Goal: Transaction & Acquisition: Purchase product/service

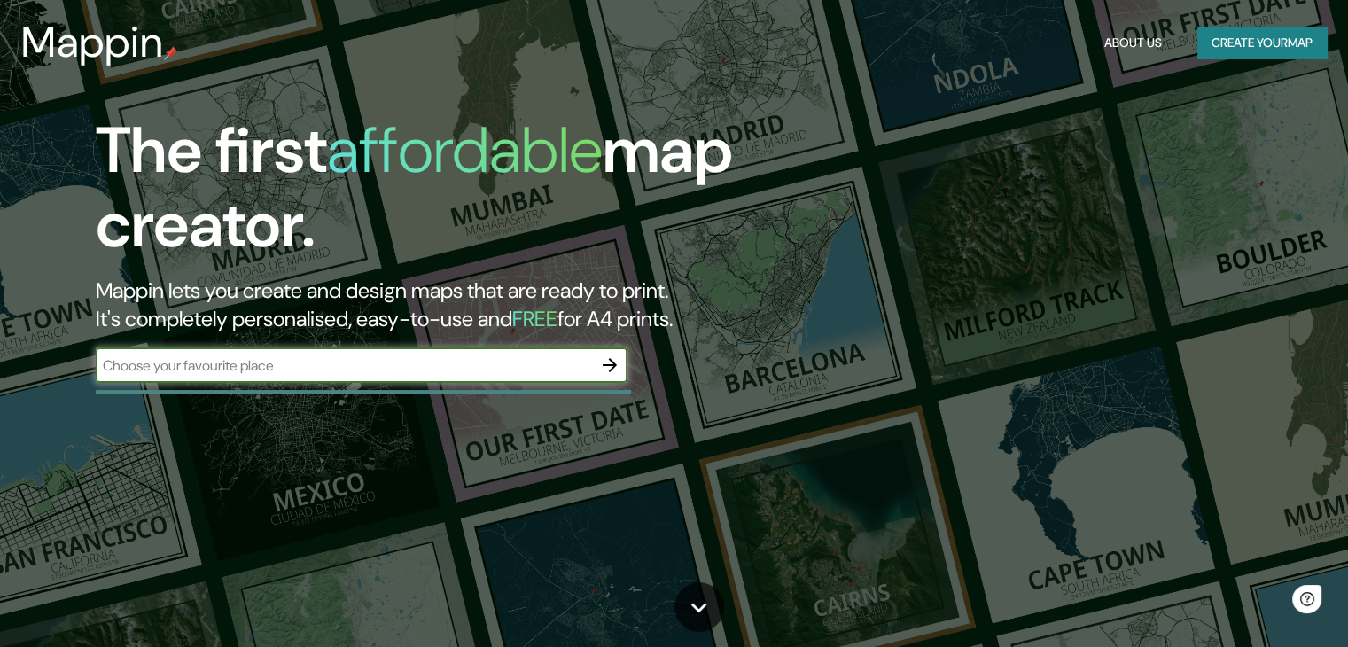
click at [270, 374] on input "text" at bounding box center [344, 365] width 496 height 20
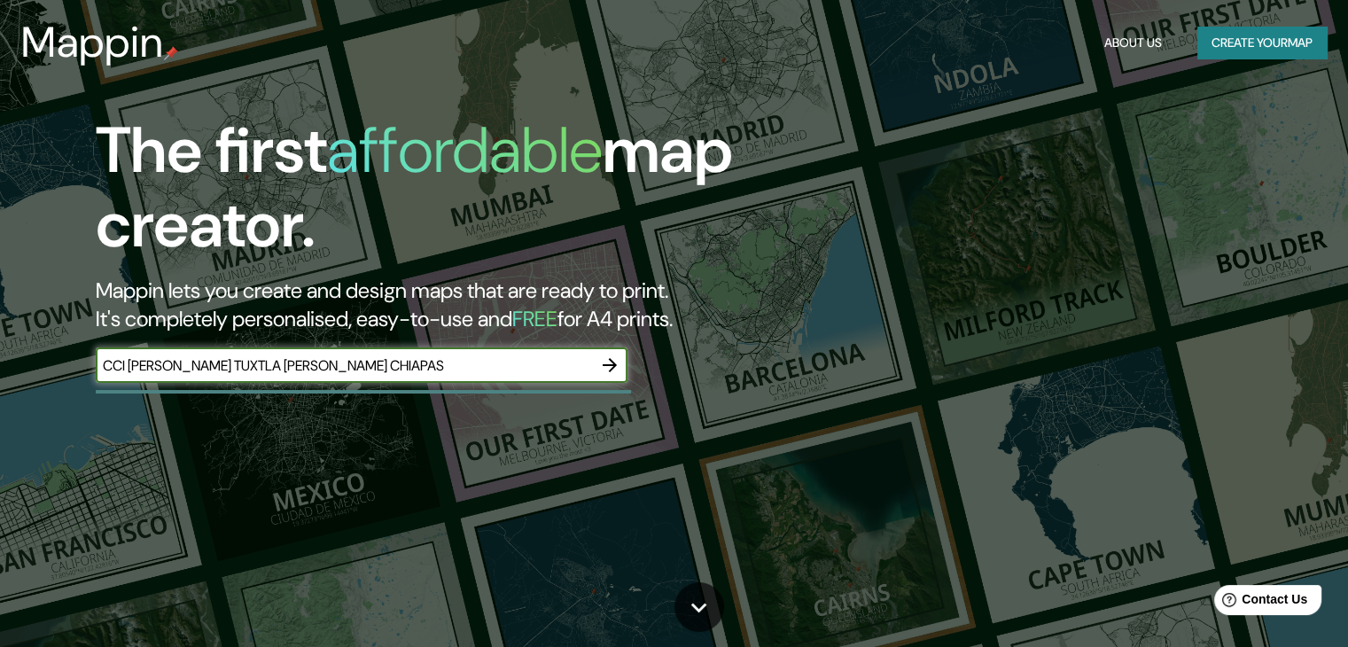
type input "CCI [PERSON_NAME] TUXTLA [PERSON_NAME] CHIAPAS"
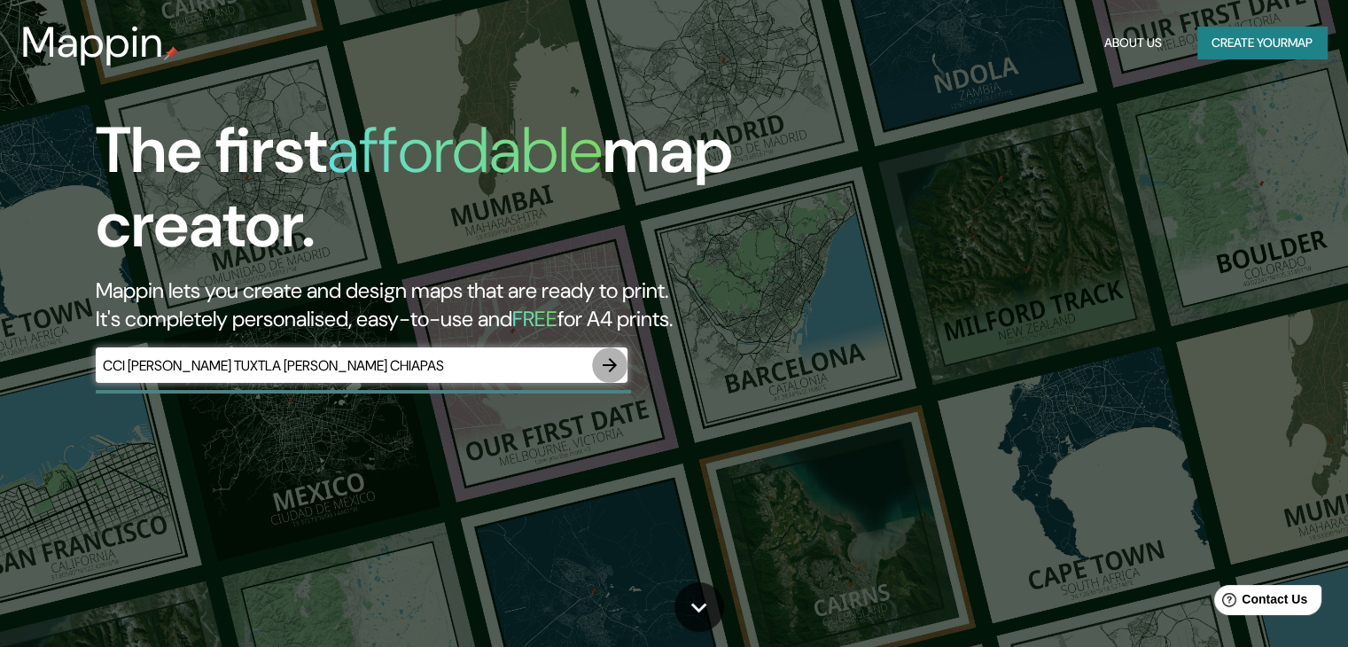
click at [609, 362] on icon "button" at bounding box center [609, 365] width 21 height 21
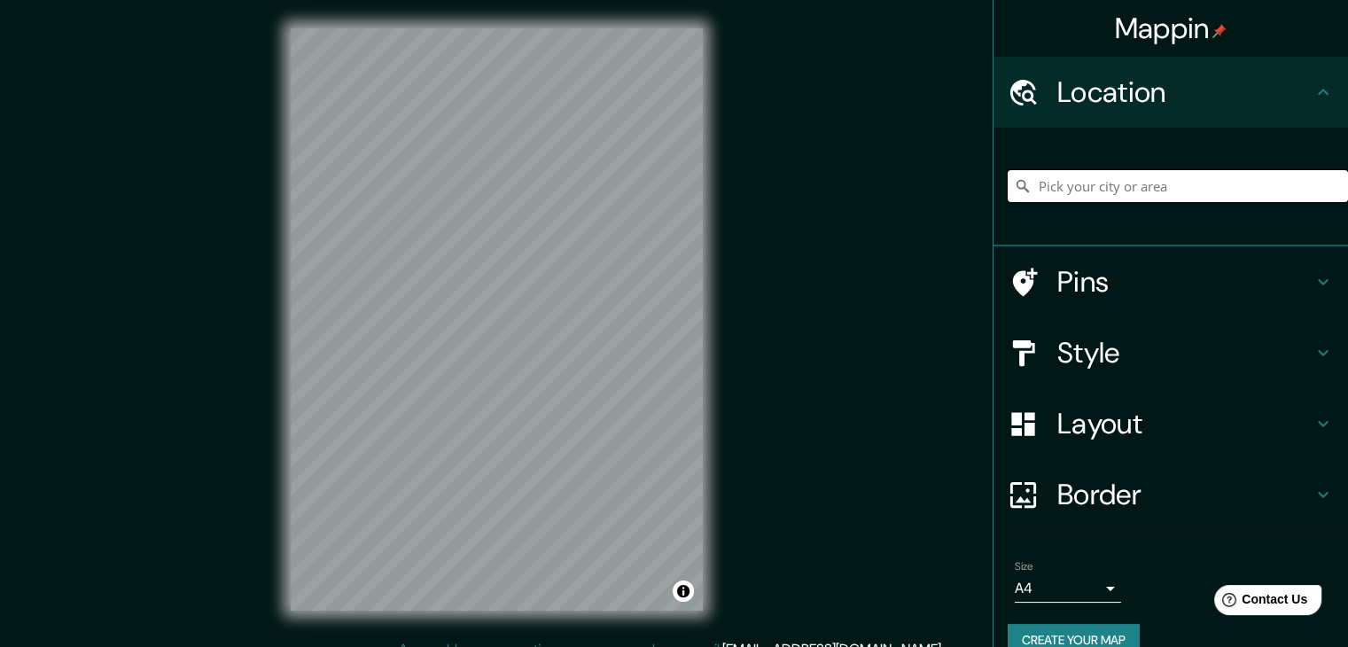
click at [1061, 178] on input "Pick your city or area" at bounding box center [1178, 186] width 340 height 32
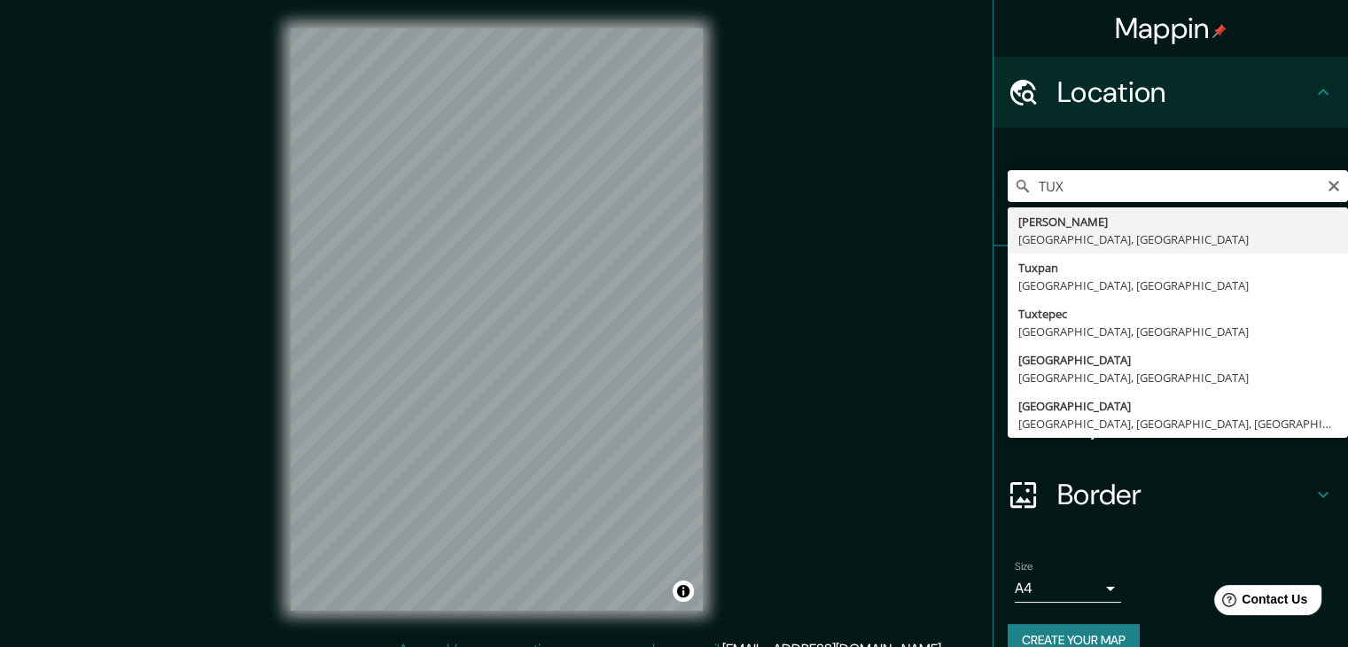
type input "Tuxtla [PERSON_NAME], [GEOGRAPHIC_DATA], [GEOGRAPHIC_DATA]"
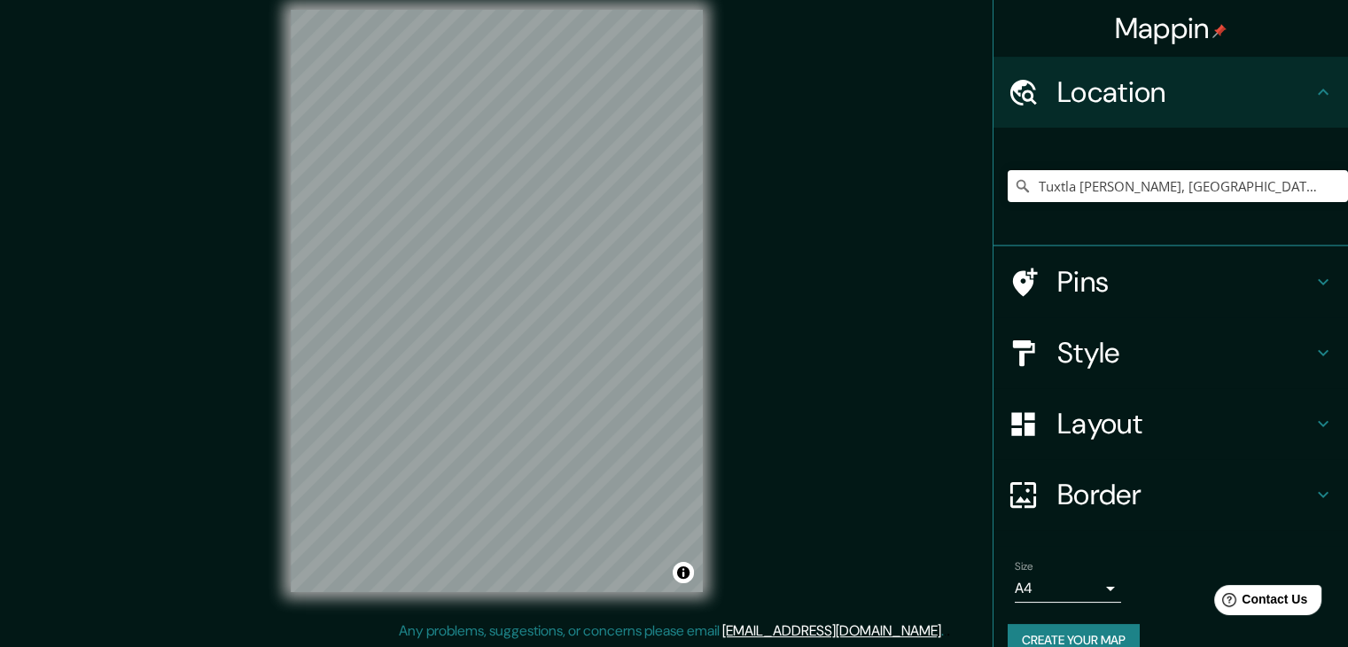
scroll to position [20, 0]
click at [1058, 356] on h4 "Style" at bounding box center [1185, 352] width 255 height 35
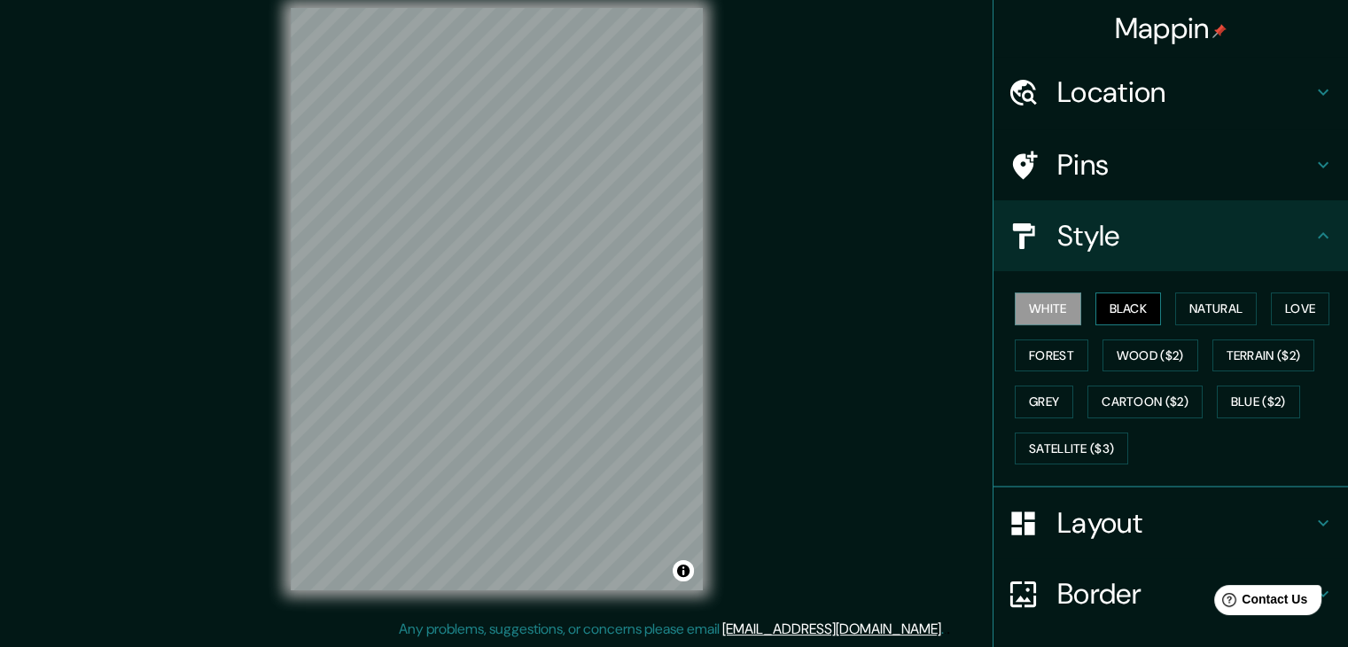
click at [1125, 302] on button "Black" at bounding box center [1129, 309] width 66 height 33
click at [1128, 349] on button "Wood ($2)" at bounding box center [1151, 356] width 96 height 33
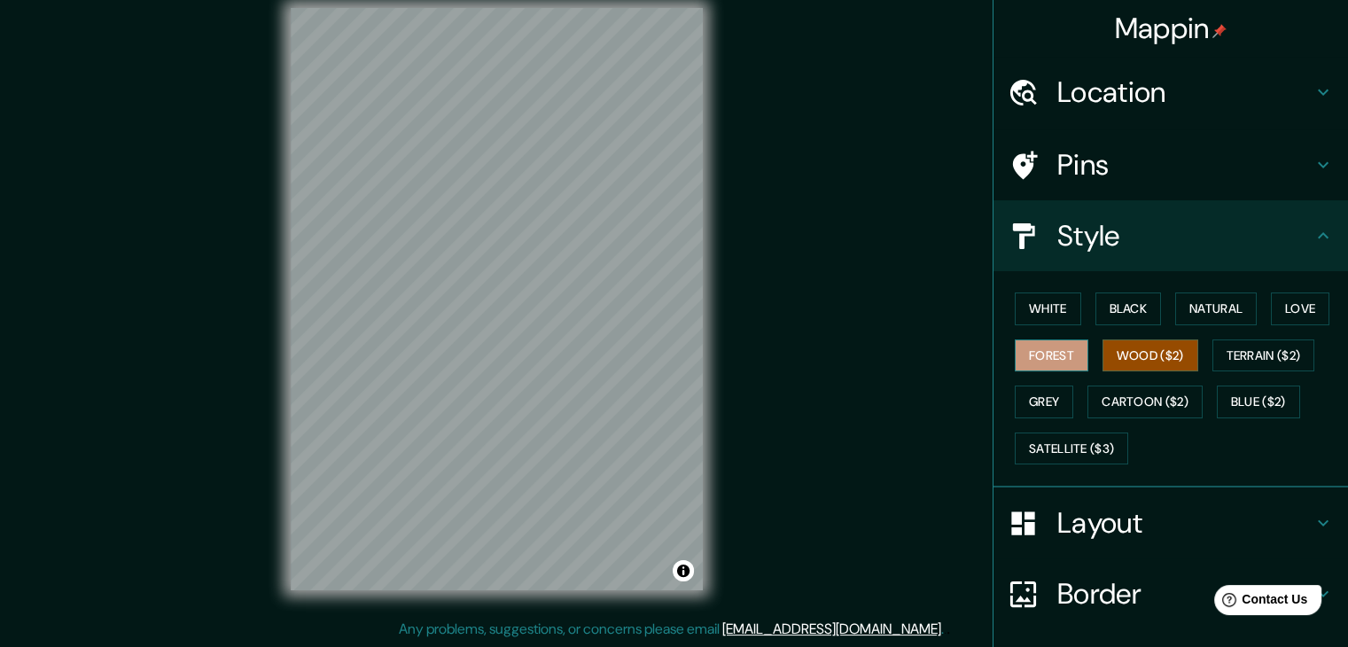
click at [1049, 355] on button "Forest" at bounding box center [1052, 356] width 74 height 33
click at [1159, 455] on div "White Black Natural Love Forest Wood ($2) Terrain ($2) Grey Cartoon ($2) Blue (…" at bounding box center [1178, 378] width 340 height 186
click at [1118, 519] on h4 "Layout" at bounding box center [1185, 522] width 255 height 35
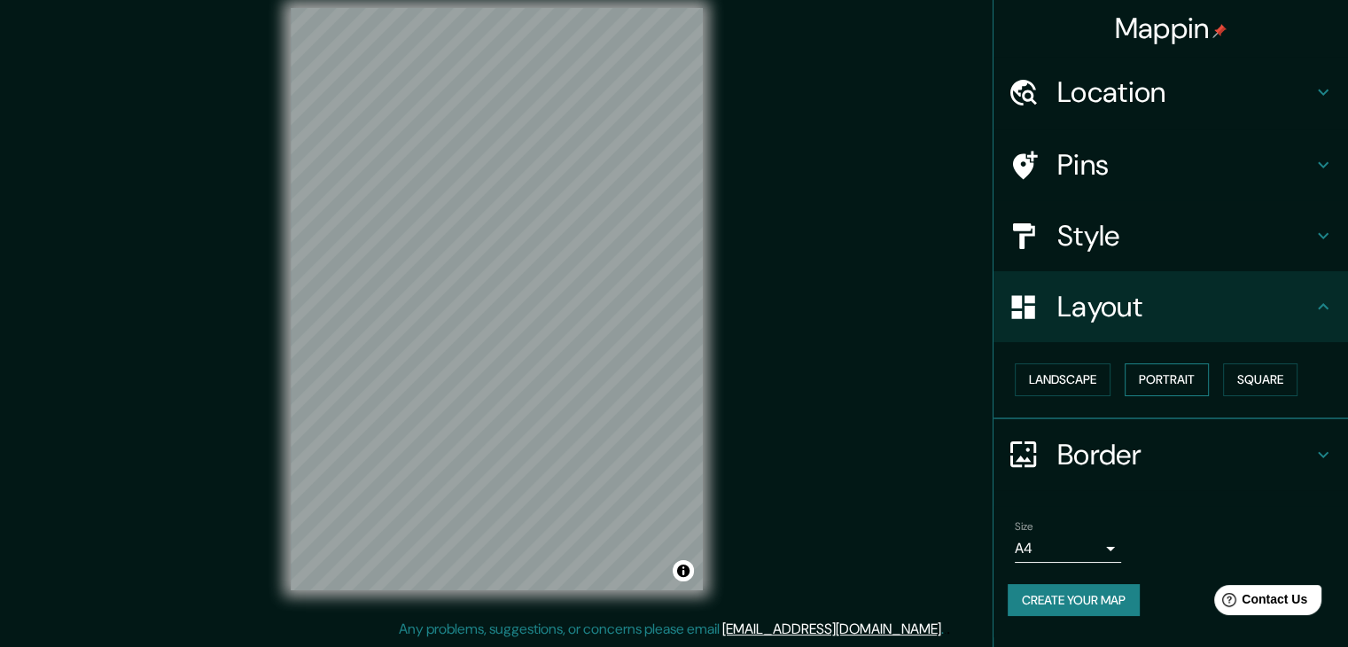
click at [1152, 380] on button "Portrait" at bounding box center [1167, 379] width 84 height 33
click at [1074, 370] on button "Landscape" at bounding box center [1063, 379] width 96 height 33
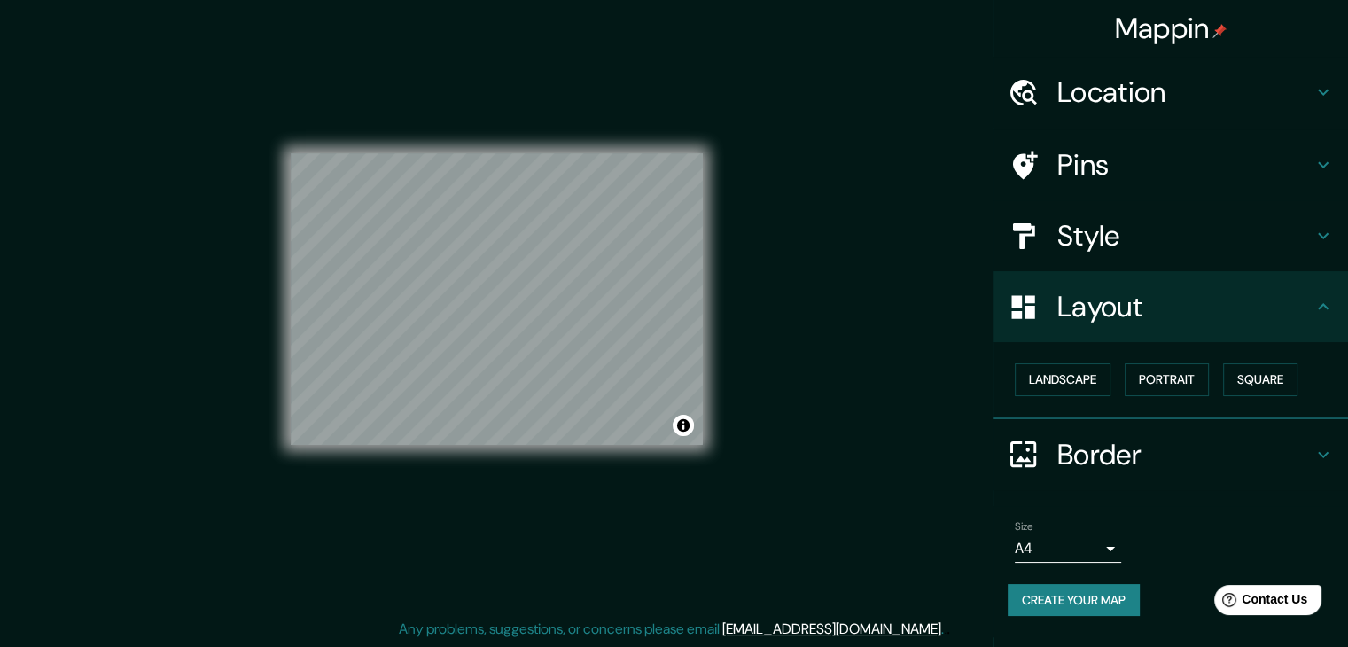
click at [1060, 433] on div "Border" at bounding box center [1171, 454] width 355 height 71
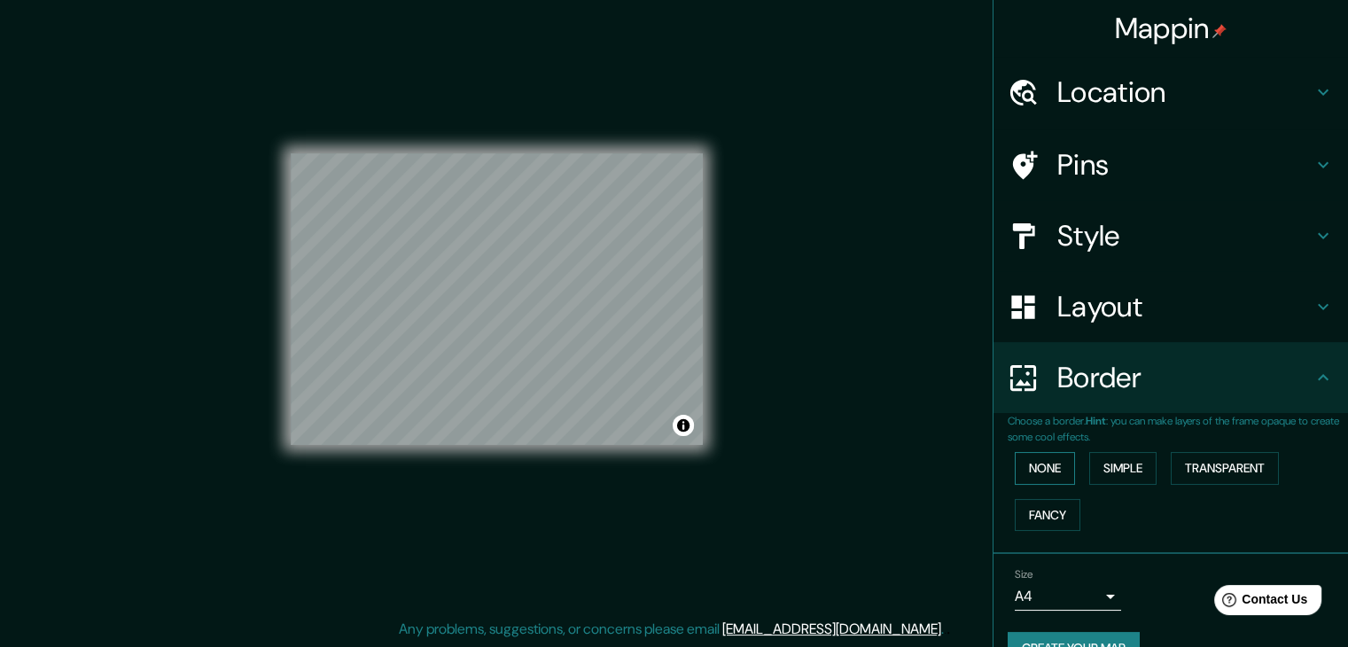
click at [1042, 464] on button "None" at bounding box center [1045, 468] width 60 height 33
click at [1101, 466] on button "Simple" at bounding box center [1122, 468] width 67 height 33
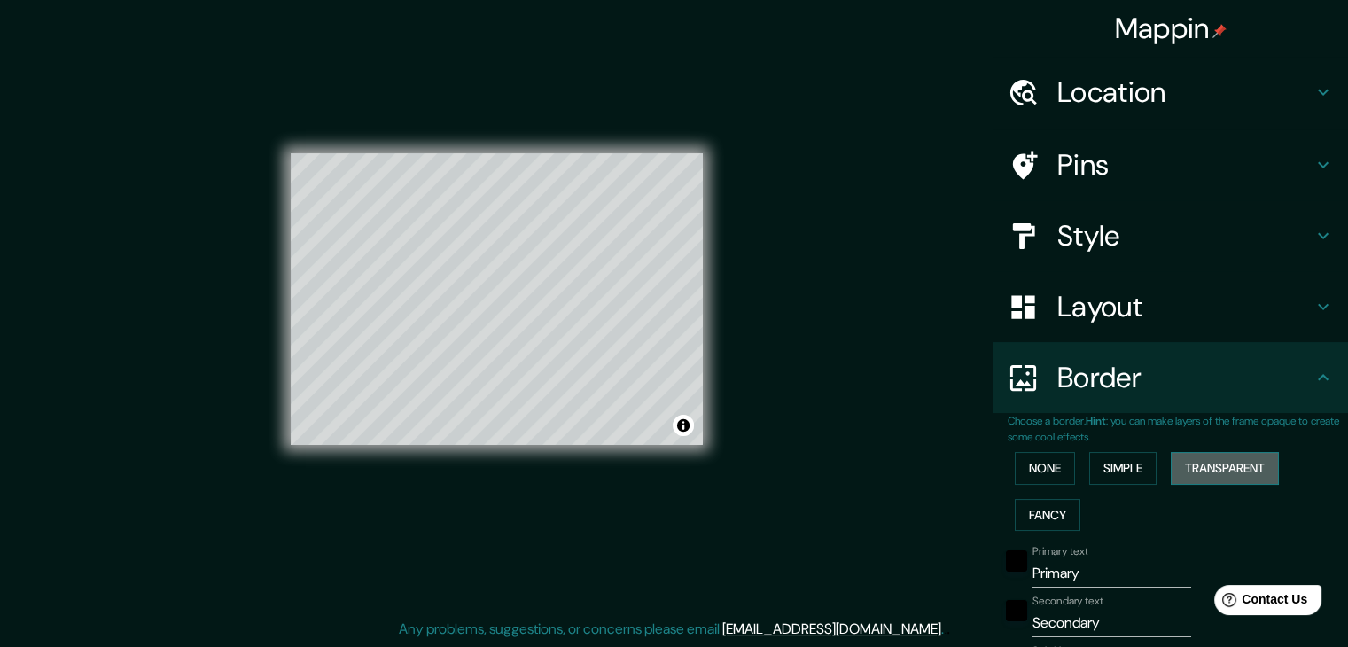
click at [1201, 464] on button "Transparent" at bounding box center [1225, 468] width 108 height 33
click at [1020, 522] on button "Fancy" at bounding box center [1048, 515] width 66 height 33
click at [1070, 579] on input "Primary" at bounding box center [1112, 573] width 159 height 28
click at [1037, 469] on button "None" at bounding box center [1045, 468] width 60 height 33
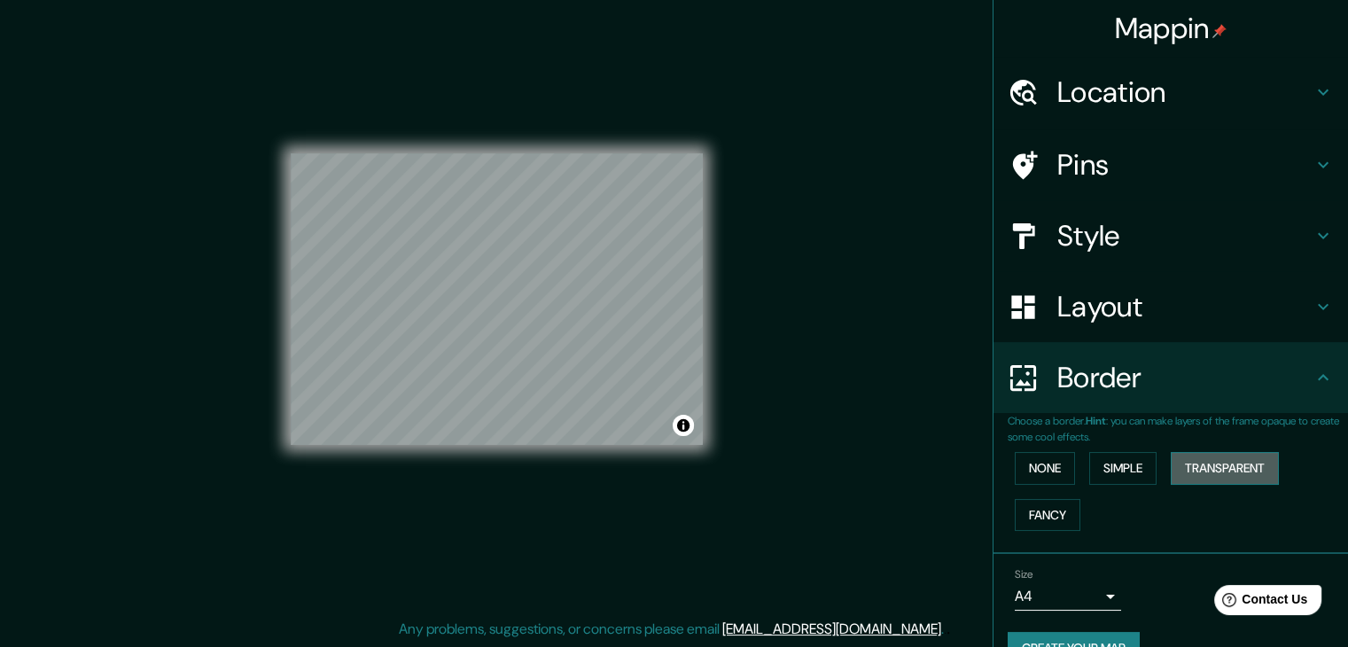
click at [1181, 469] on button "Transparent" at bounding box center [1225, 468] width 108 height 33
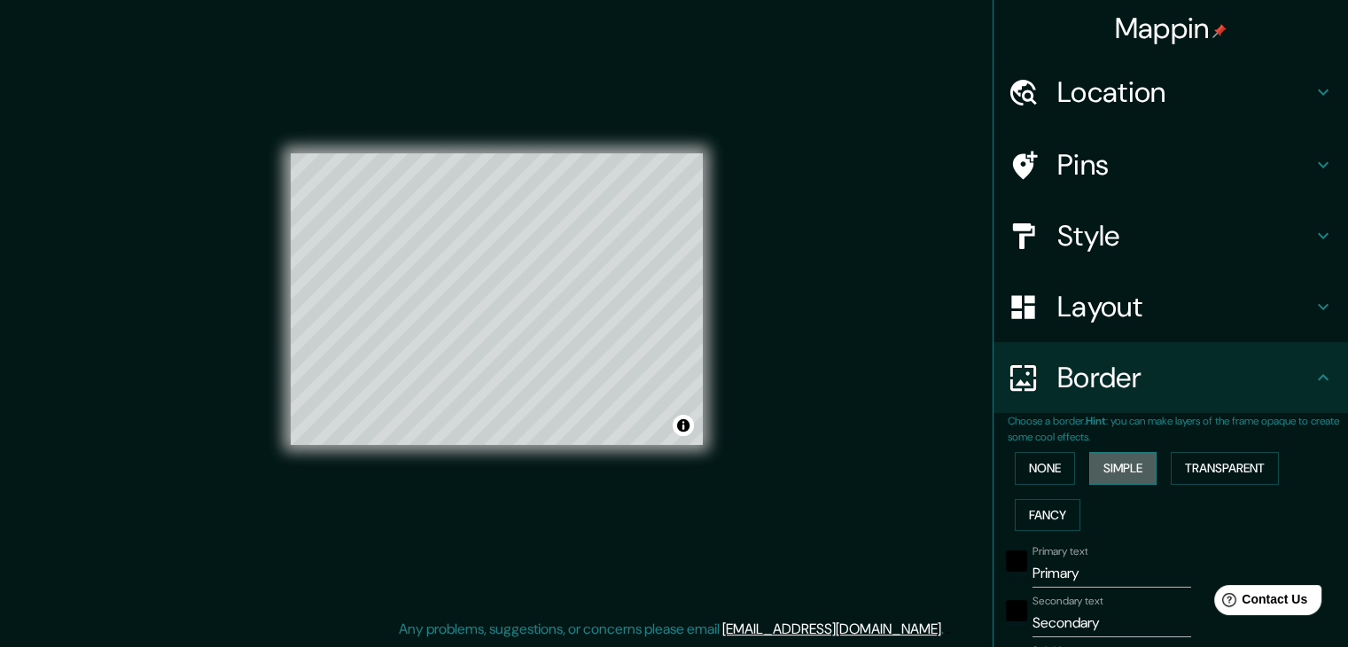
click at [1127, 465] on button "Simple" at bounding box center [1122, 468] width 67 height 33
click at [1027, 519] on button "Fancy" at bounding box center [1048, 515] width 66 height 33
click at [1067, 571] on input "Primary" at bounding box center [1112, 573] width 159 height 28
type input "T"
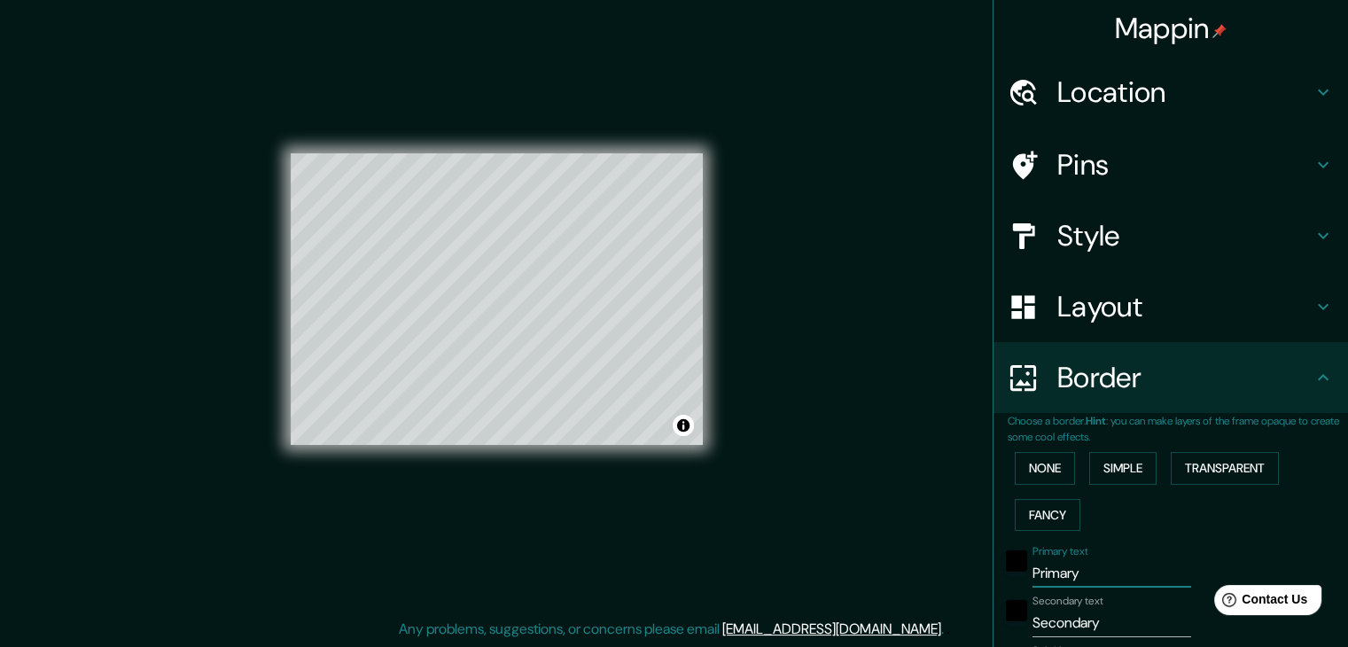
type input "37"
type input "19"
type input "TE"
type input "37"
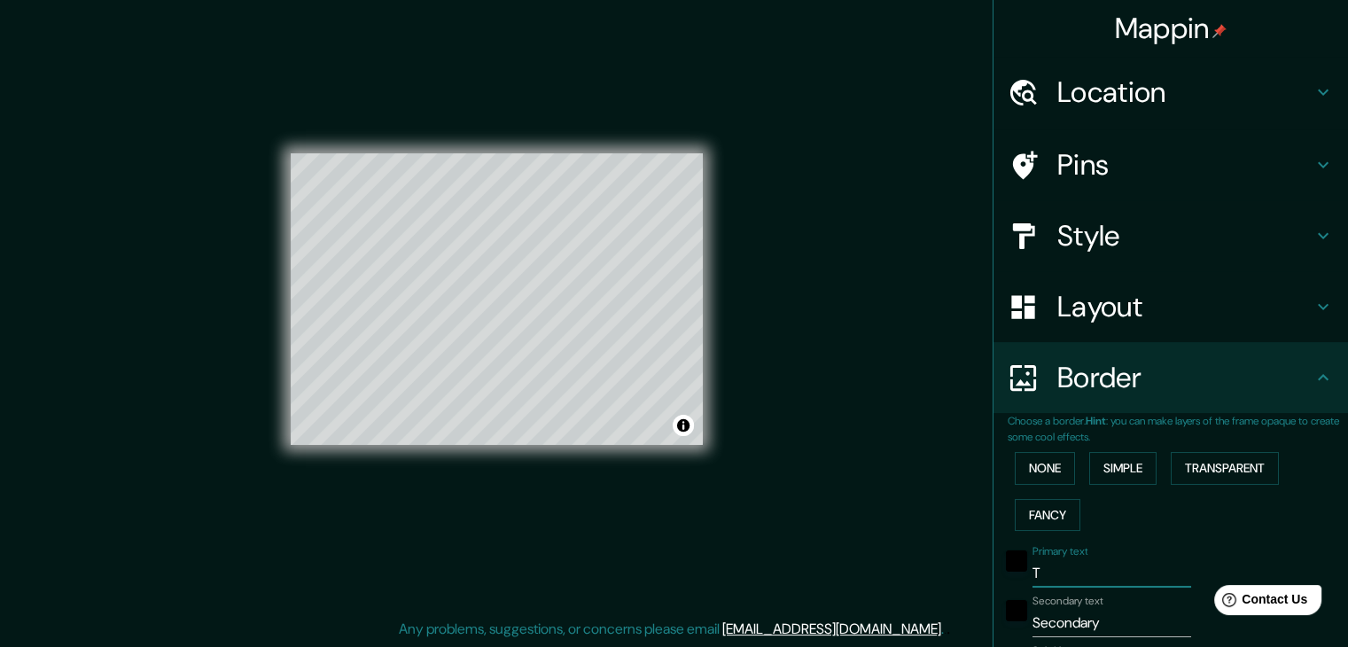
type input "37"
type input "19"
type input "TER"
type input "37"
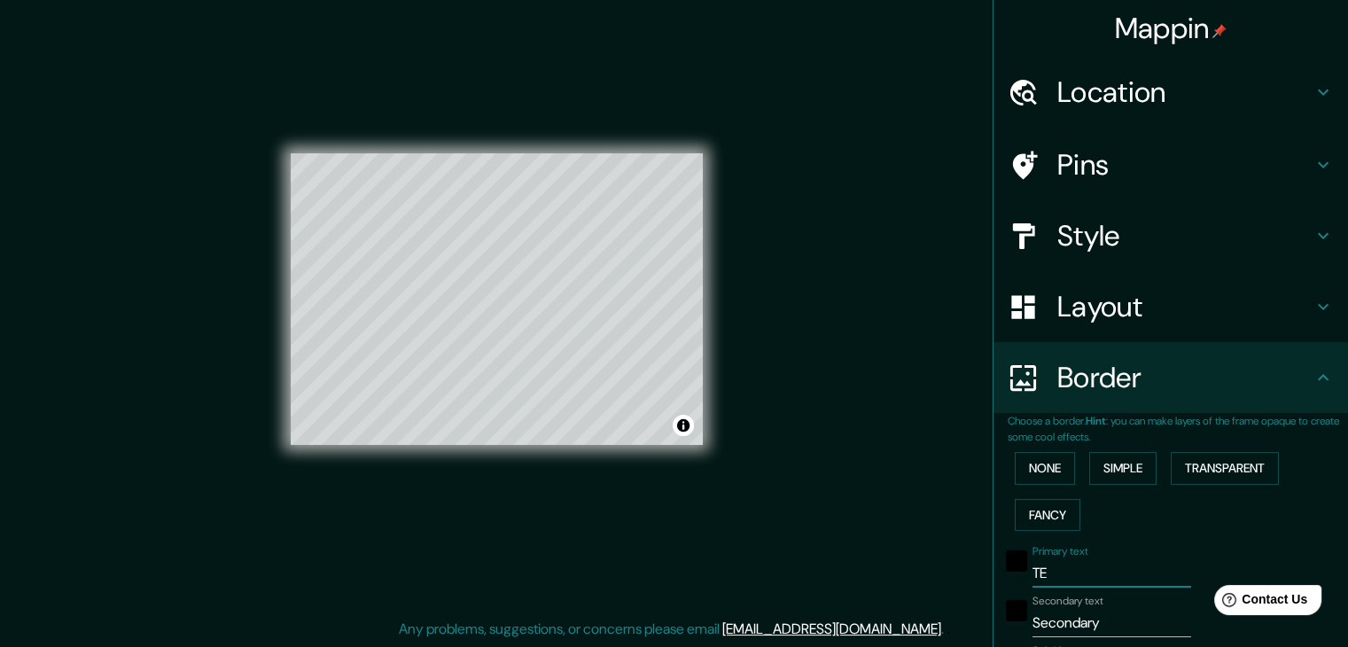
type input "19"
type input "TERA"
type input "37"
type input "19"
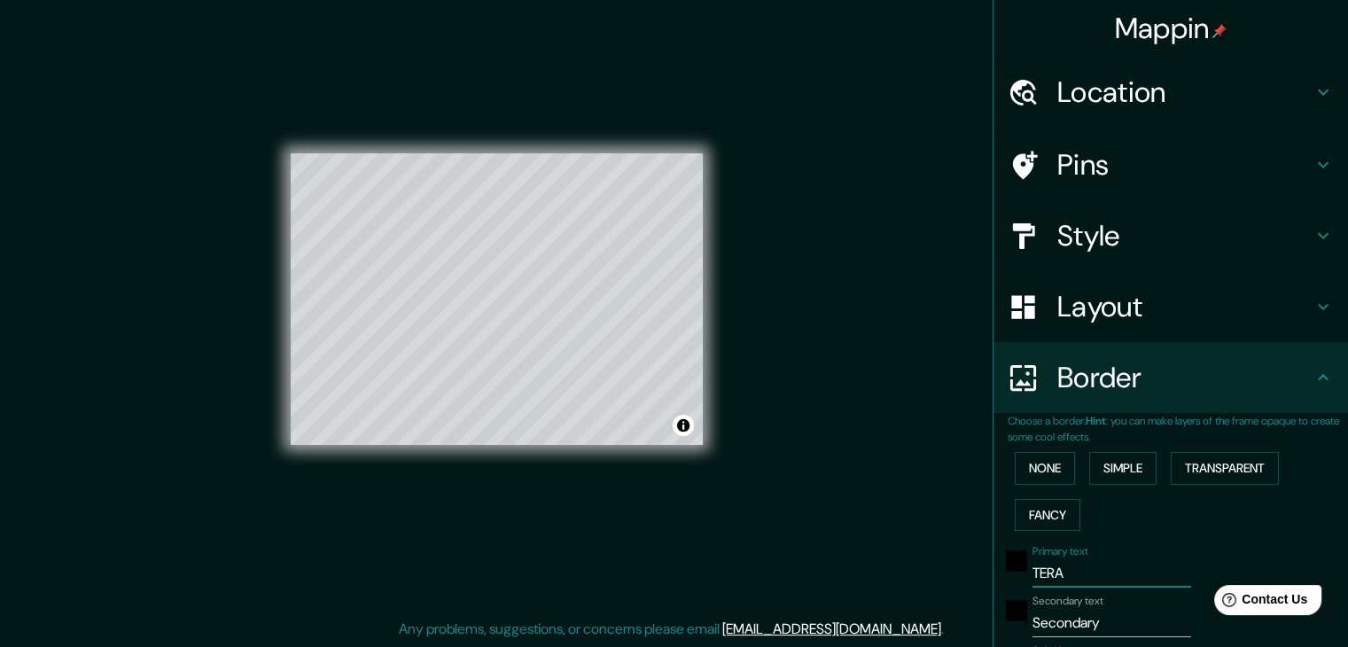
type input "[PERSON_NAME]"
type input "37"
type input "19"
type input "TERANC"
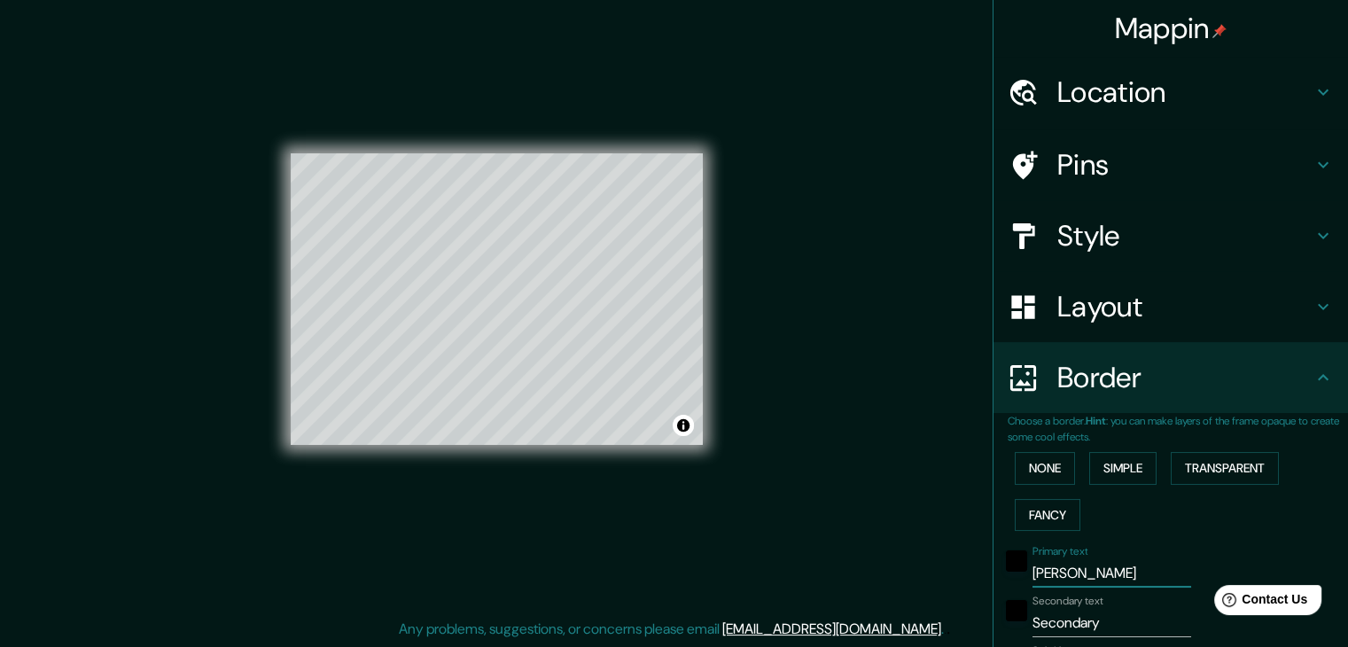
type input "37"
type input "19"
type input "TERANCC"
type input "37"
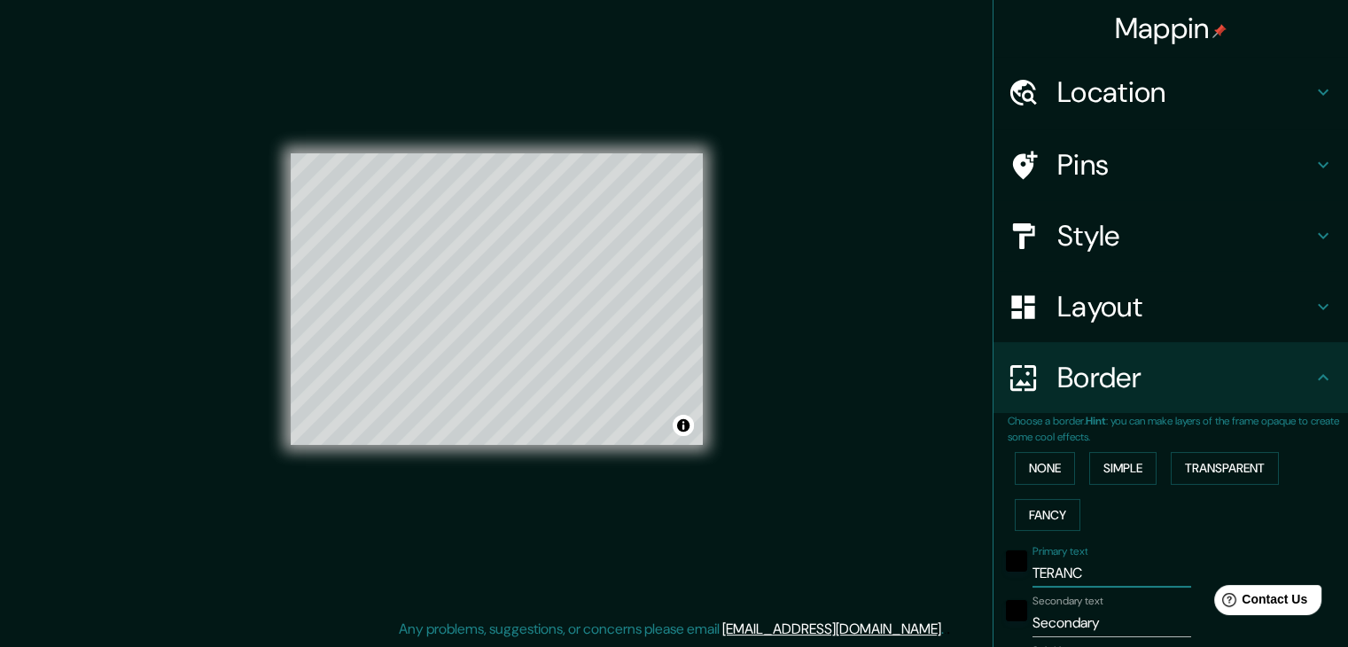
type input "37"
type input "19"
type input "TERANC"
type input "37"
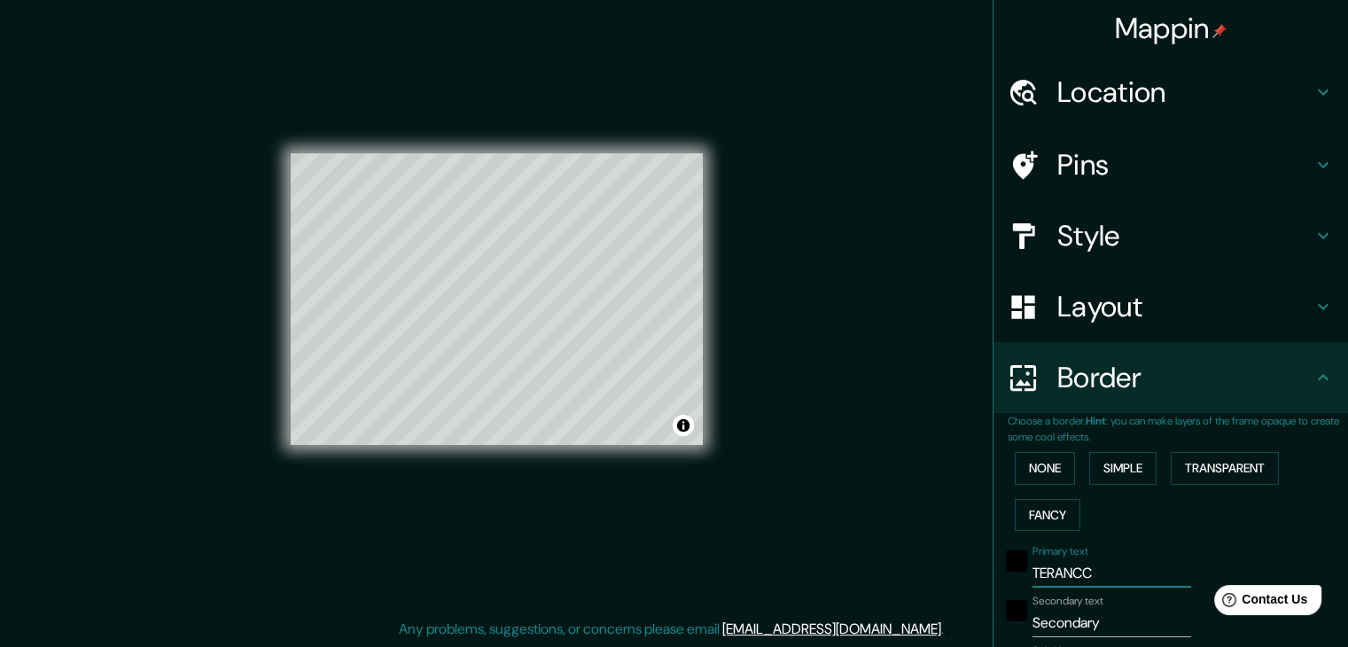
type input "19"
type input "[PERSON_NAME]"
type input "37"
type input "19"
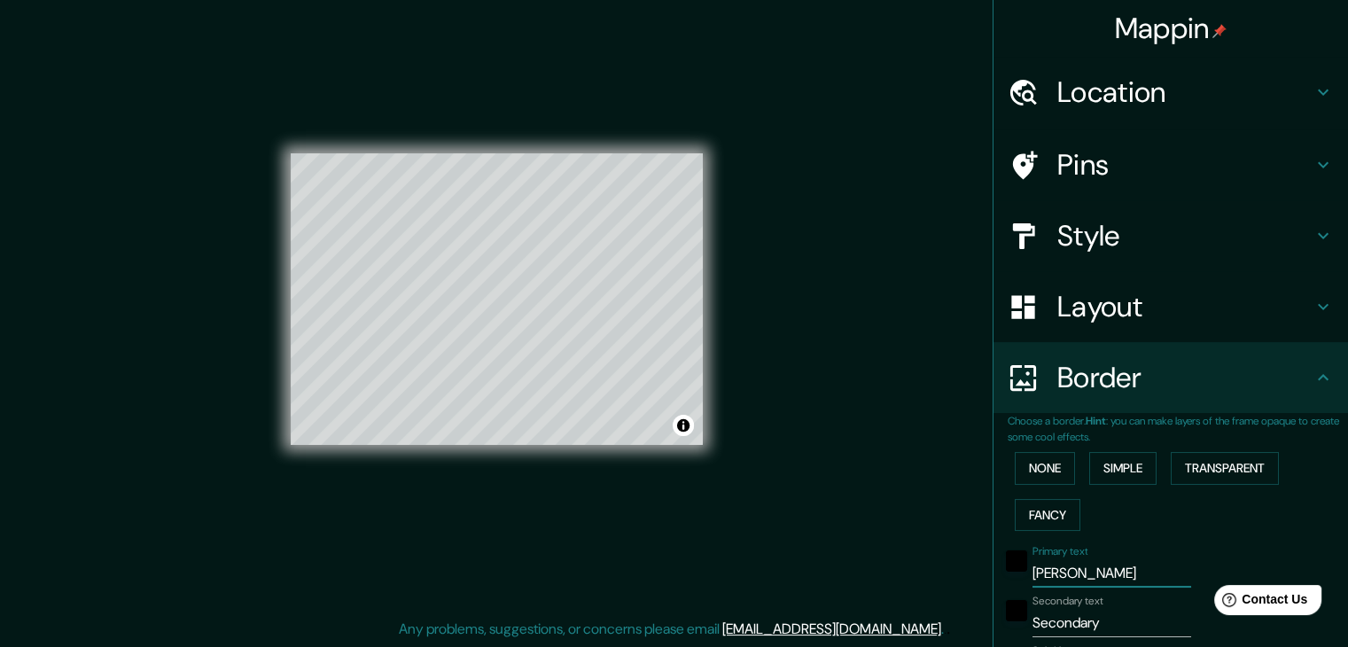
type input "[PERSON_NAME]"
type input "37"
type input "19"
type input "[PERSON_NAME] C"
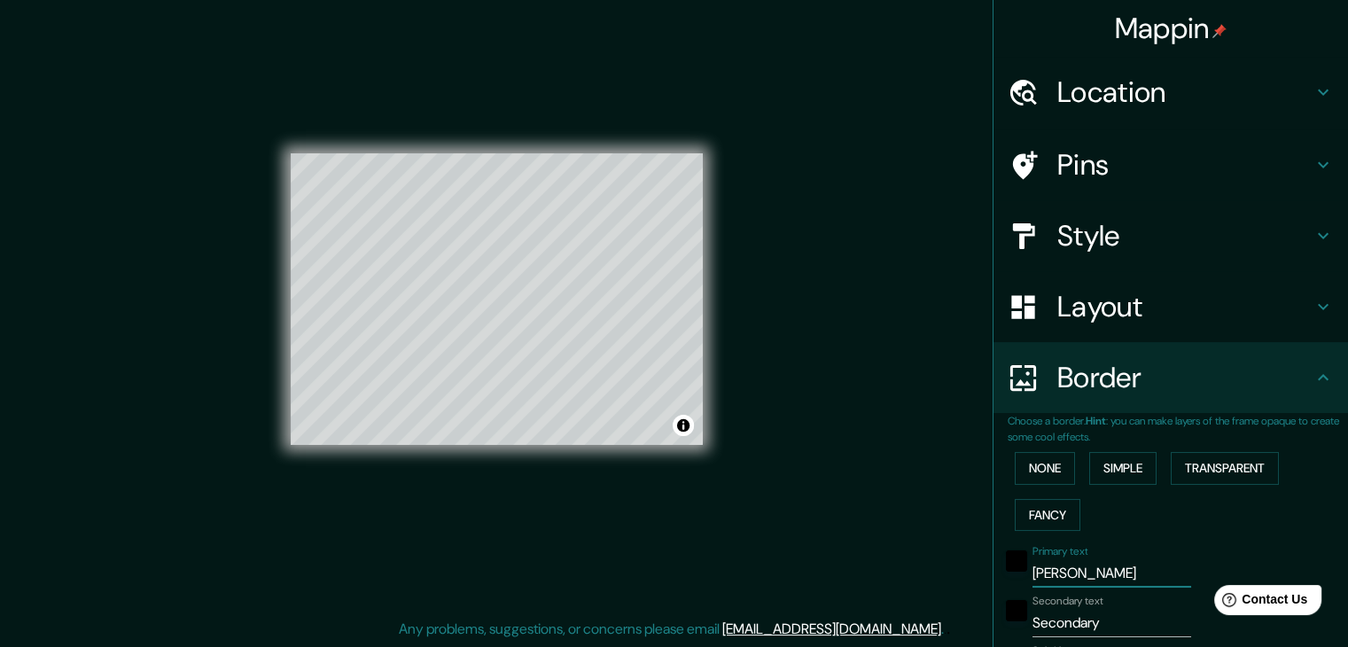
type input "37"
type input "19"
type input "[PERSON_NAME]"
type input "37"
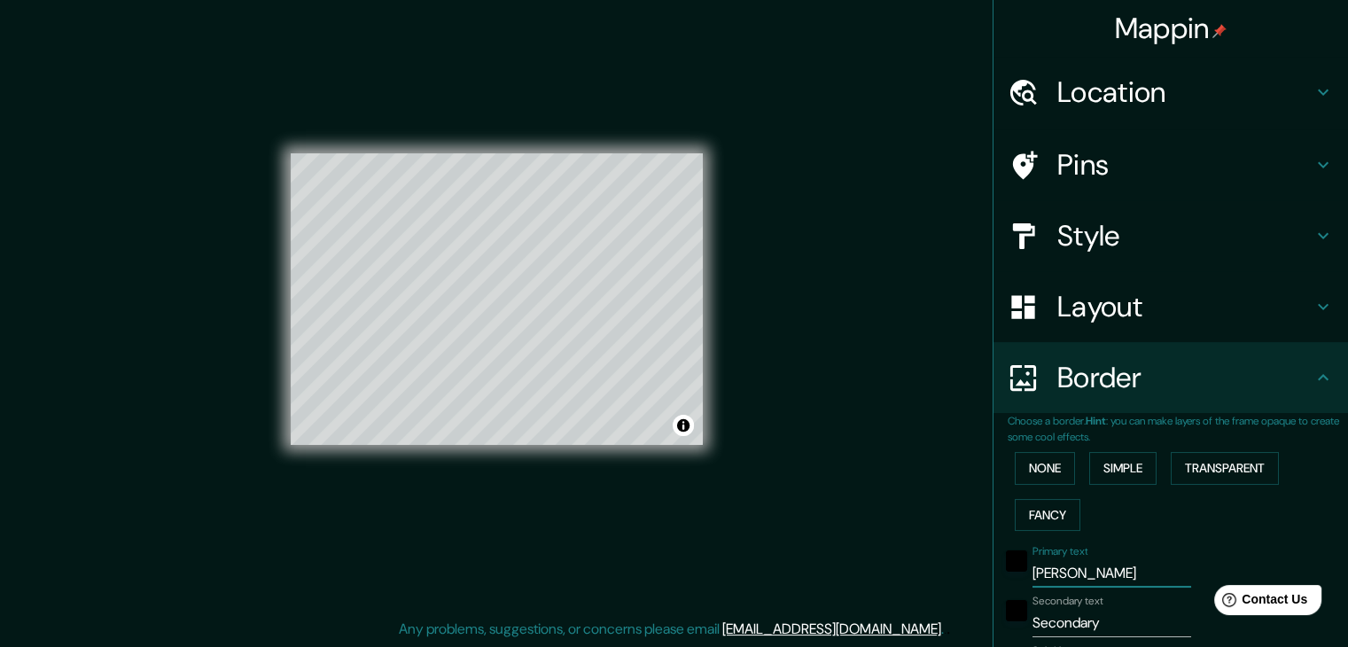
type input "37"
type input "19"
type input "[PERSON_NAME] CC1"
type input "37"
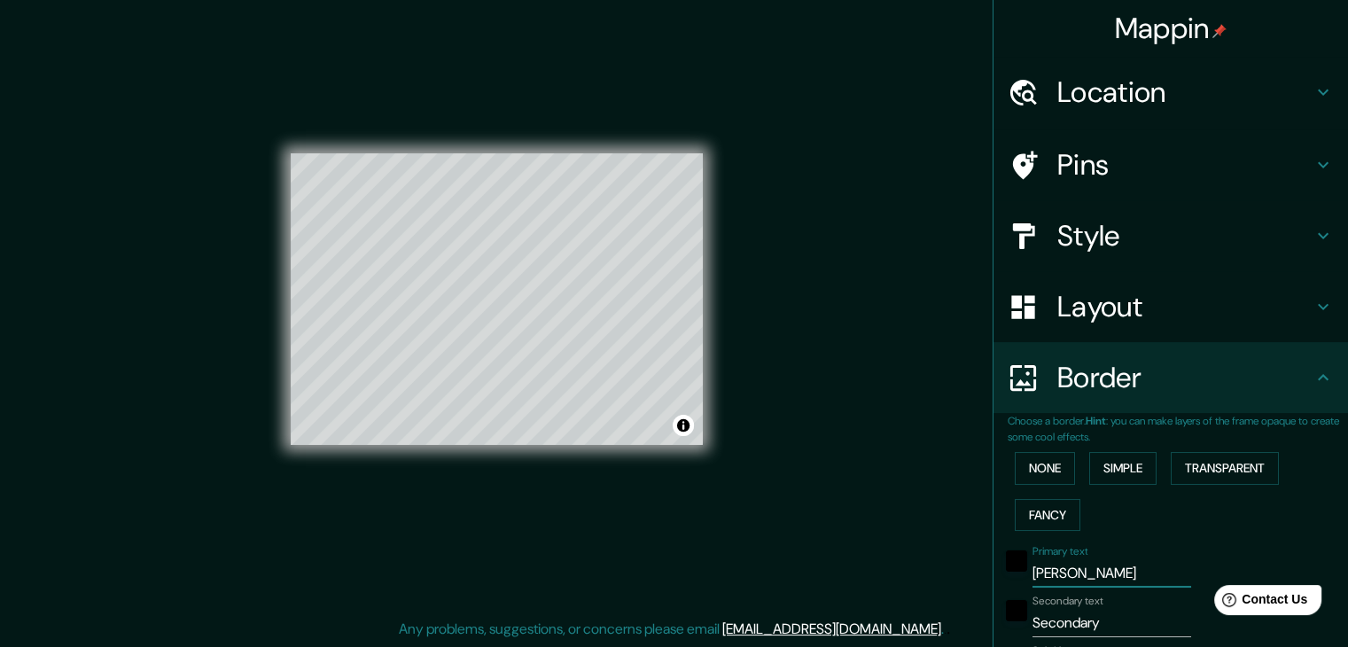
type input "19"
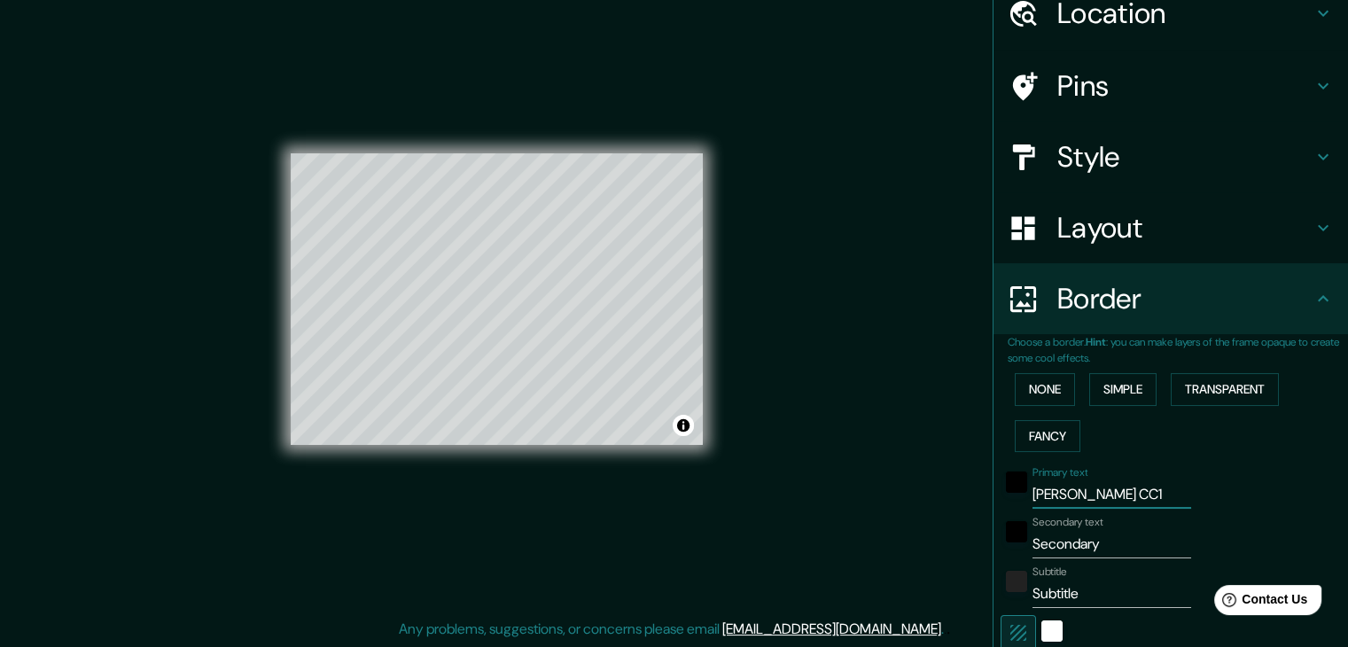
scroll to position [89, 0]
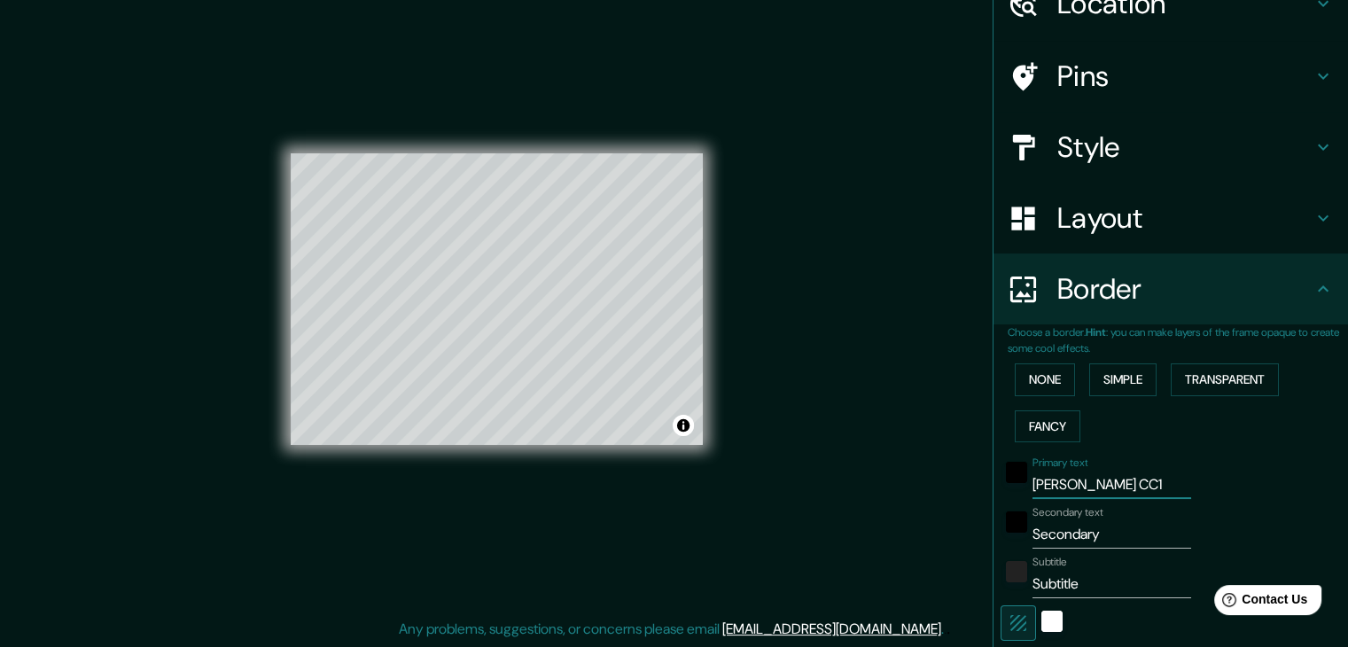
type input "[PERSON_NAME] CC1"
click at [1049, 532] on input "Secondary" at bounding box center [1112, 534] width 159 height 28
click at [1102, 527] on input "Secondary" at bounding box center [1112, 534] width 159 height 28
type input "Secondar"
type input "37"
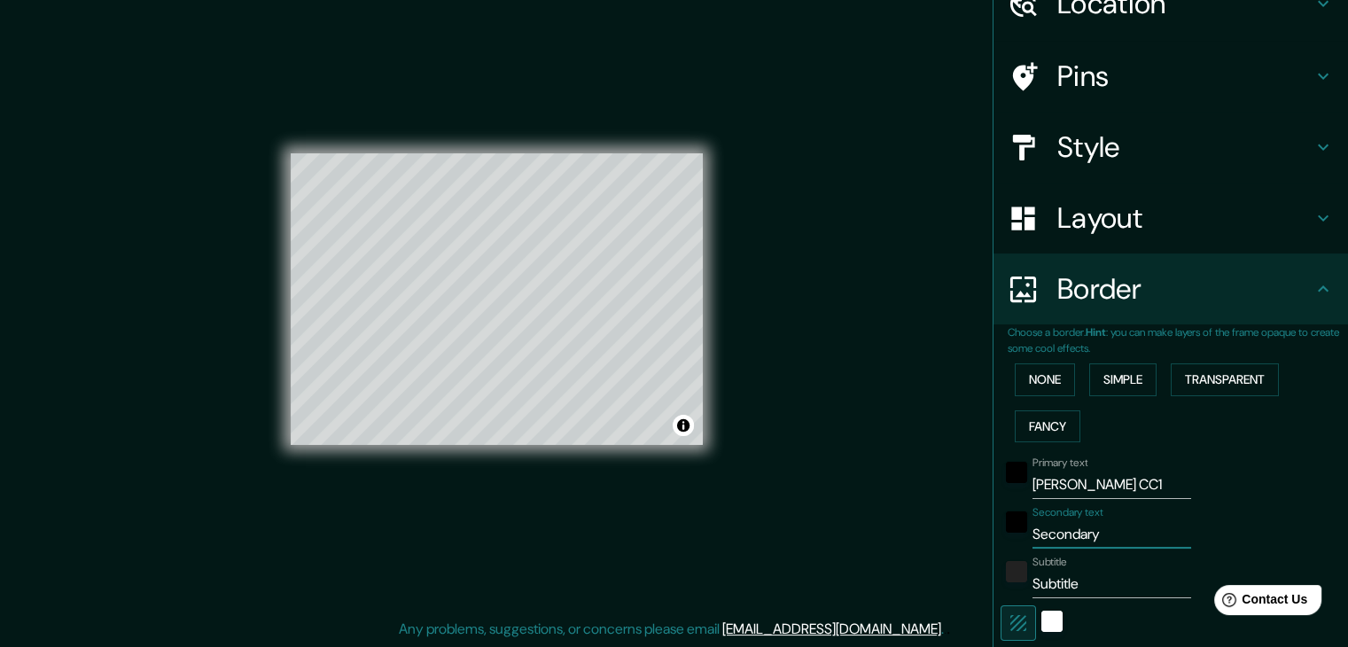
type input "37"
type input "19"
type input "Seconda"
type input "37"
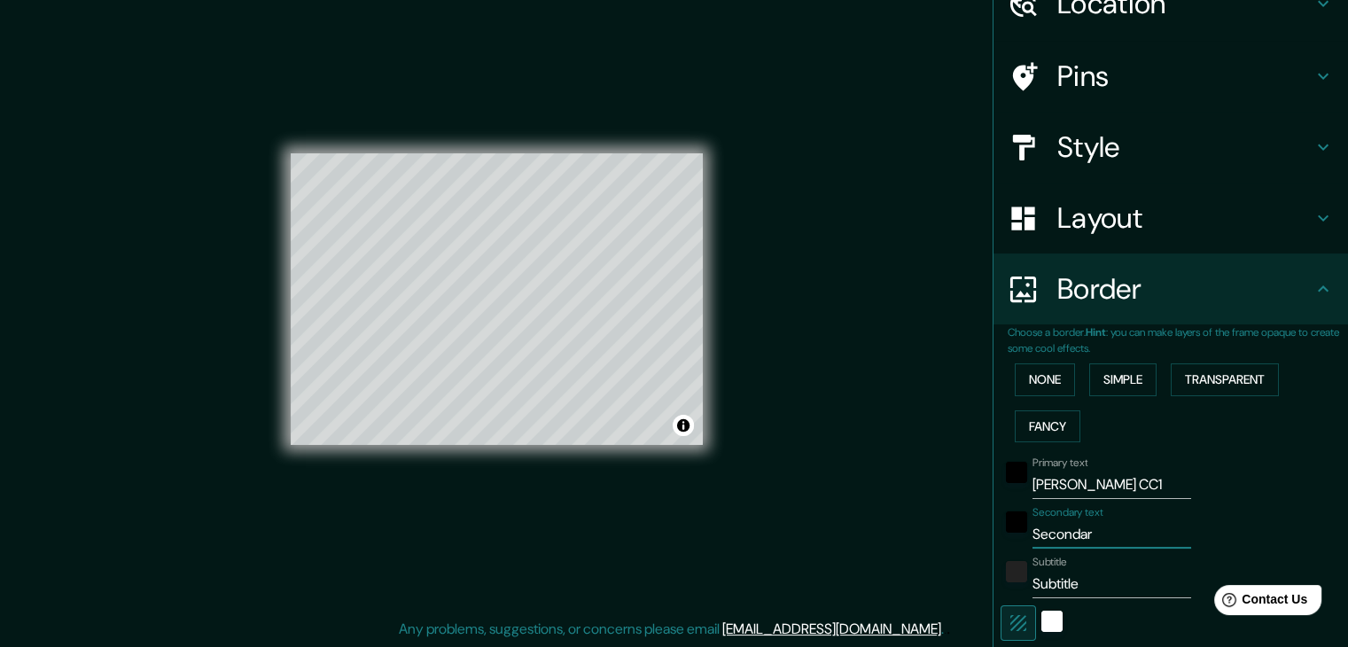
type input "19"
type input "Second"
type input "37"
type input "19"
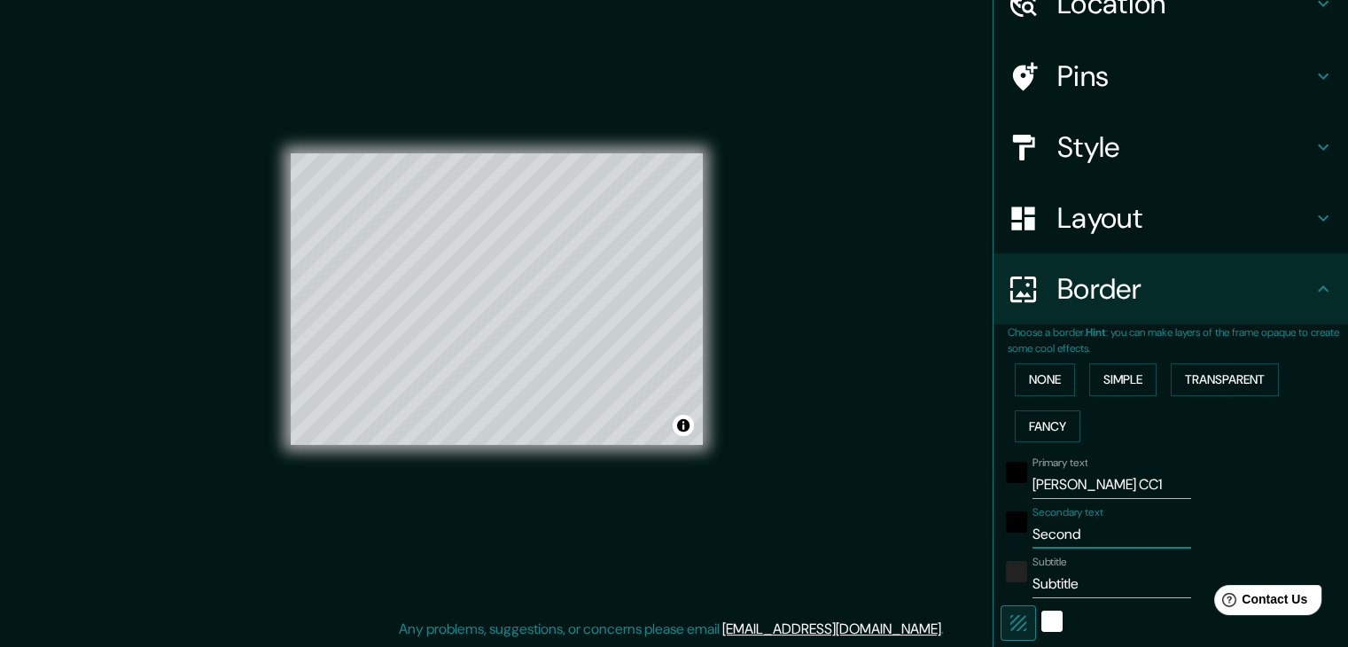
type input "Secon"
type input "37"
type input "19"
type input "Seco"
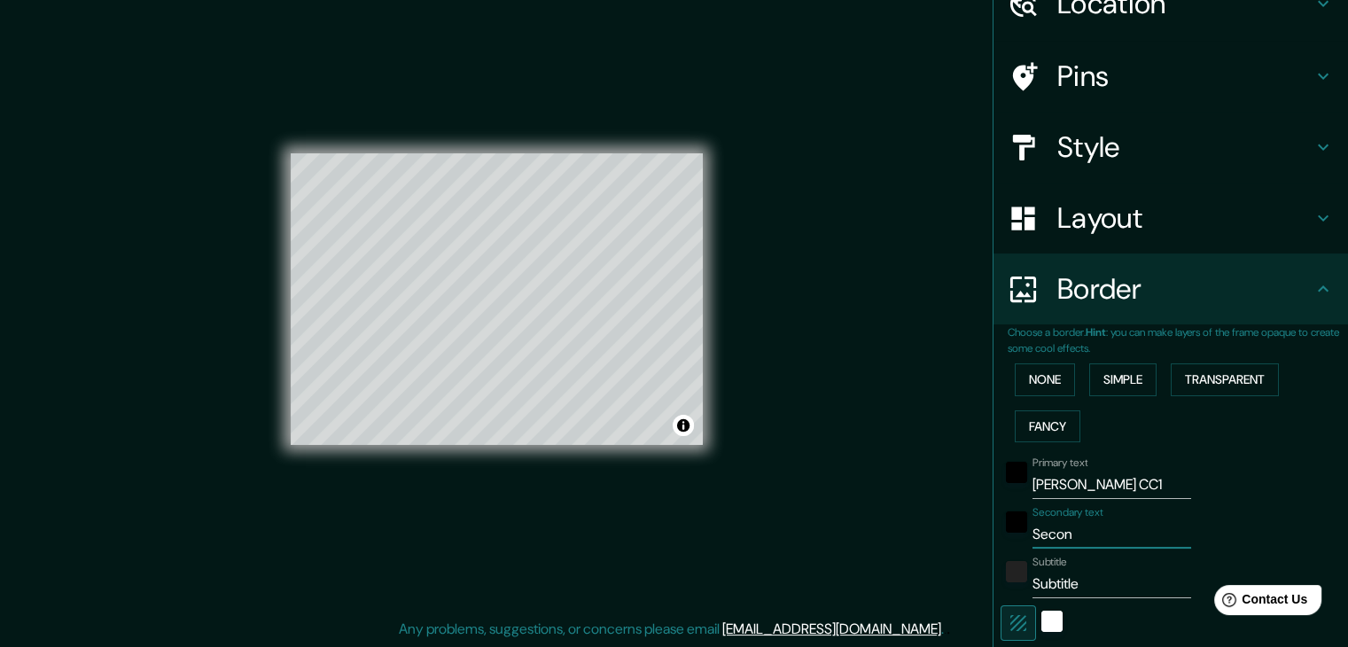
type input "37"
type input "19"
type input "Sec"
type input "37"
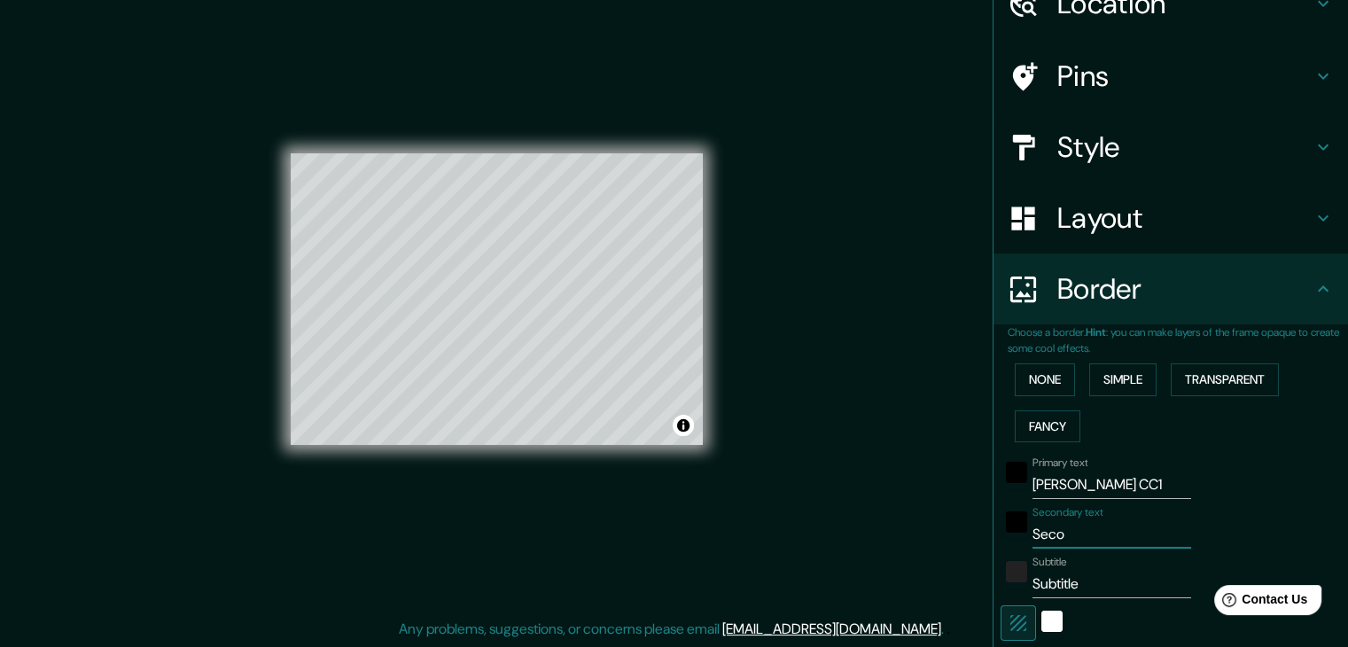
type input "37"
type input "19"
type input "Se"
type input "37"
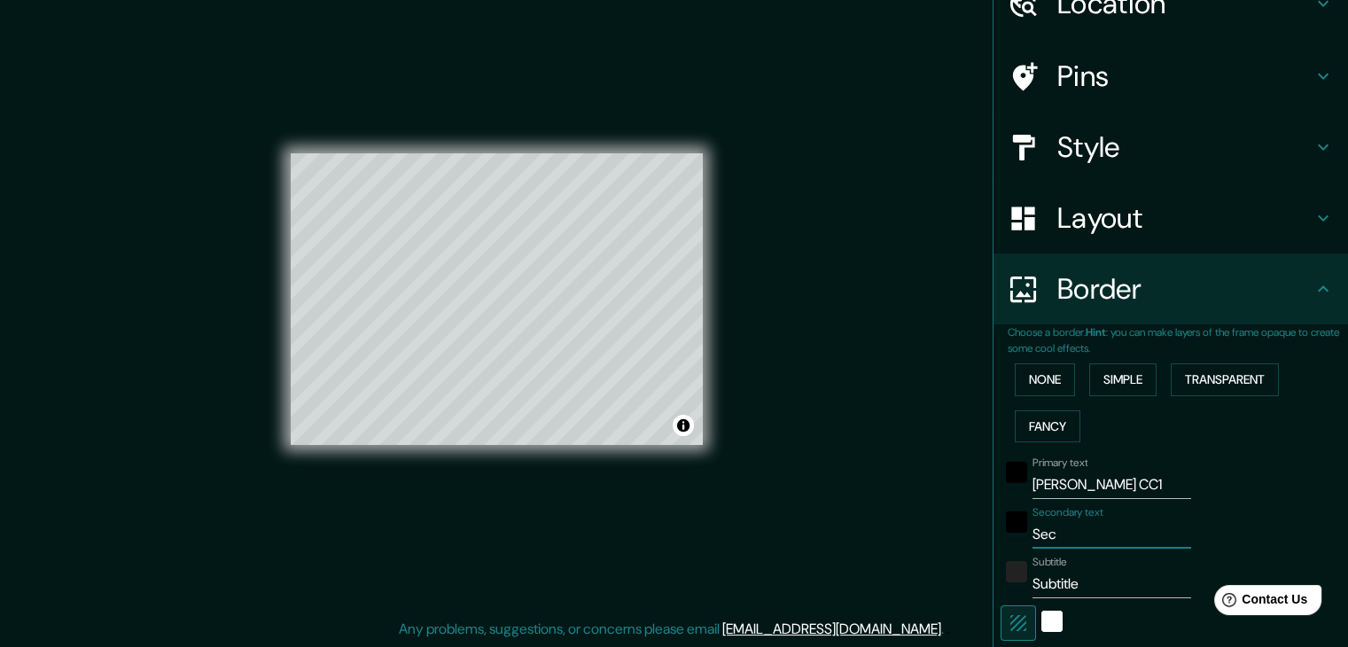
type input "19"
type input "S"
type input "37"
type input "19"
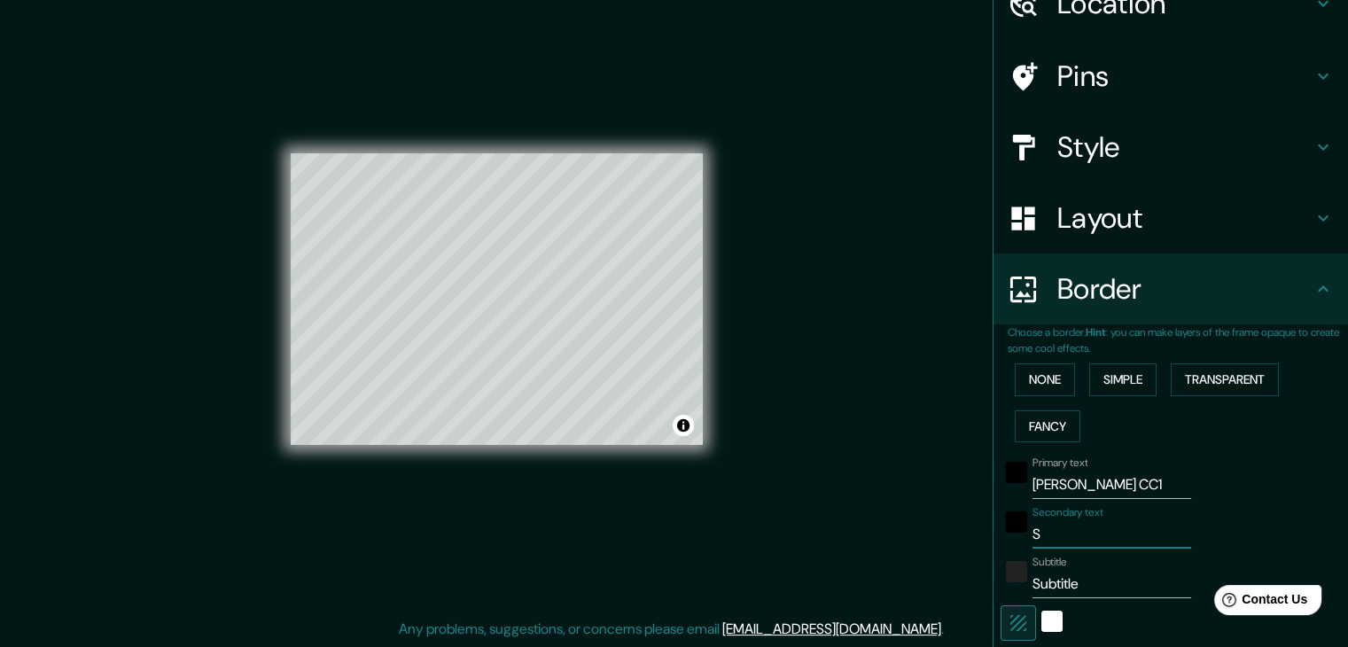
type input "37"
type input "19"
type input "T"
type input "37"
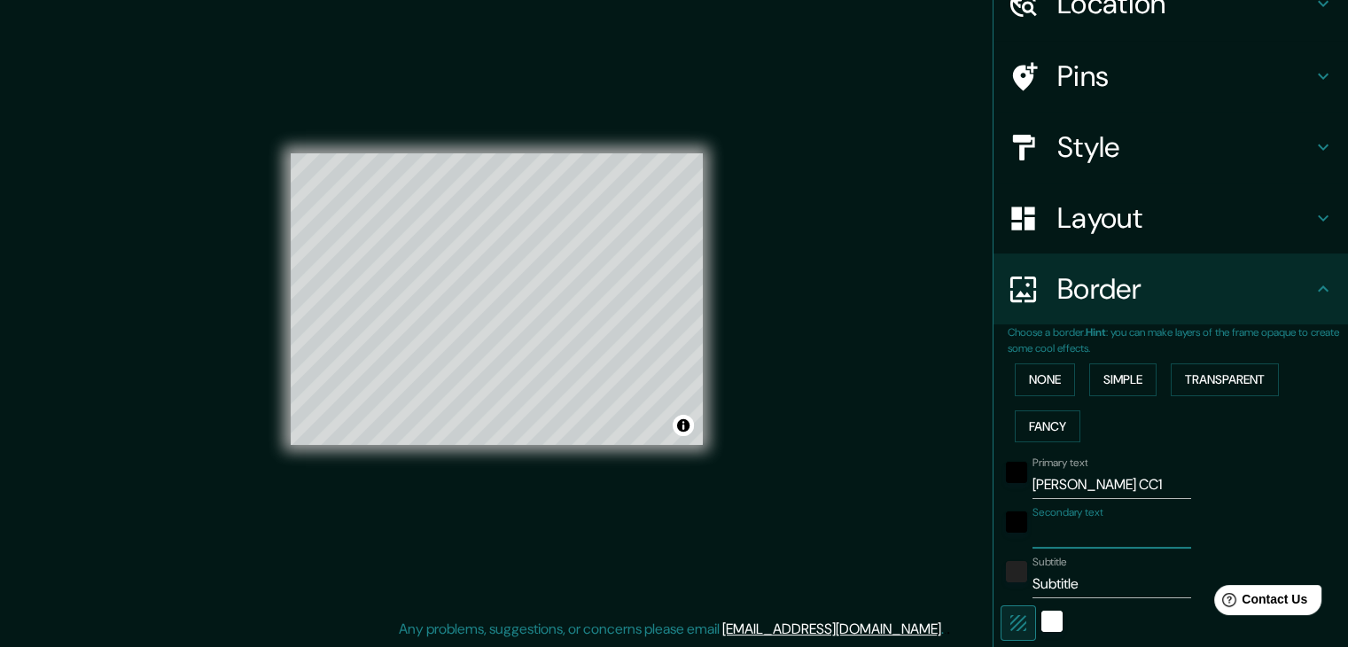
type input "37"
type input "19"
type input "TU"
type input "37"
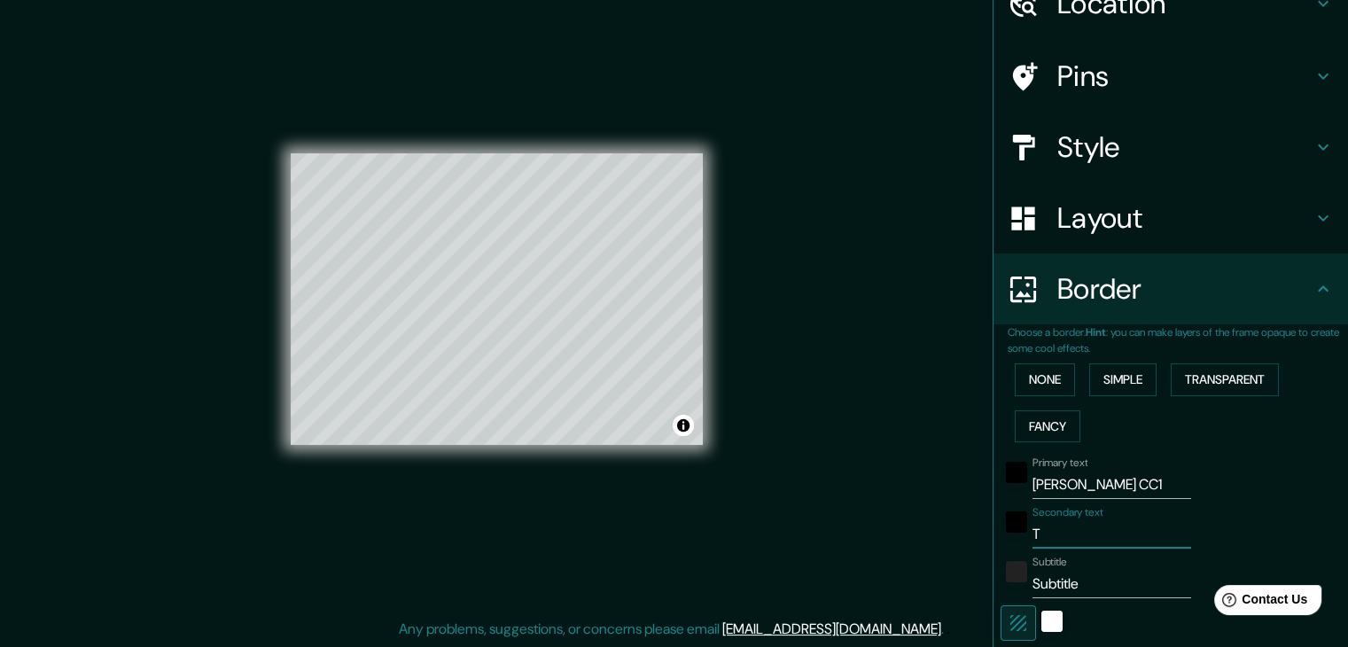
type input "19"
type input "TUX"
type input "37"
type input "19"
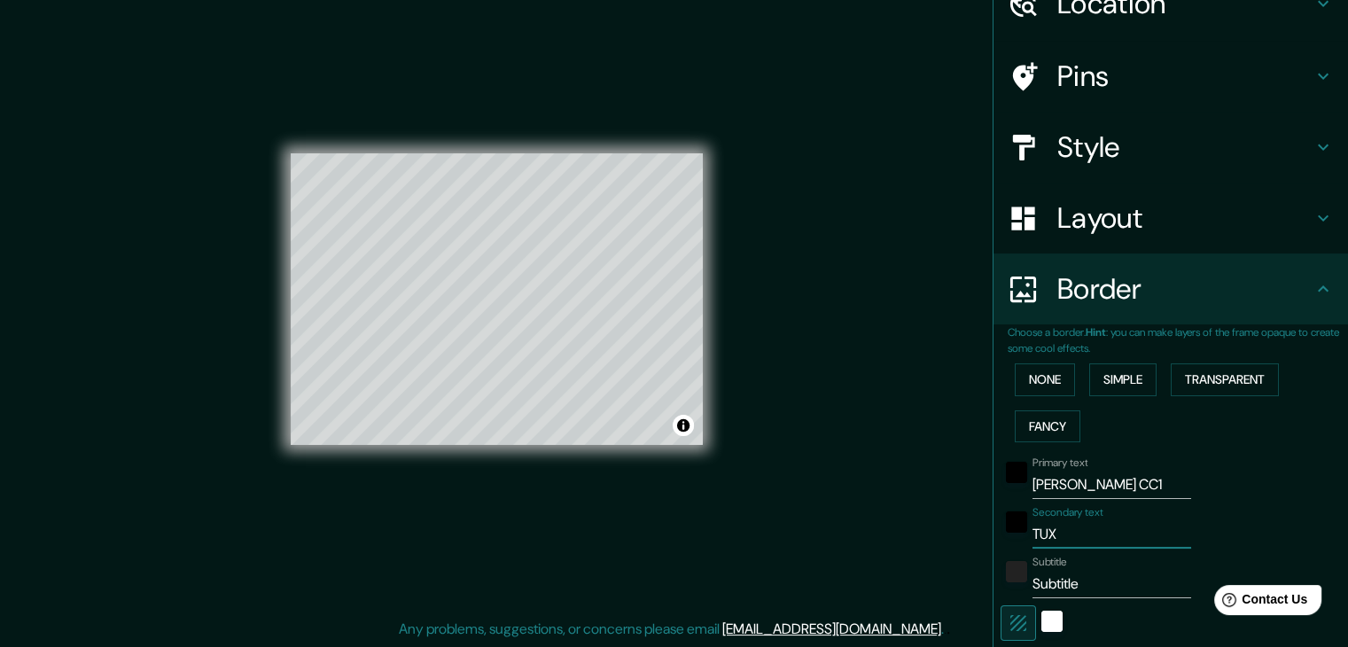
type input "TUXT"
type input "37"
type input "19"
type input "TUXTL"
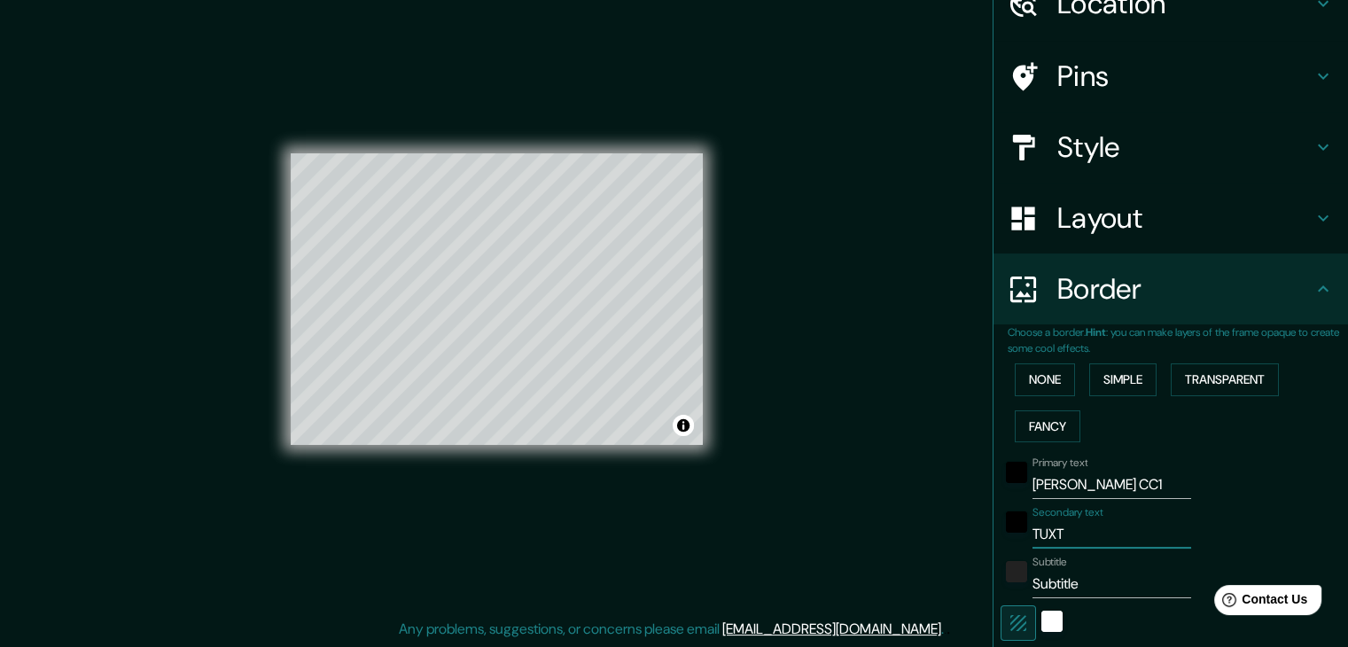
type input "37"
type input "19"
type input "TUXTLA"
type input "37"
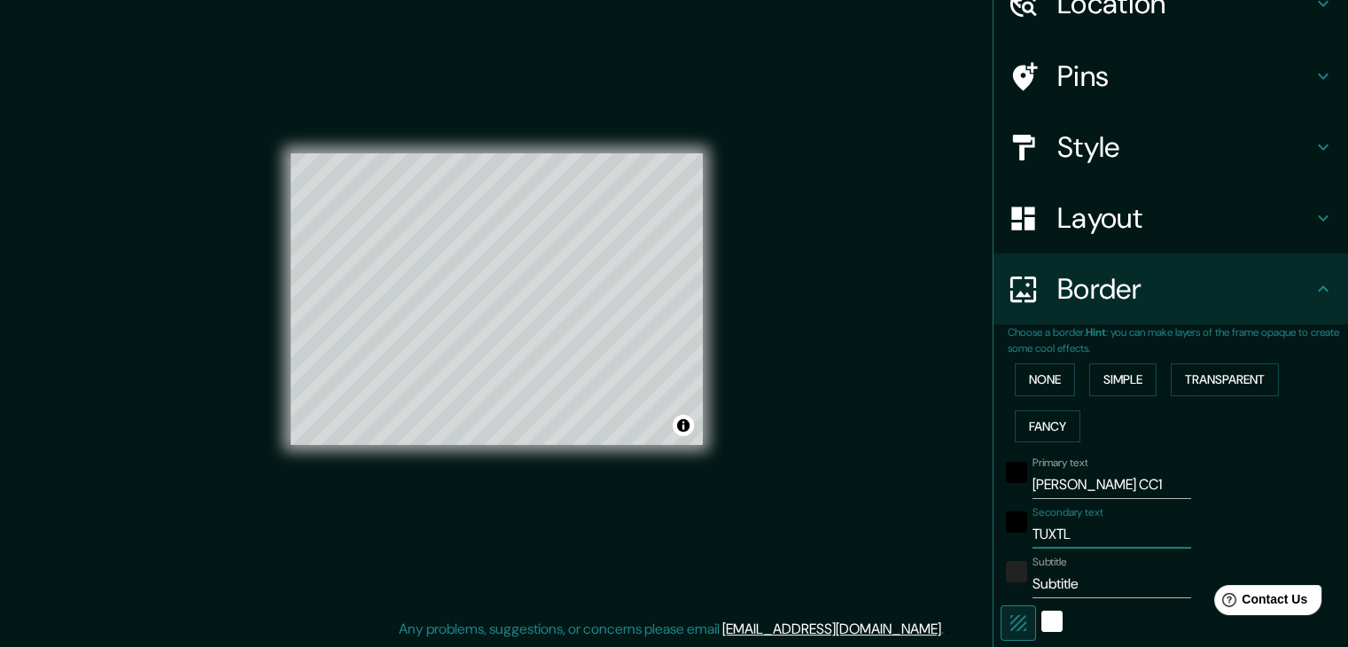
type input "37"
type input "19"
type input "TUXTLA"
type input "37"
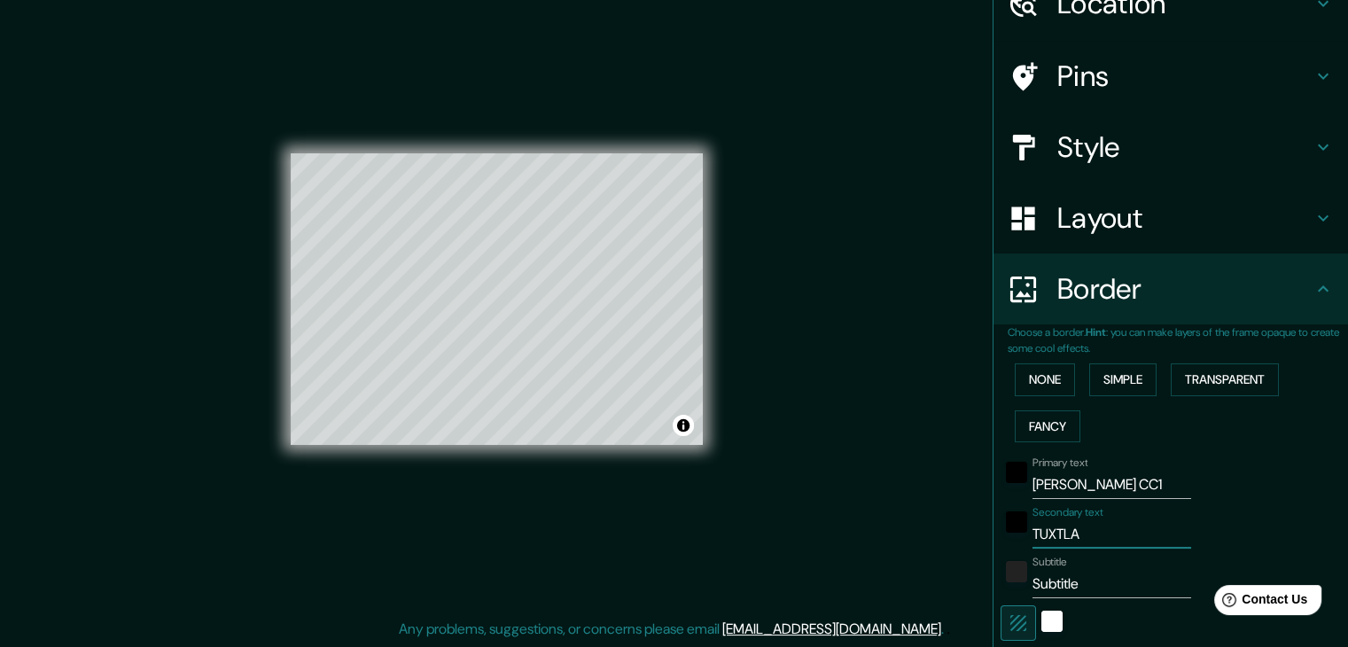
type input "19"
type input "TUXTLA G"
type input "37"
type input "19"
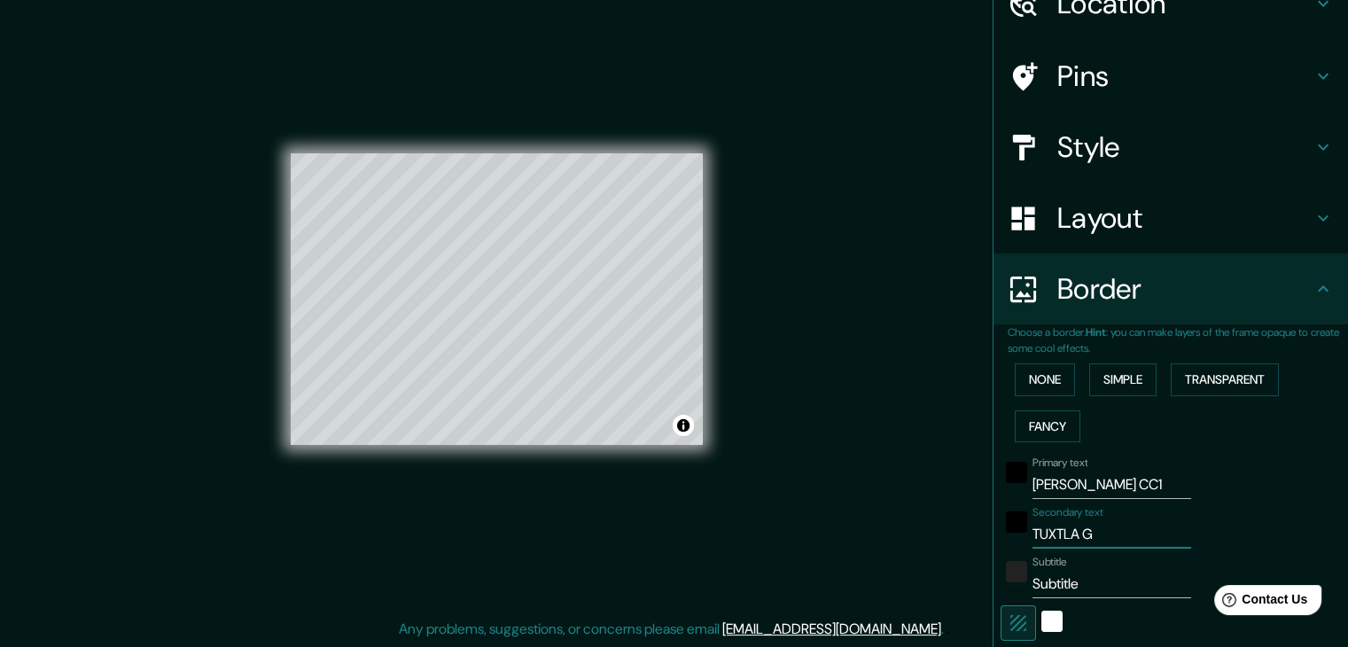
type input "TUXTLA GU"
type input "37"
type input "19"
type input "TUXTLA GUT"
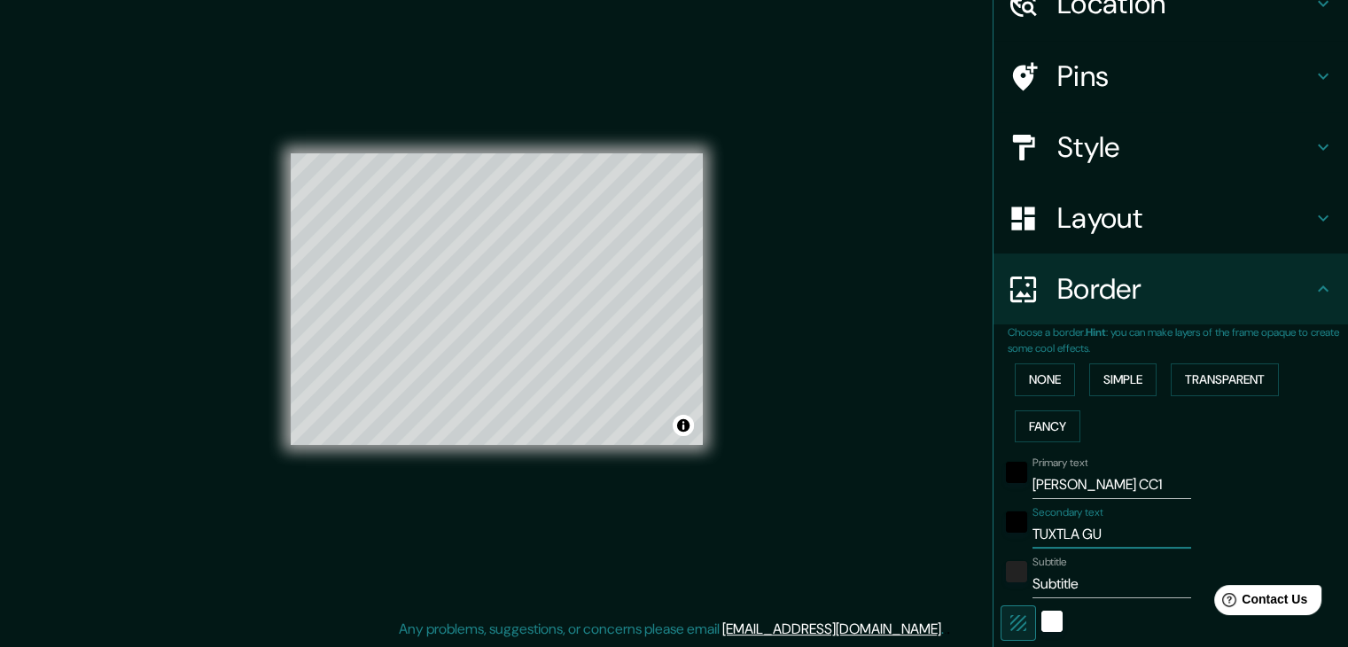
type input "37"
type input "19"
type input "TUXTLA GUTI"
type input "37"
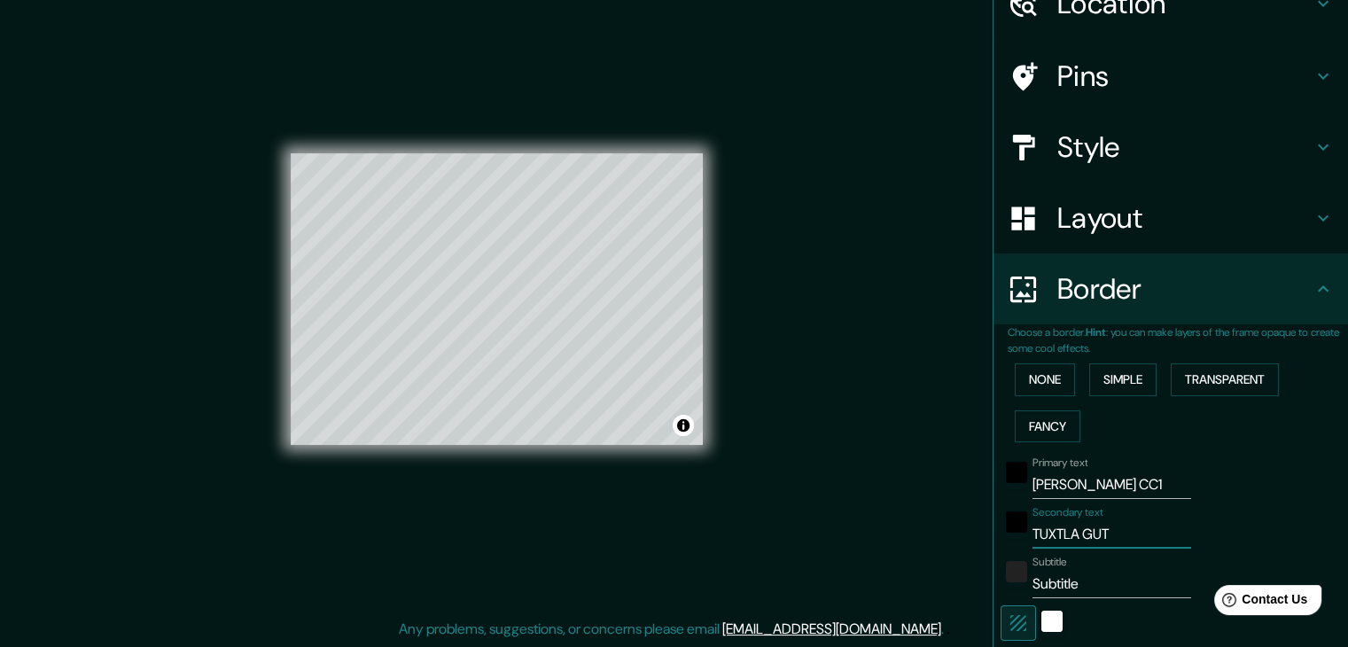
type input "37"
type input "19"
type input "TUXTLA GUTIE"
type input "37"
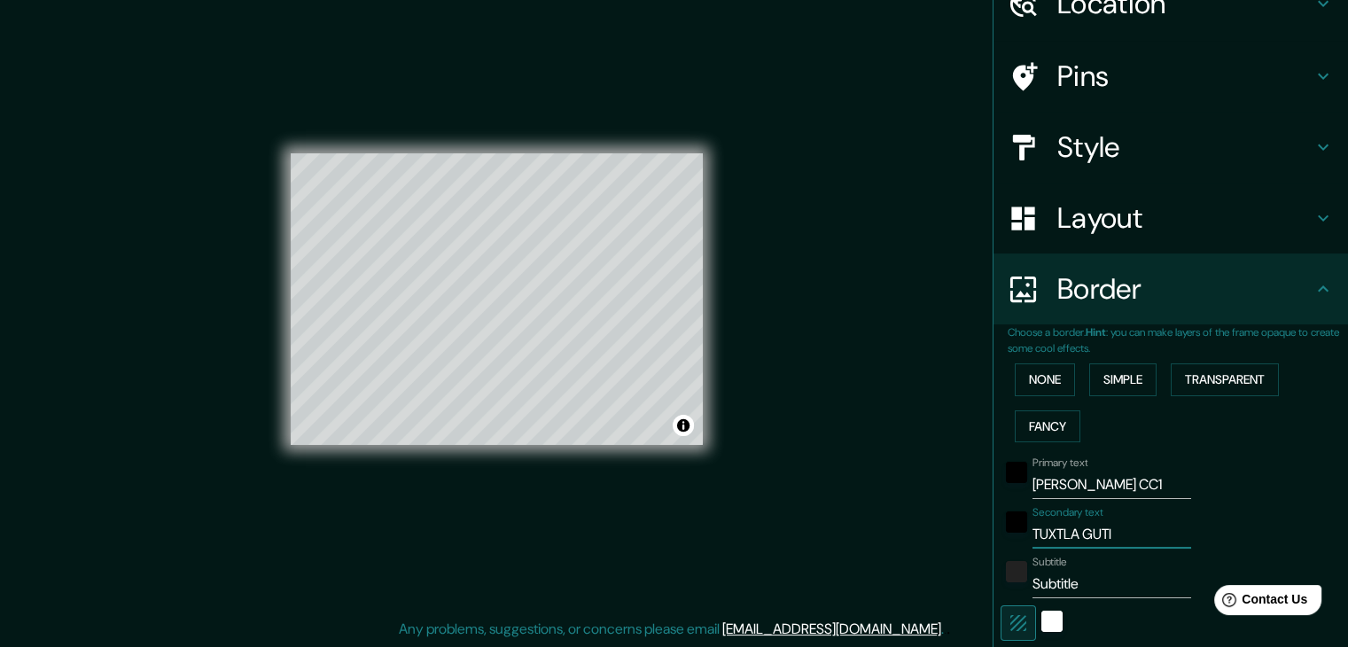
type input "19"
type input "TUXTLA GUTIER"
type input "37"
type input "19"
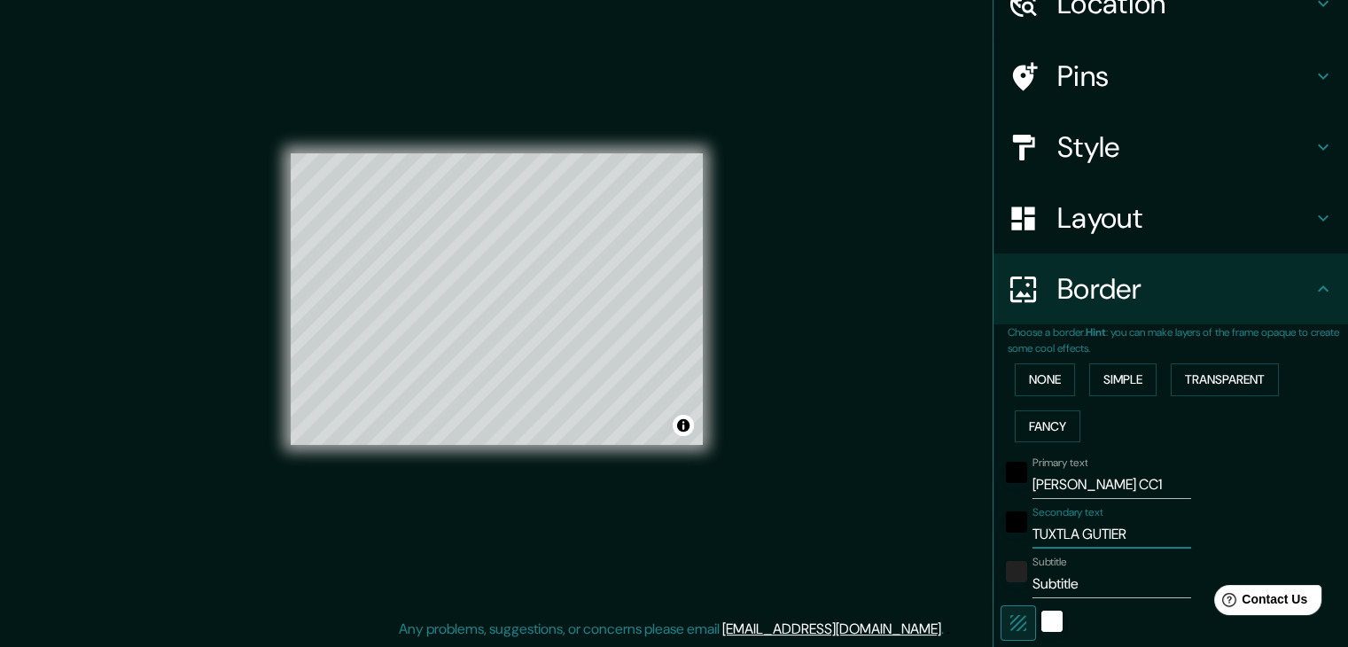
type input "[PERSON_NAME]"
type input "37"
type input "19"
type input "[PERSON_NAME]"
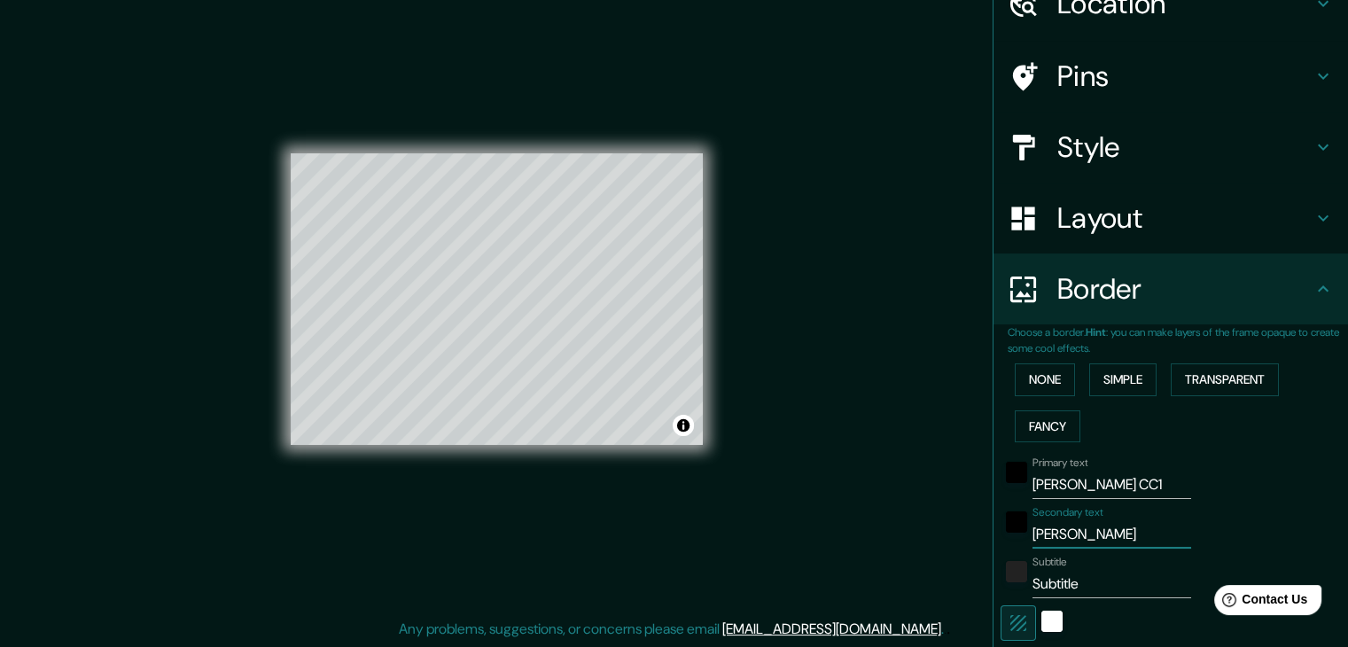
type input "37"
type input "19"
type input "[PERSON_NAME]"
type input "37"
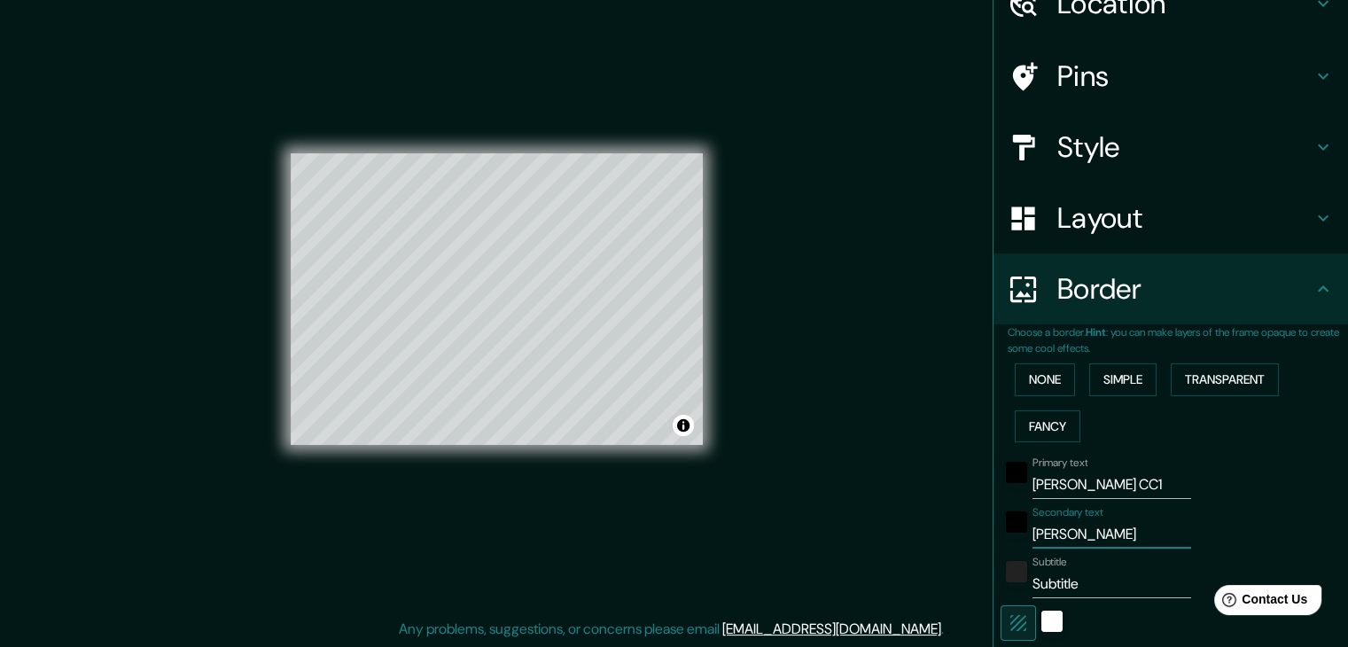
type input "37"
type input "19"
type input "[PERSON_NAME]"
type input "37"
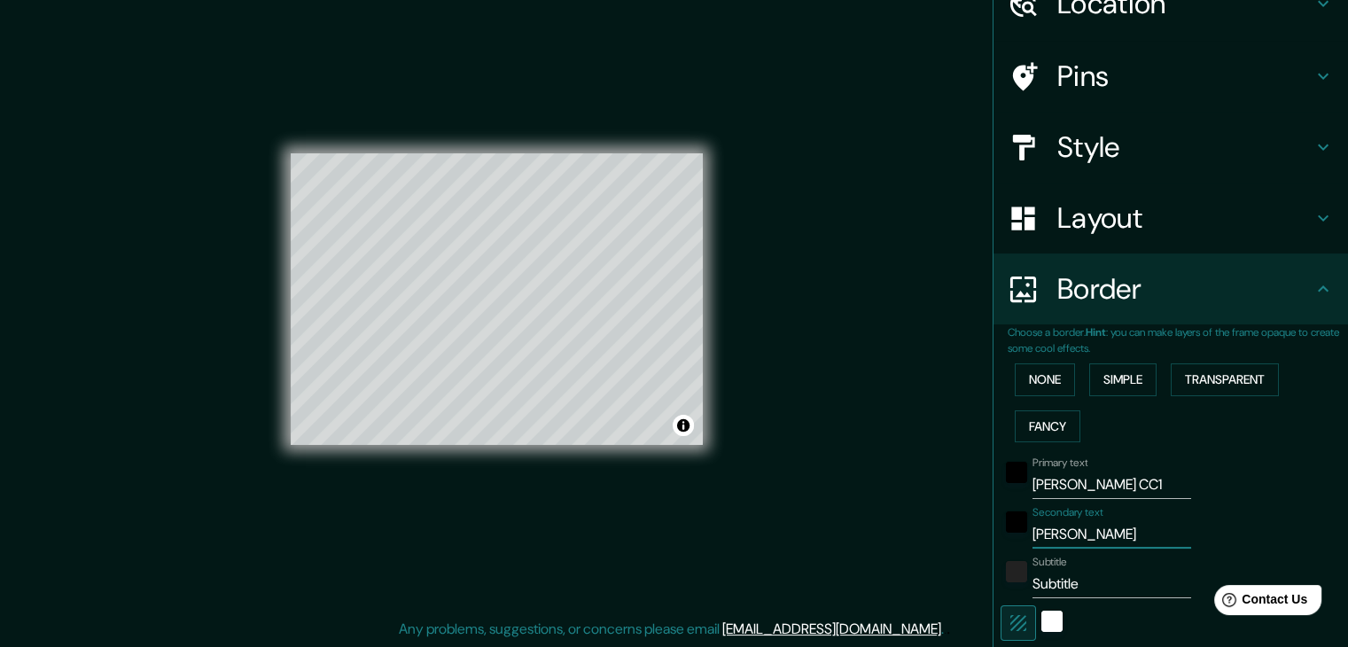
type input "19"
type input "[PERSON_NAME] C"
type input "37"
type input "19"
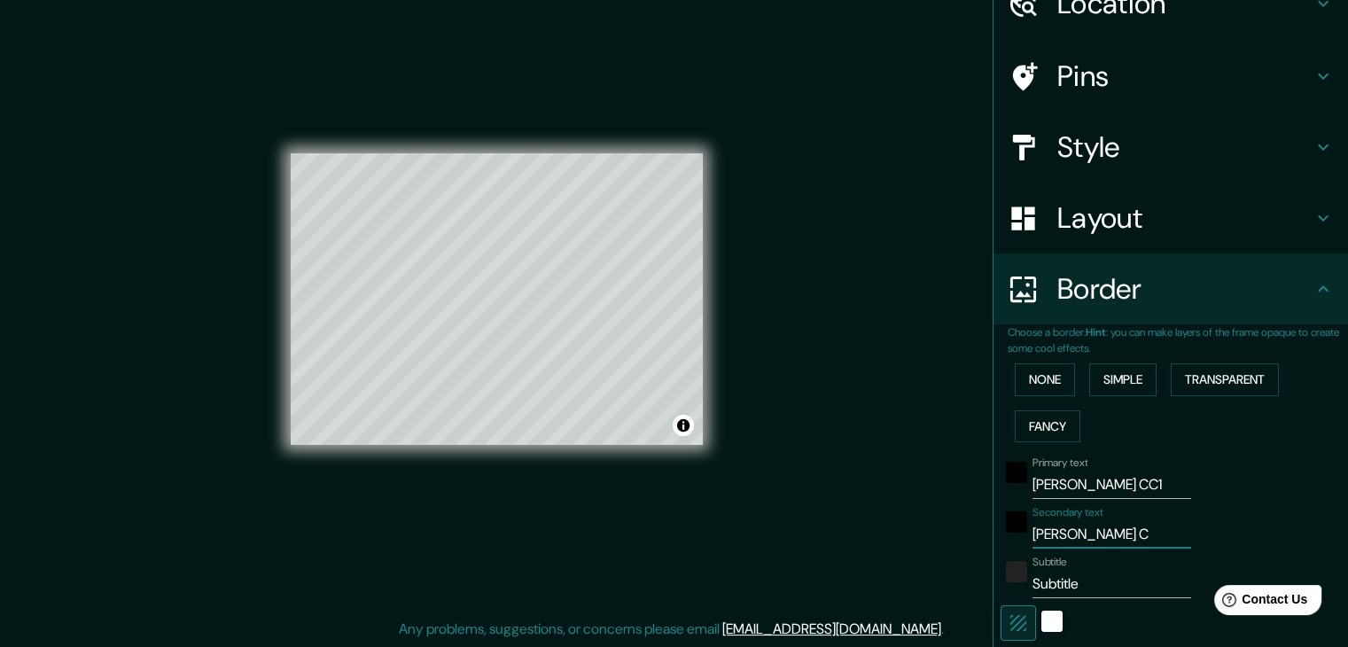
type input "[PERSON_NAME]"
type input "37"
type input "19"
type input "[PERSON_NAME]"
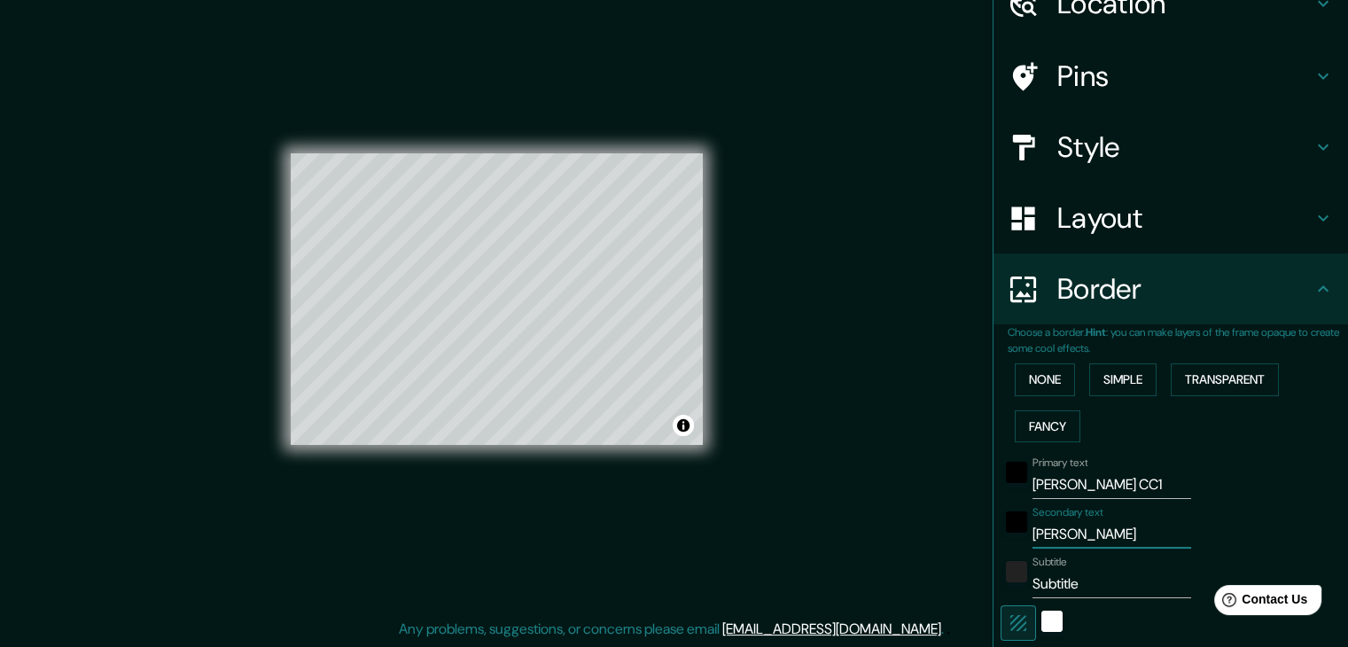
type input "37"
type input "19"
type input "[PERSON_NAME]"
type input "37"
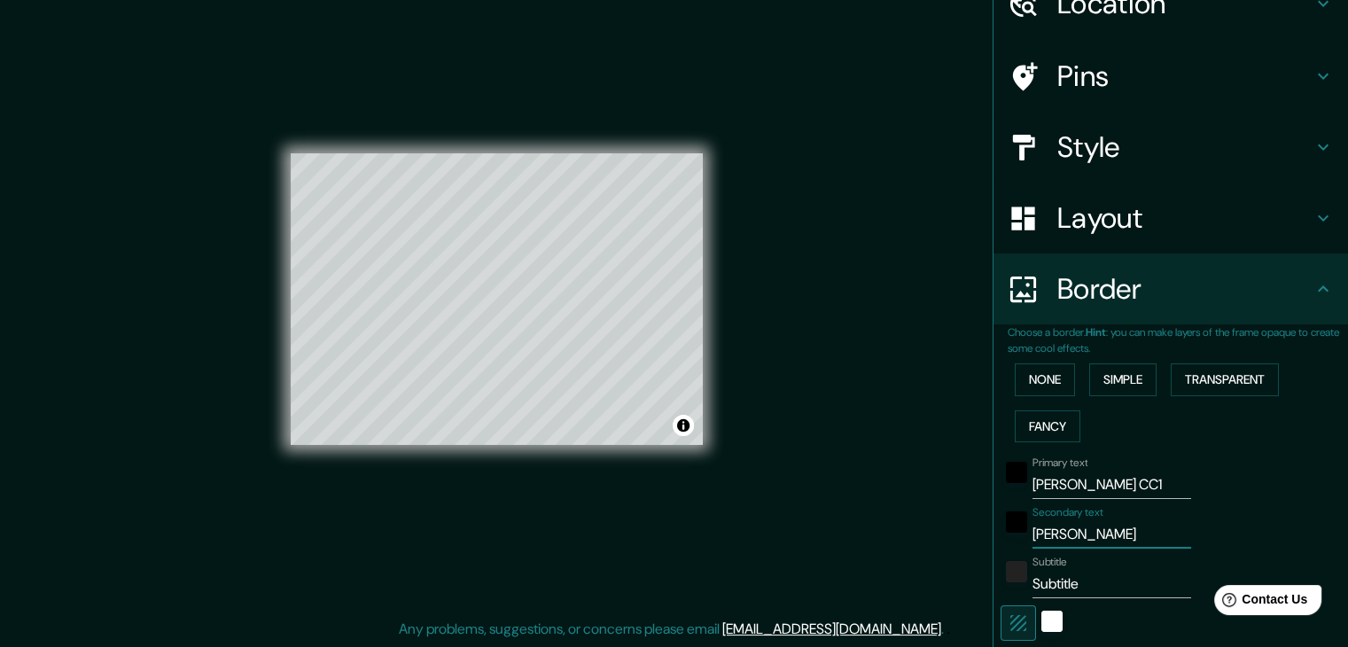
type input "37"
type input "19"
type input "[PERSON_NAME]"
type input "37"
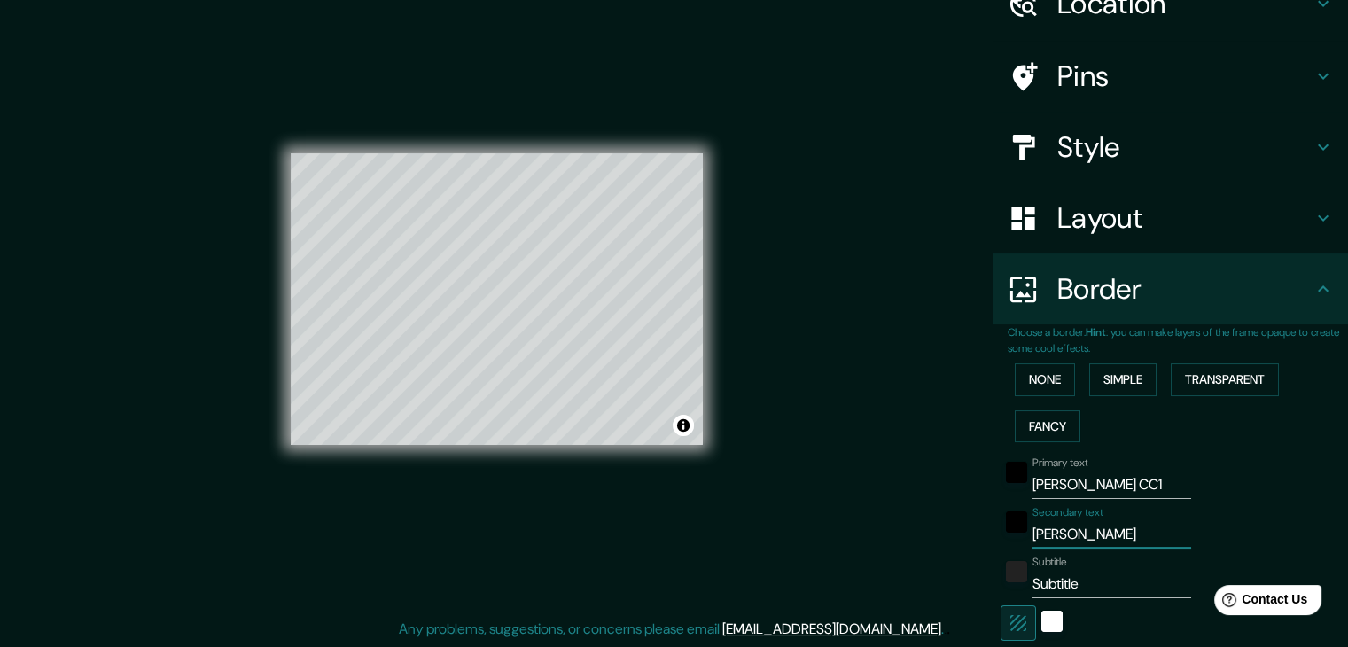
type input "19"
type input "[PERSON_NAME]"
type input "37"
type input "19"
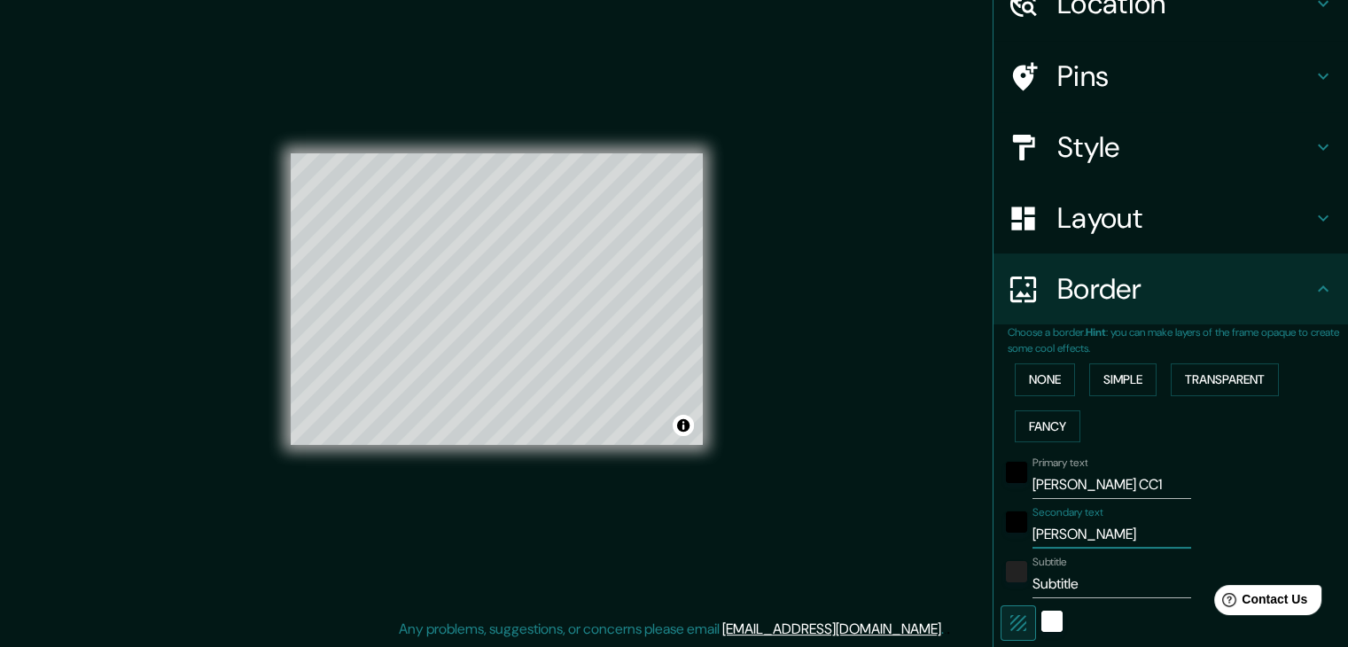
type input "TUXTLA [PERSON_NAME] CHIAPAS"
type input "37"
type input "19"
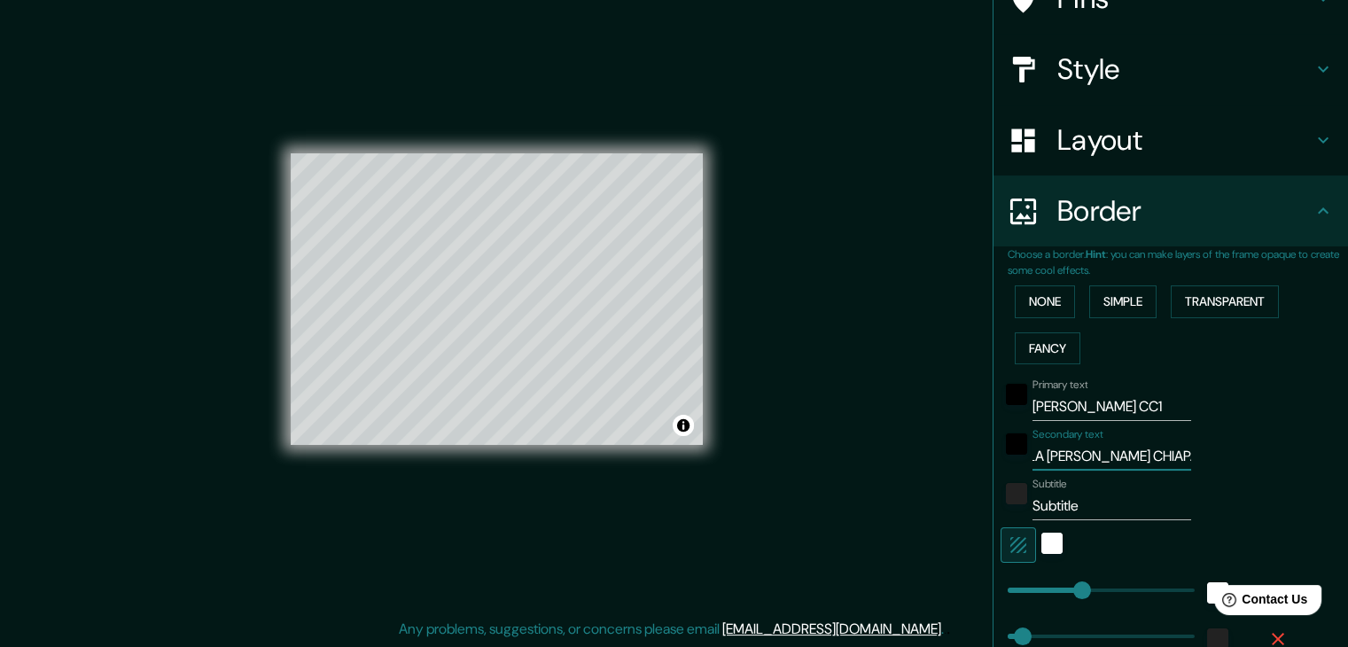
scroll to position [177, 0]
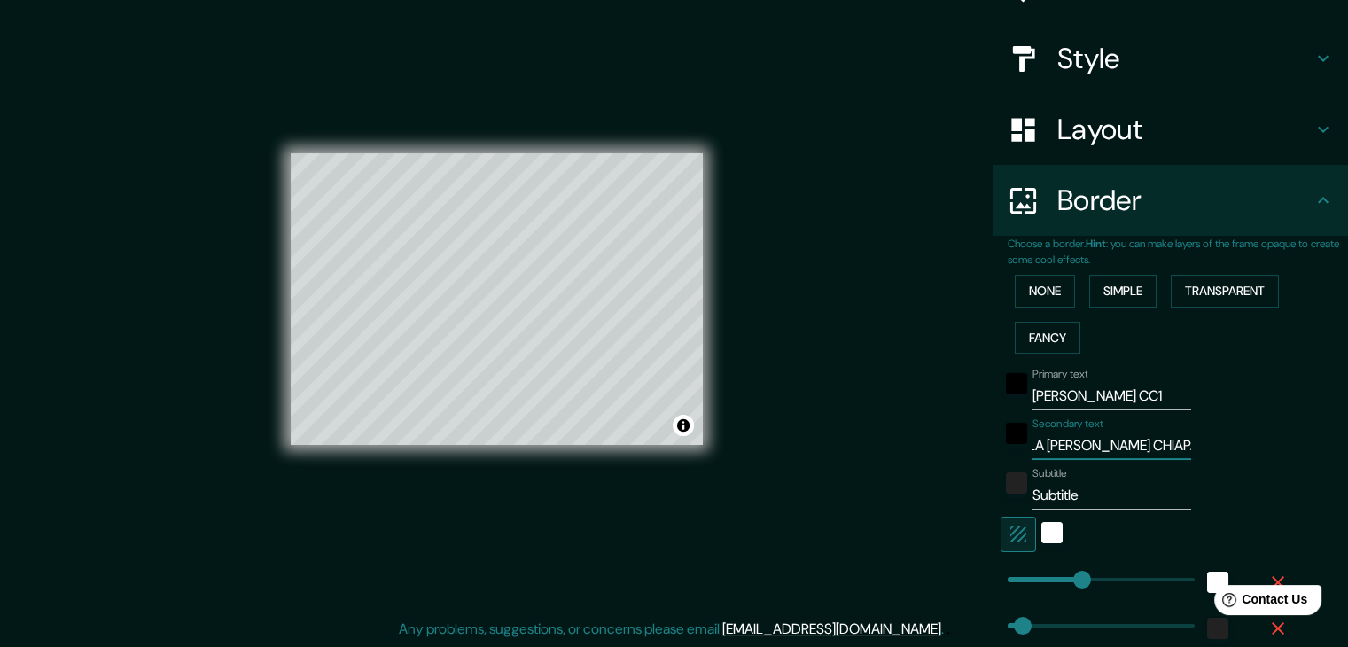
type input "TUXTLA [PERSON_NAME] CHIAPAS"
click at [1074, 496] on input "Subtitle" at bounding box center [1112, 495] width 159 height 28
type input "Subtitl"
type input "37"
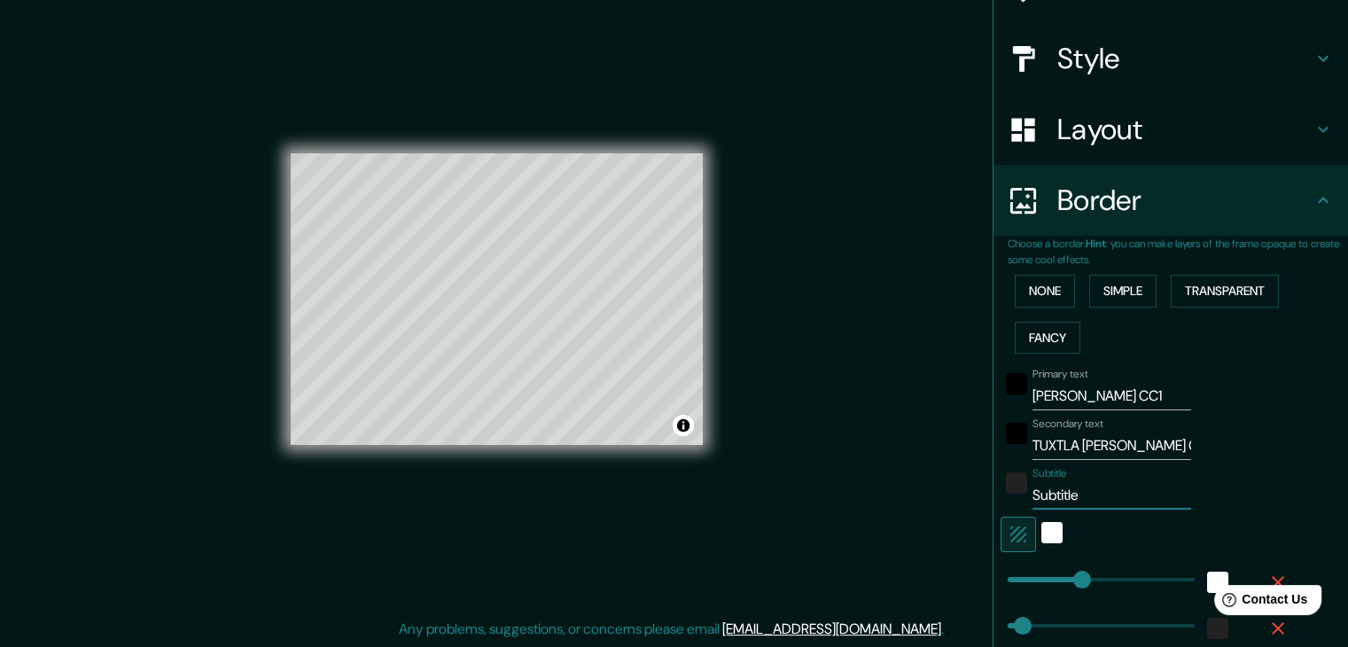
type input "37"
type input "19"
type input "Subtit"
type input "37"
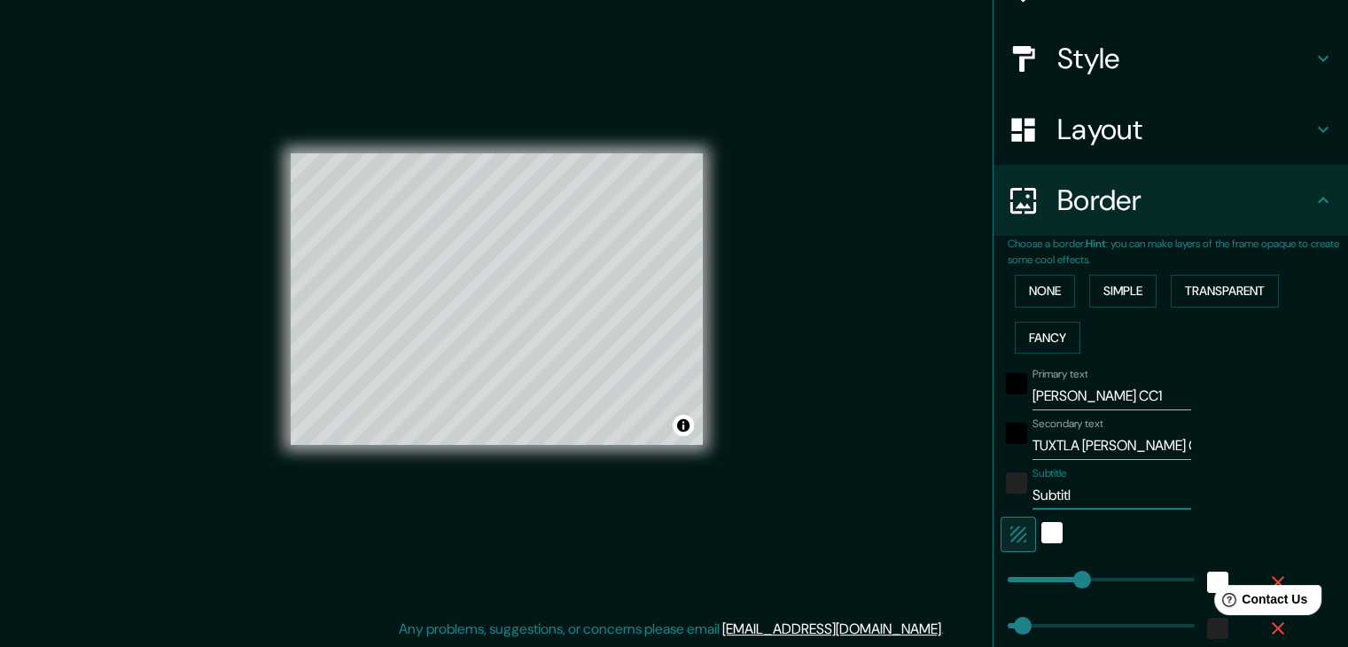
type input "19"
type input "Subti"
type input "37"
type input "19"
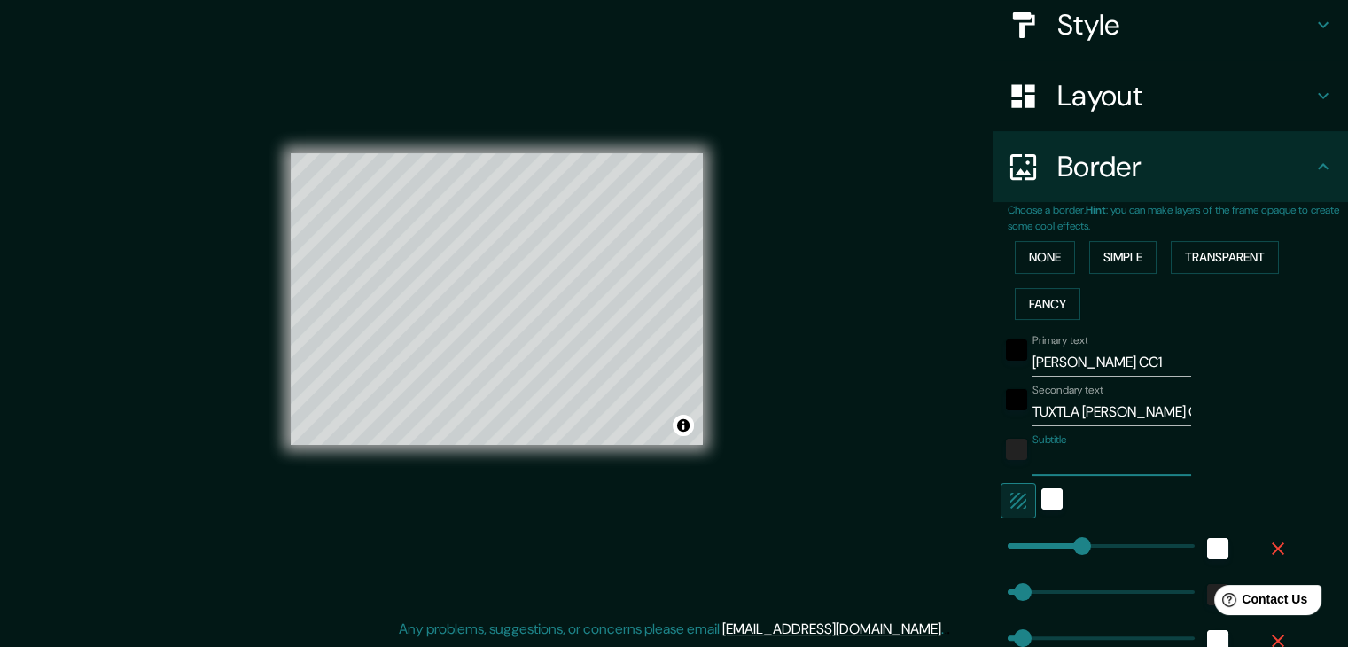
scroll to position [266, 0]
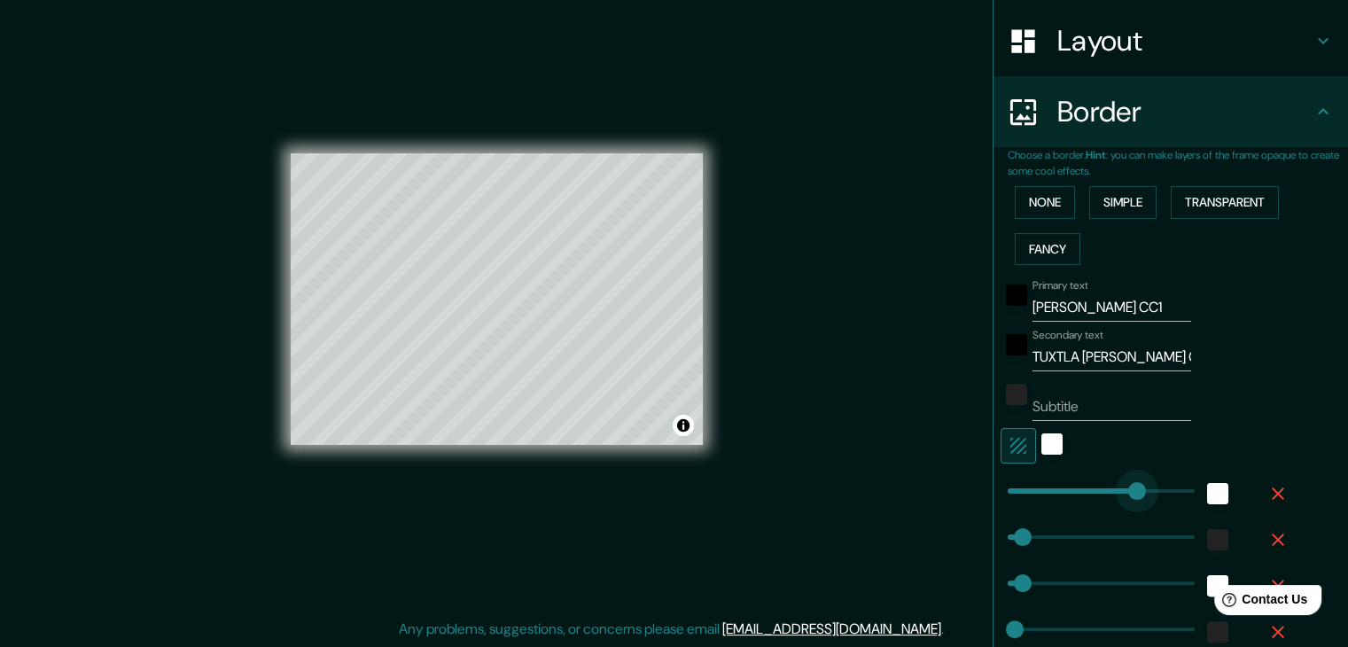
drag, startPoint x: 1071, startPoint y: 487, endPoint x: 1124, endPoint y: 500, distance: 54.8
drag, startPoint x: 1128, startPoint y: 483, endPoint x: 957, endPoint y: 494, distance: 170.5
drag, startPoint x: 1015, startPoint y: 537, endPoint x: 967, endPoint y: 546, distance: 48.7
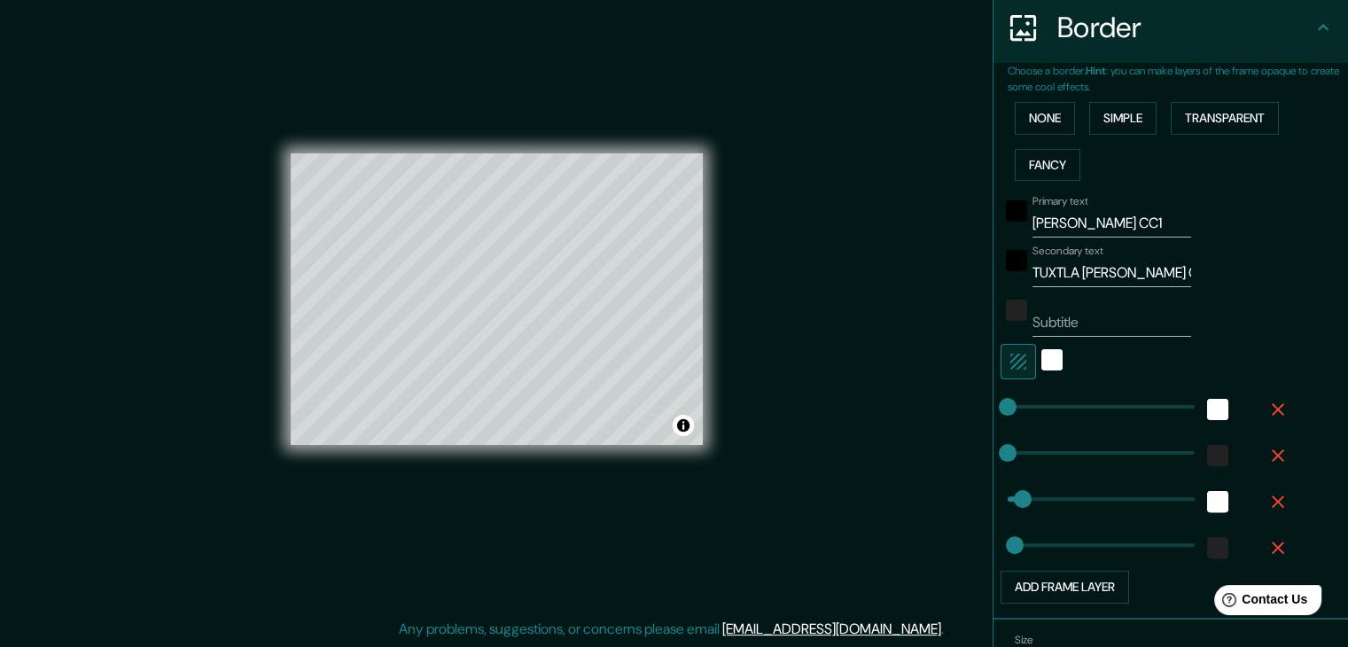
scroll to position [355, 0]
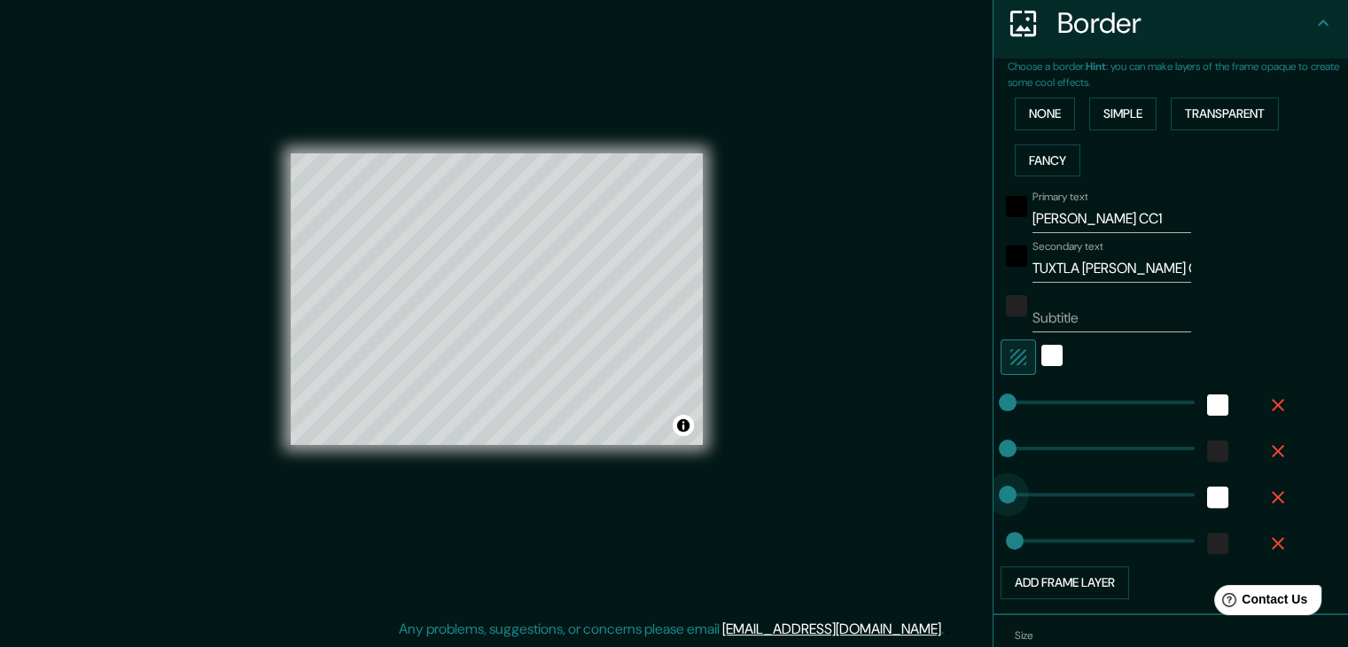
drag, startPoint x: 1004, startPoint y: 491, endPoint x: 931, endPoint y: 491, distance: 73.6
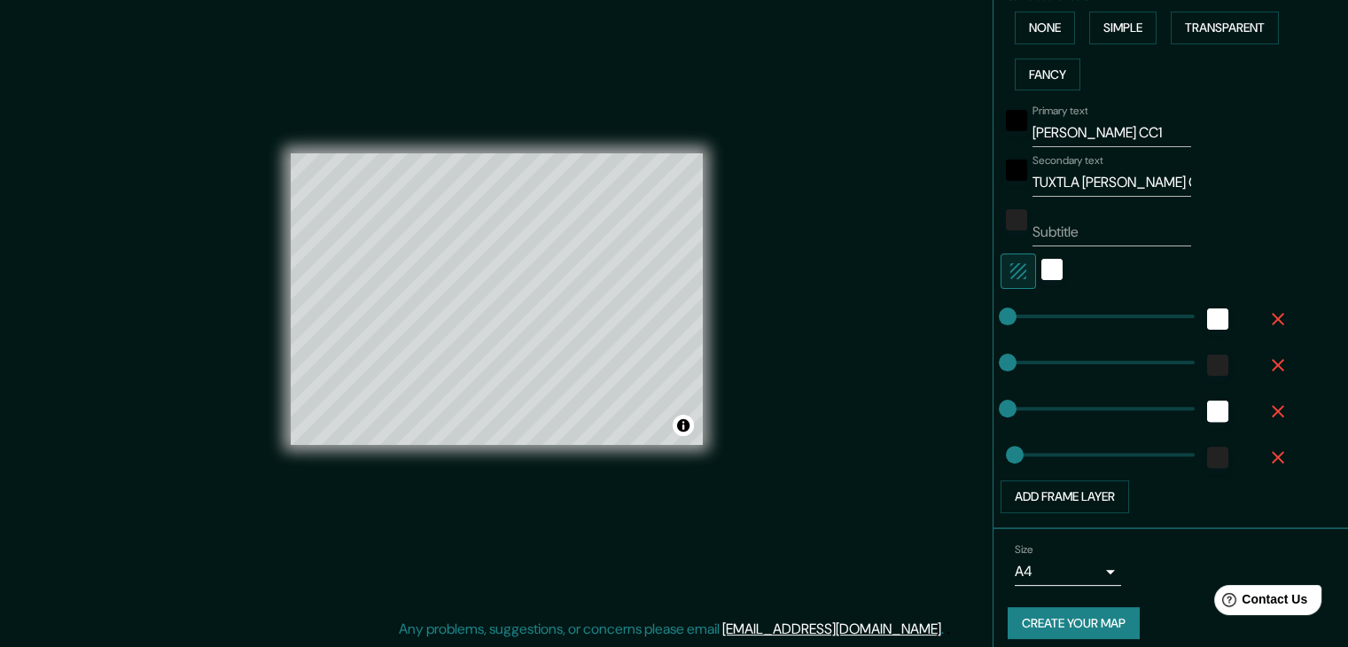
scroll to position [443, 0]
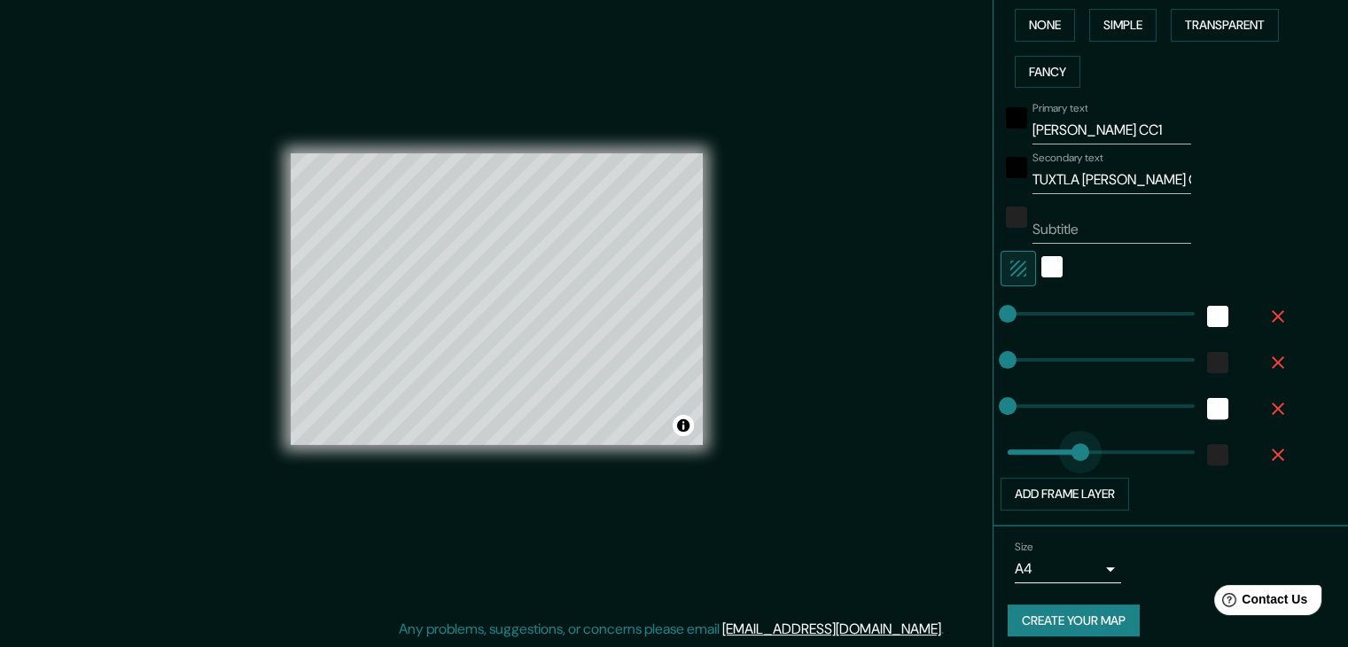
drag, startPoint x: 998, startPoint y: 449, endPoint x: 1068, endPoint y: 451, distance: 70.1
drag, startPoint x: 1068, startPoint y: 451, endPoint x: 1001, endPoint y: 460, distance: 68.0
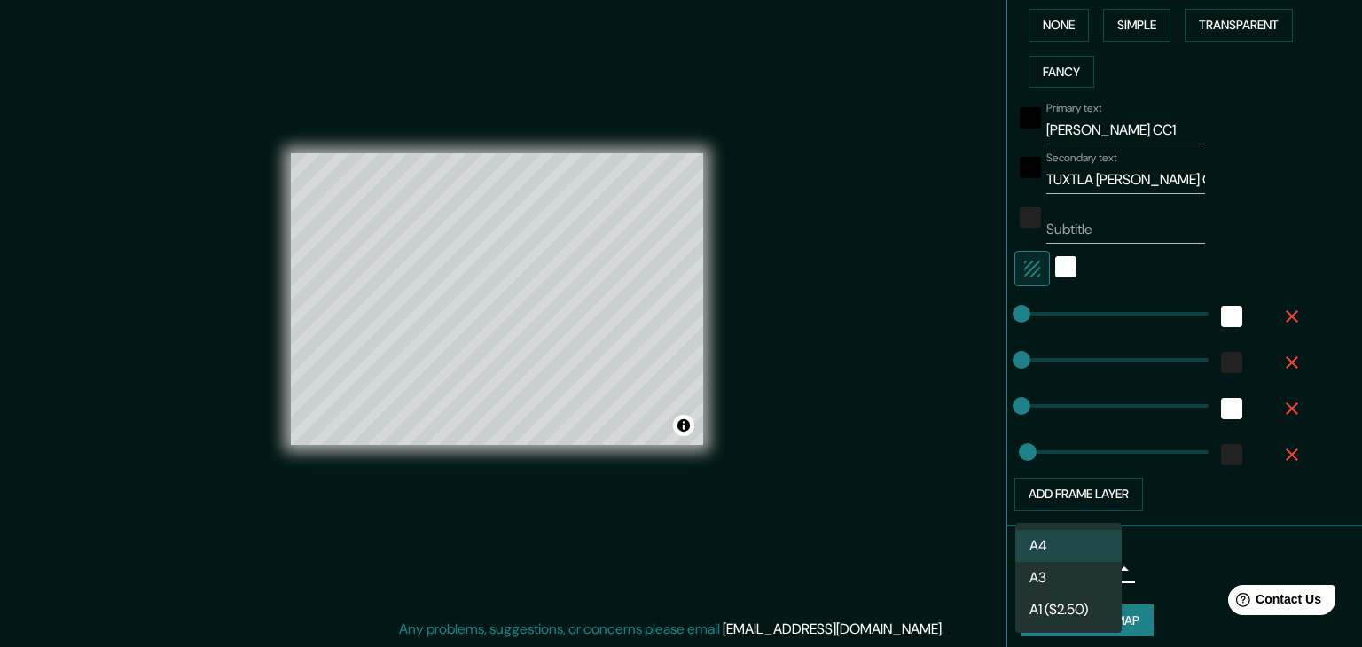
click at [1023, 573] on body "Mappin Location [GEOGRAPHIC_DATA][PERSON_NAME], [GEOGRAPHIC_DATA], [GEOGRAPHIC_…" at bounding box center [681, 303] width 1362 height 647
click at [1049, 575] on li "A3" at bounding box center [1068, 578] width 106 height 32
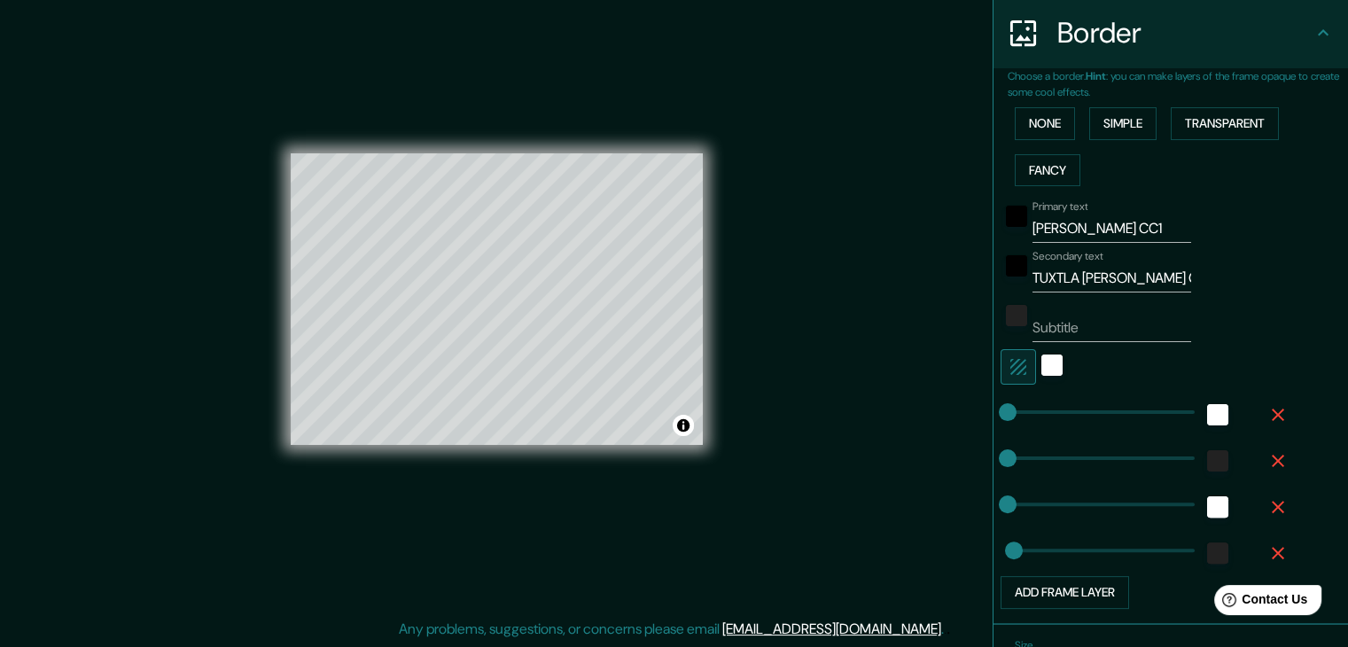
scroll to position [355, 0]
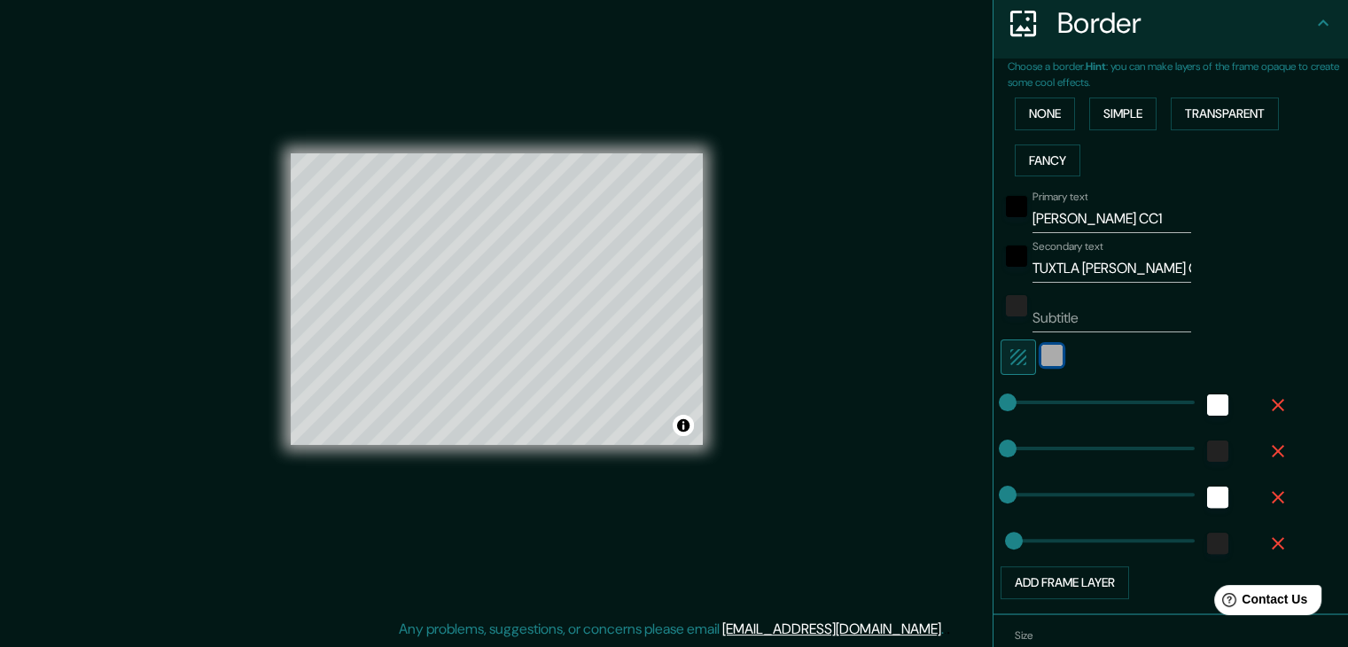
click at [1047, 355] on div "white" at bounding box center [1052, 355] width 21 height 21
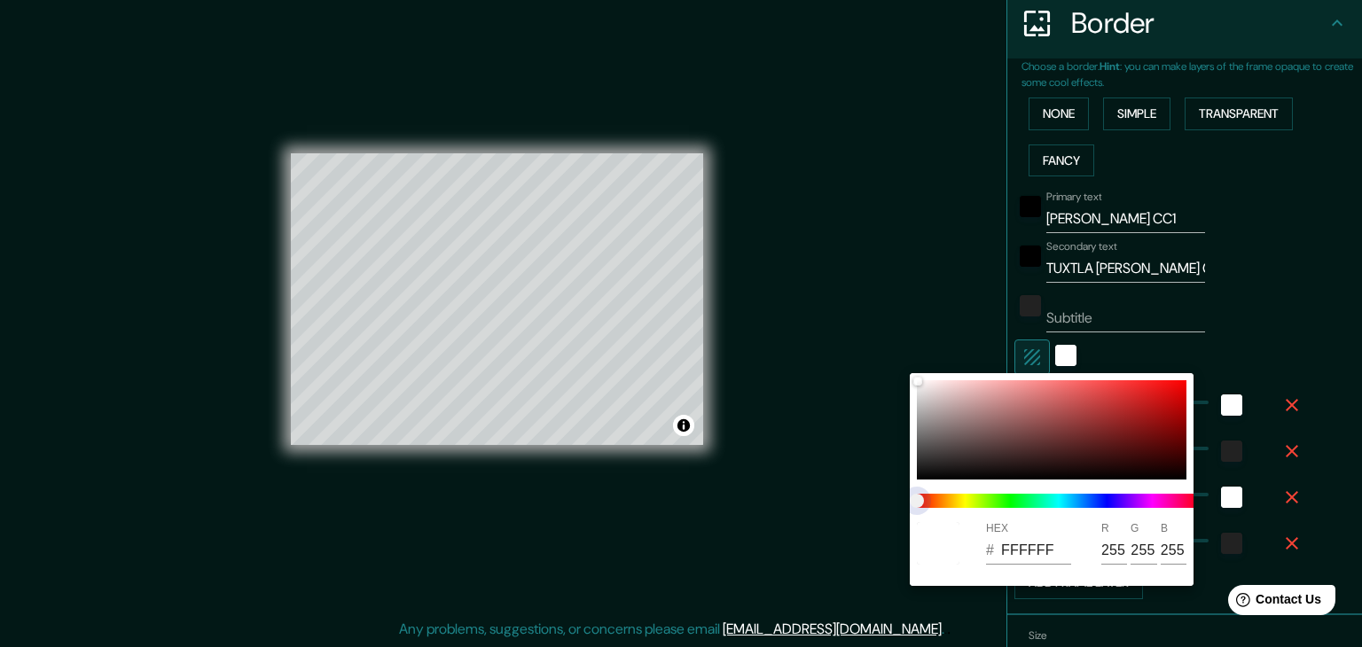
click at [989, 500] on span at bounding box center [1059, 501] width 284 height 14
click at [1002, 505] on span at bounding box center [1059, 501] width 284 height 14
drag, startPoint x: 921, startPoint y: 504, endPoint x: 947, endPoint y: 504, distance: 25.7
click at [989, 506] on span at bounding box center [1059, 501] width 284 height 14
drag, startPoint x: 922, startPoint y: 504, endPoint x: 1007, endPoint y: 494, distance: 85.7
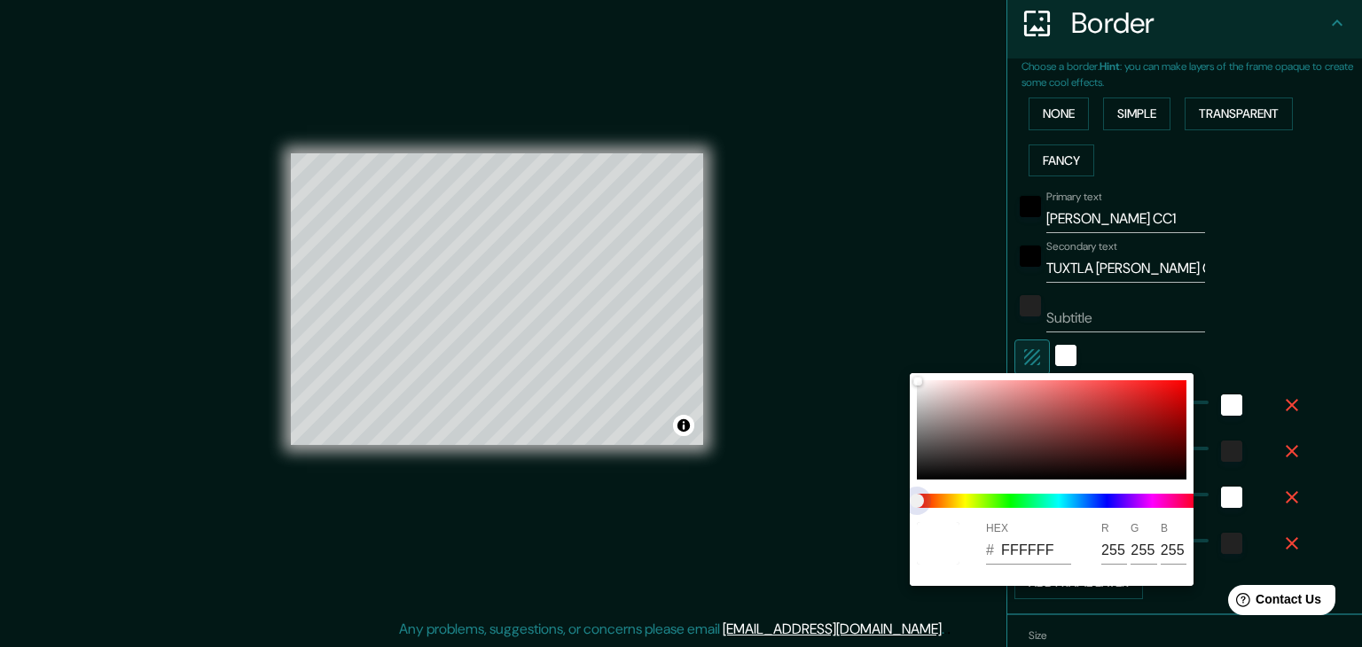
click at [1007, 494] on span at bounding box center [1059, 501] width 284 height 14
click at [1347, 326] on div at bounding box center [681, 323] width 1362 height 647
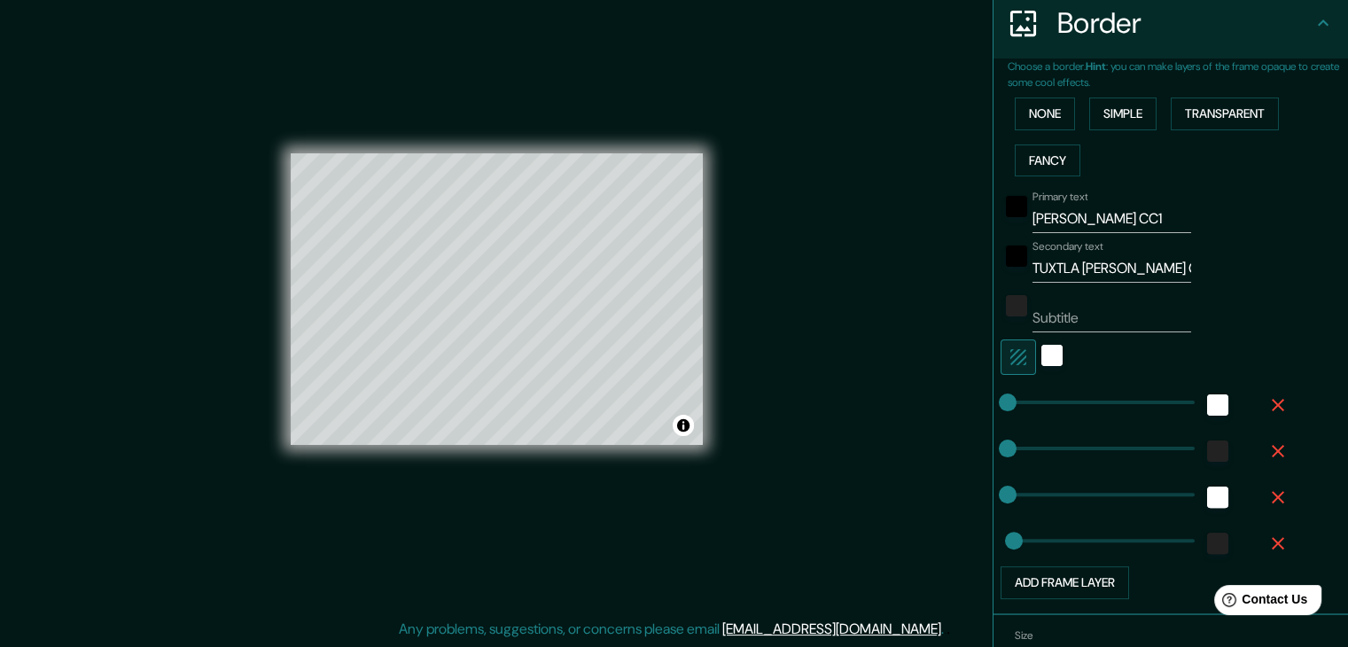
click at [1001, 371] on button "button" at bounding box center [1018, 357] width 35 height 35
click at [764, 441] on div "Mappin Location [GEOGRAPHIC_DATA][PERSON_NAME], [GEOGRAPHIC_DATA], [GEOGRAPHIC_…" at bounding box center [674, 314] width 1348 height 668
click at [844, 374] on div "Mappin Location [GEOGRAPHIC_DATA][PERSON_NAME], [GEOGRAPHIC_DATA], [GEOGRAPHIC_…" at bounding box center [674, 314] width 1348 height 668
click at [1006, 207] on div "black" at bounding box center [1016, 206] width 21 height 21
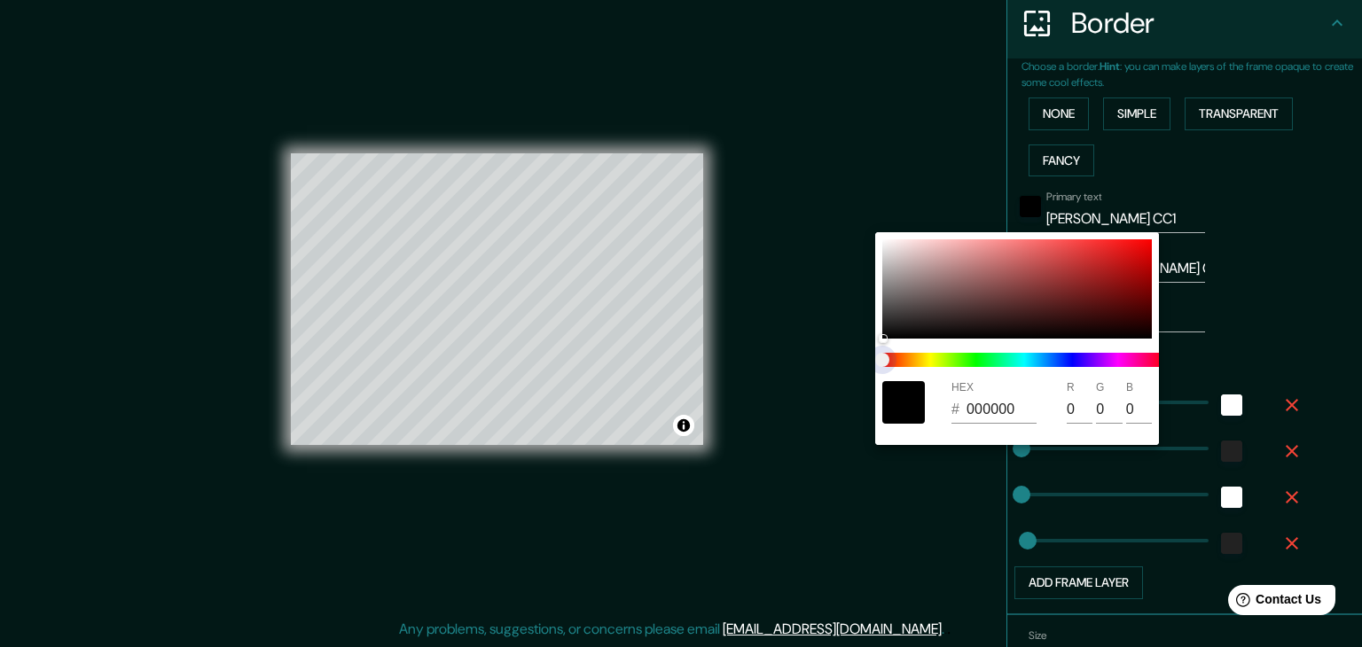
click at [978, 363] on span at bounding box center [1024, 360] width 284 height 14
click at [958, 363] on span at bounding box center [1024, 360] width 284 height 14
drag, startPoint x: 877, startPoint y: 362, endPoint x: 949, endPoint y: 360, distance: 72.7
click at [949, 360] on span at bounding box center [1024, 360] width 284 height 14
drag, startPoint x: 967, startPoint y: 395, endPoint x: 976, endPoint y: 405, distance: 13.2
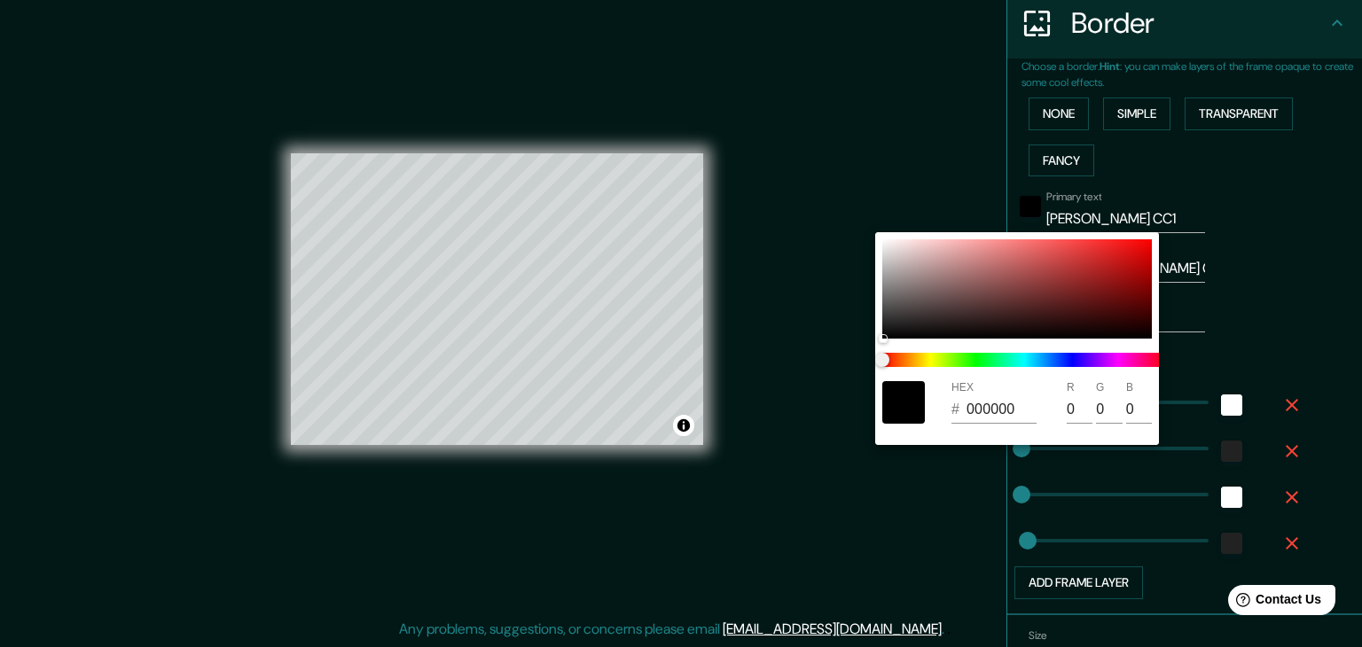
click at [969, 399] on input "000000" at bounding box center [1001, 409] width 70 height 28
click at [933, 299] on div at bounding box center [1016, 288] width 269 height 99
click at [1004, 292] on div at bounding box center [1016, 288] width 269 height 99
click at [988, 270] on div at bounding box center [1016, 288] width 269 height 99
click at [961, 316] on div at bounding box center [1016, 288] width 269 height 99
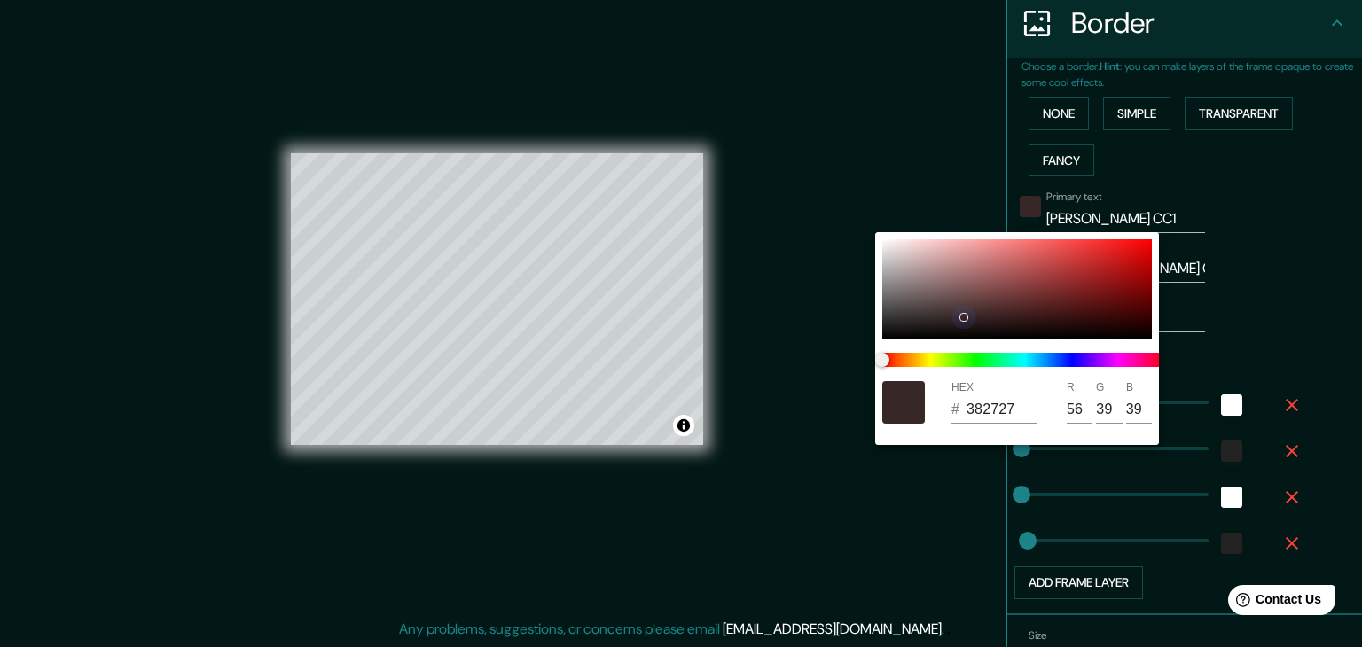
drag, startPoint x: 965, startPoint y: 336, endPoint x: 987, endPoint y: 348, distance: 24.6
click at [972, 345] on div "HEX # 382727 R 56 G 39 B 39" at bounding box center [1017, 338] width 284 height 213
click at [1039, 344] on div "HEX # 000000 R 0 G 0 B 0" at bounding box center [1017, 338] width 284 height 213
click at [988, 352] on div at bounding box center [1024, 360] width 298 height 28
click at [993, 361] on span at bounding box center [1024, 360] width 284 height 14
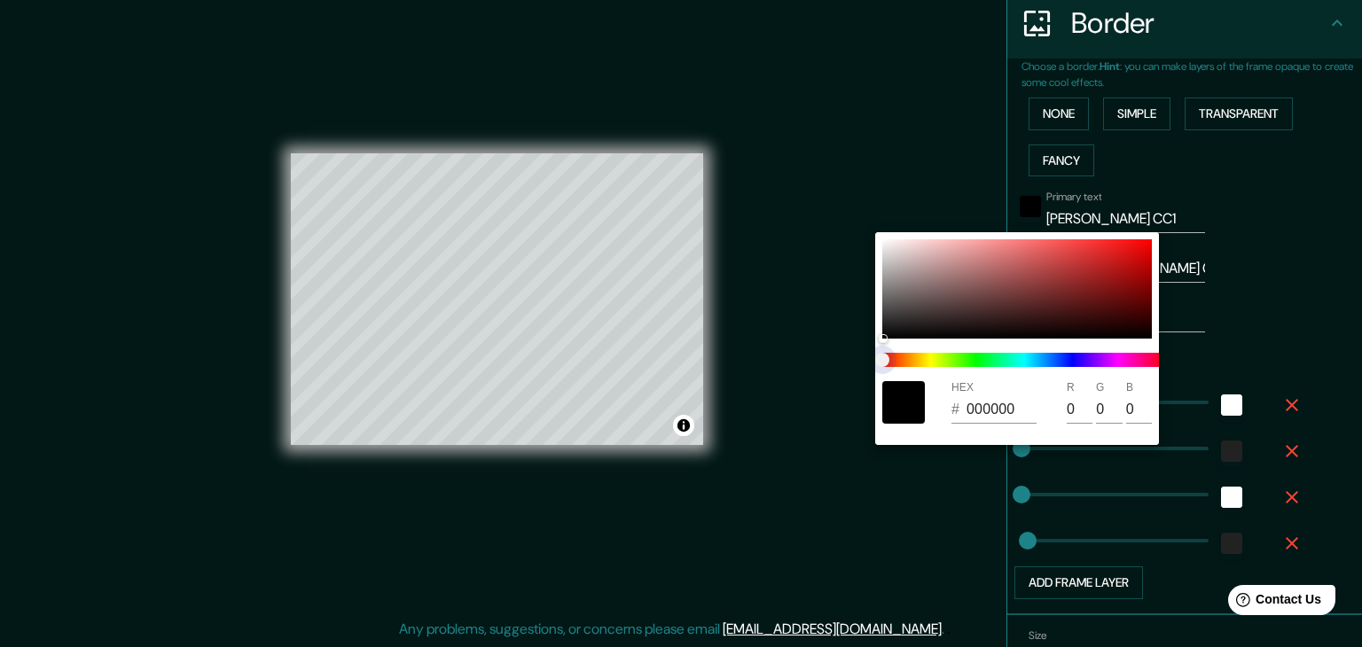
click at [993, 361] on span at bounding box center [1024, 360] width 284 height 14
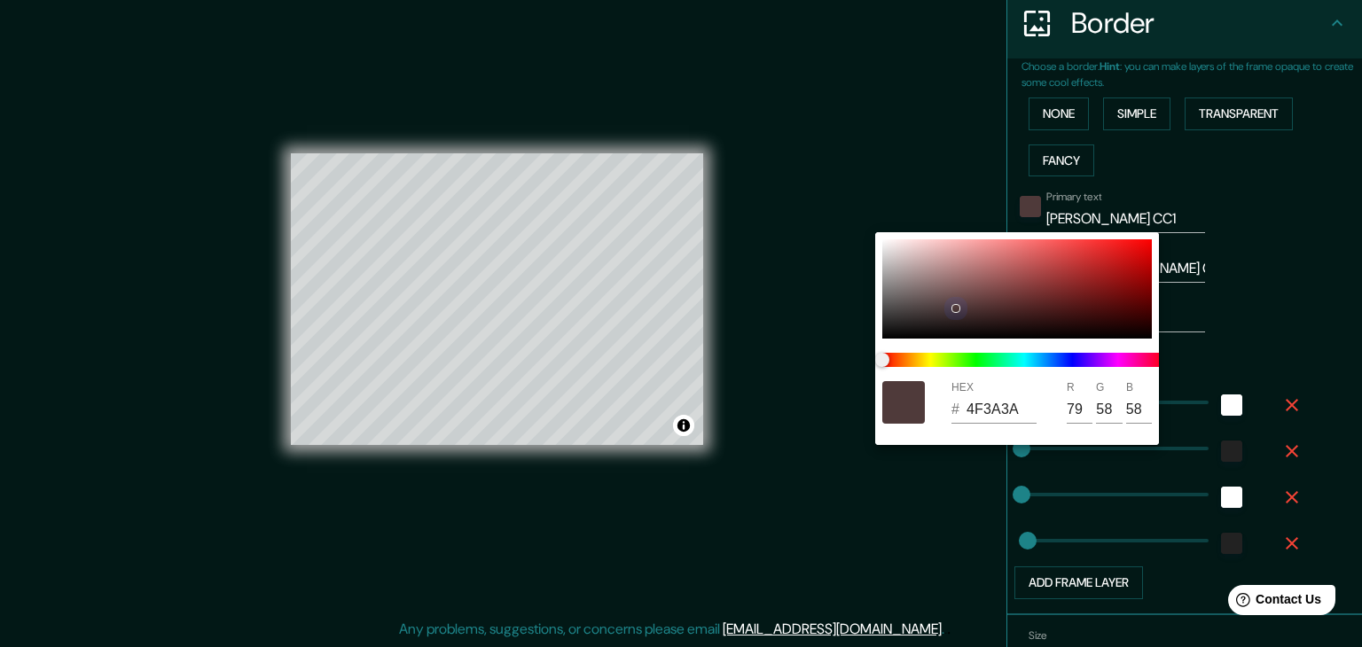
drag, startPoint x: 1058, startPoint y: 292, endPoint x: 954, endPoint y: 308, distance: 104.9
click at [954, 308] on div at bounding box center [1016, 288] width 269 height 99
drag, startPoint x: 1064, startPoint y: 302, endPoint x: 990, endPoint y: 316, distance: 74.9
click at [990, 316] on div at bounding box center [1016, 288] width 269 height 99
drag, startPoint x: 1016, startPoint y: 312, endPoint x: 1008, endPoint y: 355, distance: 44.2
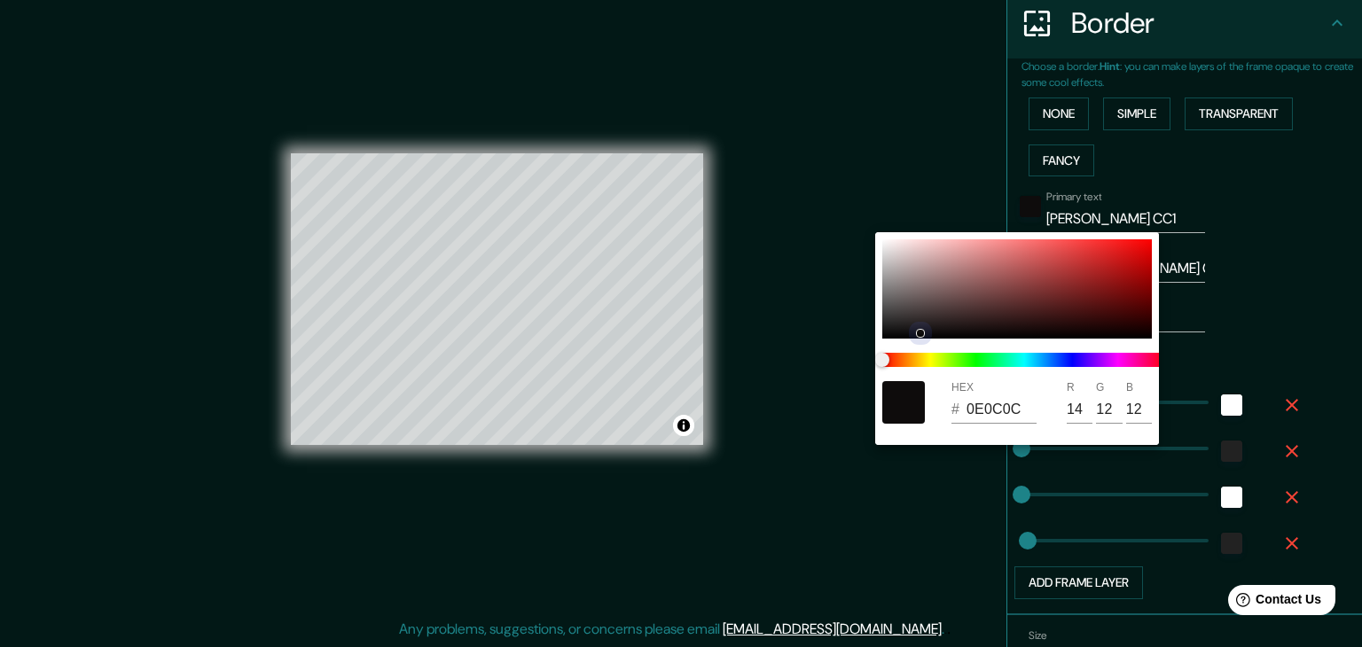
click at [1008, 355] on div "HEX # 0E0C0C R 14 G 12 B 12" at bounding box center [1017, 338] width 284 height 213
drag, startPoint x: 919, startPoint y: 558, endPoint x: 918, endPoint y: 528, distance: 30.2
click at [918, 558] on div at bounding box center [681, 323] width 1362 height 647
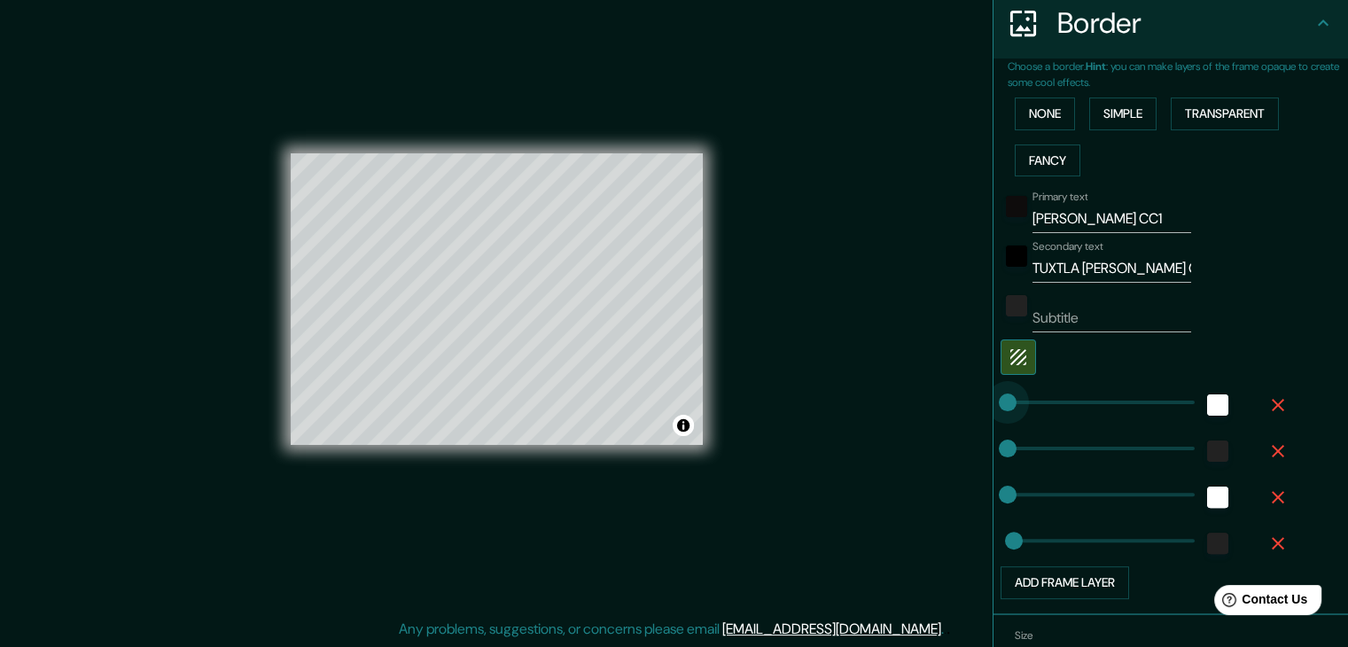
drag, startPoint x: 988, startPoint y: 405, endPoint x: 994, endPoint y: 414, distance: 10.8
click at [999, 411] on span at bounding box center [1008, 403] width 18 height 18
